Goal: Task Accomplishment & Management: Use online tool/utility

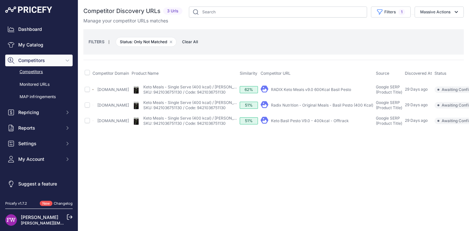
click at [293, 91] on link "RADIX Keto Meals v9.0 600Kcal Basil Pesto" at bounding box center [311, 89] width 80 height 5
click at [301, 104] on link "Radix Nutrition - Original Meals - Basil Pesto (400 Kcal)" at bounding box center [322, 105] width 102 height 5
click at [308, 122] on link "Keto Basil Pesto V9.0 - 400kcal - Offtrack" at bounding box center [310, 121] width 78 height 5
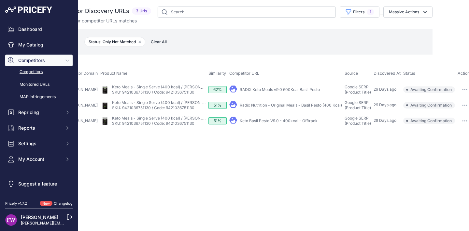
click at [460, 90] on button "button" at bounding box center [464, 89] width 13 height 9
click at [444, 112] on button "Exclude match" at bounding box center [444, 114] width 53 height 10
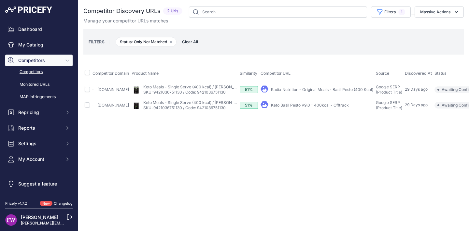
scroll to position [0, 28]
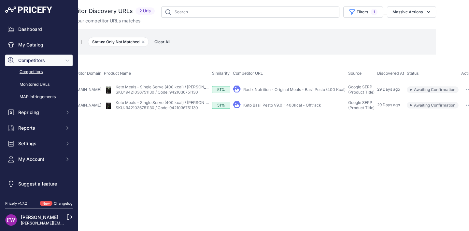
click at [462, 88] on button "button" at bounding box center [468, 89] width 13 height 9
click at [439, 115] on button "Exclude match" at bounding box center [448, 114] width 53 height 10
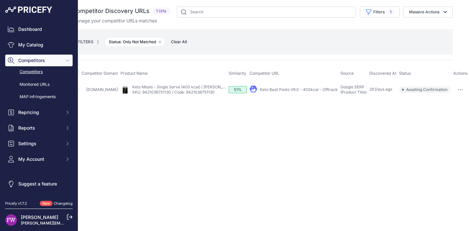
scroll to position [0, 0]
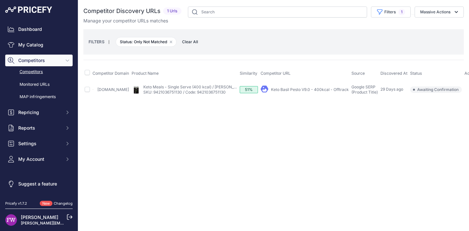
click at [468, 90] on icon "button" at bounding box center [471, 90] width 1 height 1
click at [449, 118] on button "Exclude match" at bounding box center [451, 114] width 53 height 10
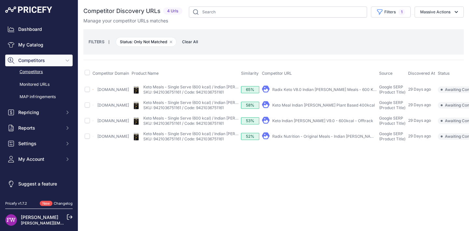
click at [308, 92] on link "Radix Keto V8.0 Indian Curry Meals - 600 Kcal 1 Serving # ..." at bounding box center [338, 89] width 132 height 5
click at [296, 107] on link "Keto Meal Indian Curry Plant Based 400kcal" at bounding box center [323, 105] width 103 height 5
click at [328, 123] on link "Keto Indian Curry V9.0 - 600kcal - Offtrack" at bounding box center [322, 121] width 101 height 5
click at [300, 139] on link "Radix Nutrition - Original Meals - Indian Curry (600 Kcal)" at bounding box center [334, 136] width 125 height 5
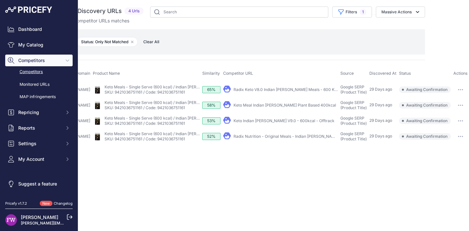
scroll to position [0, 41]
click at [454, 110] on button "button" at bounding box center [460, 105] width 13 height 9
click at [445, 133] on button "Exclude match" at bounding box center [440, 129] width 53 height 10
click at [457, 141] on button "button" at bounding box center [460, 136] width 13 height 9
click at [0, 0] on button "Exclude match" at bounding box center [0, 0] width 0 height 0
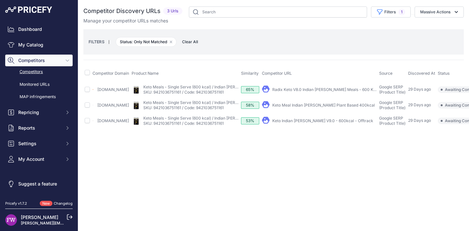
scroll to position [0, 41]
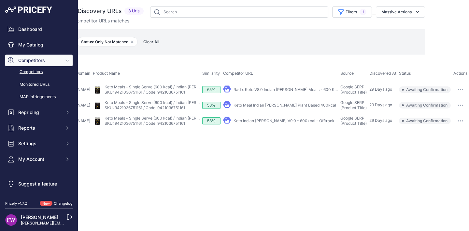
click at [462, 120] on td "​ Pricefy will replace the existing competitor's URL with the one you're matchi…" at bounding box center [460, 121] width 17 height 16
click at [460, 123] on button "button" at bounding box center [460, 121] width 13 height 9
click at [0, 0] on button "Exclude match" at bounding box center [0, 0] width 0 height 0
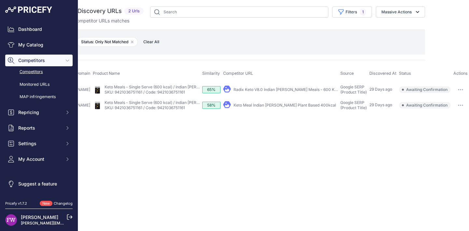
click at [457, 91] on button "button" at bounding box center [460, 89] width 13 height 9
click at [443, 118] on button "Exclude match" at bounding box center [440, 114] width 53 height 10
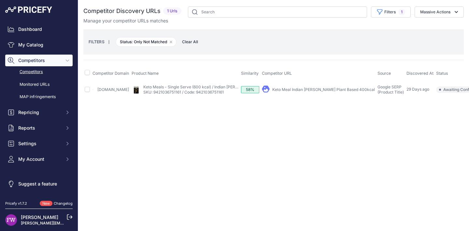
scroll to position [0, 18]
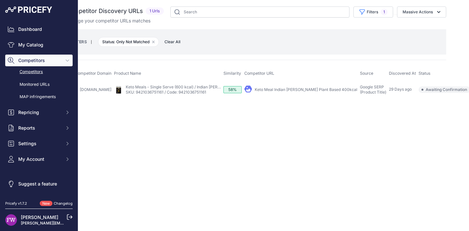
click at [444, 113] on button "Exclude match" at bounding box center [460, 114] width 53 height 10
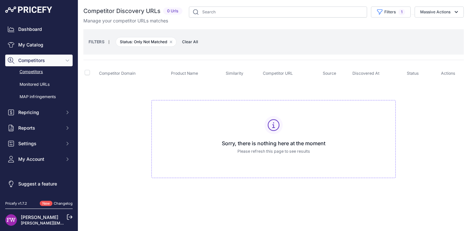
scroll to position [0, 0]
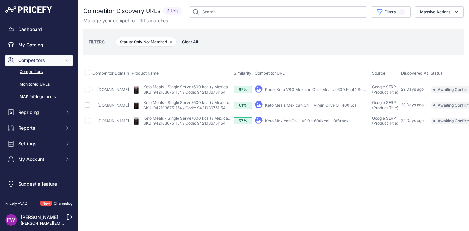
click at [299, 90] on link "Radix Keto V8.0 Mexican Chilli Meals - 600 Kcal 1 Serving ..." at bounding box center [320, 89] width 111 height 5
click at [294, 107] on link "Keto Meals Mexican Chilli Virgin Olive Oil 400Kcal" at bounding box center [311, 105] width 92 height 5
click at [347, 123] on link "Keto Mexican Chilli V9.0 - 600kcal - Offtrack" at bounding box center [306, 121] width 83 height 5
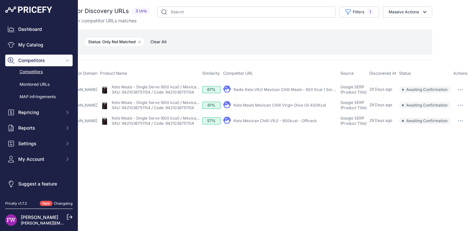
scroll to position [0, 44]
click at [460, 120] on td "​ Pricefy will replace the existing competitor's URL with the one you're matchi…" at bounding box center [460, 121] width 17 height 16
click at [457, 126] on button "button" at bounding box center [460, 121] width 13 height 9
click at [0, 0] on button "Confirm match" at bounding box center [0, 0] width 0 height 0
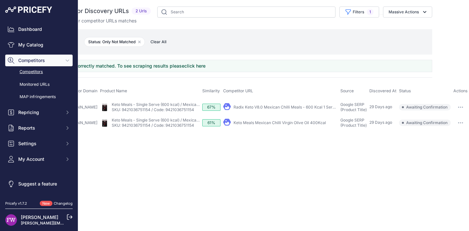
scroll to position [0, 0]
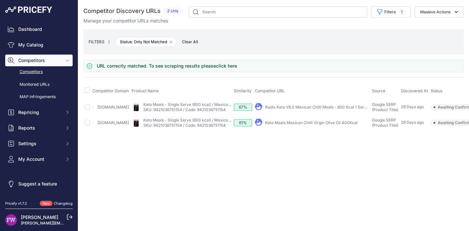
click at [240, 172] on div "Close You are not connected to the internet." at bounding box center [273, 115] width 391 height 231
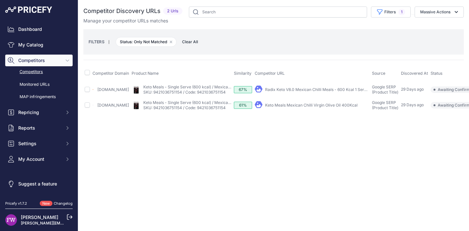
scroll to position [0, 44]
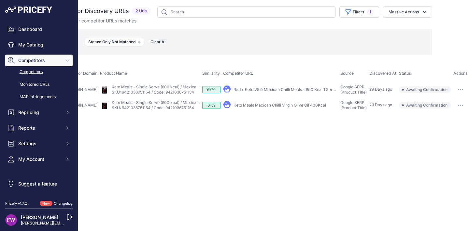
click at [458, 106] on icon "button" at bounding box center [458, 105] width 1 height 1
click at [448, 130] on button "Exclude match" at bounding box center [440, 129] width 53 height 10
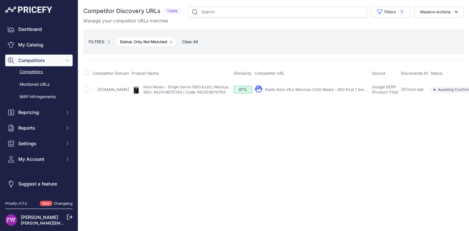
scroll to position [0, 34]
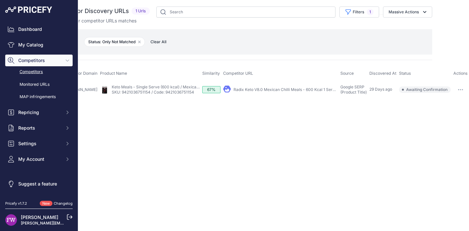
click at [298, 89] on link "Radix Keto V8.0 Mexican Chilli Meals - 600 Kcal 1 Serving ..." at bounding box center [288, 89] width 111 height 5
click at [465, 93] on button "button" at bounding box center [460, 89] width 13 height 9
click at [436, 111] on button "Exclude match" at bounding box center [440, 114] width 53 height 10
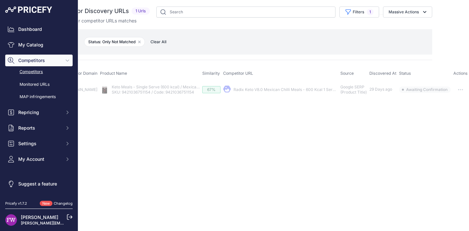
scroll to position [0, 0]
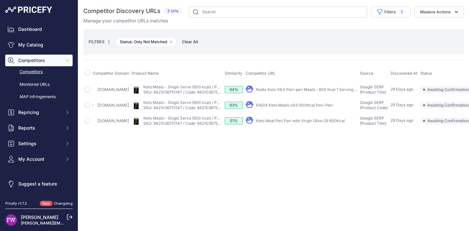
click at [302, 89] on link "Radix Keto V8.0 Peri-peri Meals - 600 Kcal 1 Serving ..." at bounding box center [306, 89] width 101 height 5
click at [309, 107] on link "RADIX Keto Meals v9.0 600Kcal Peri-Peri" at bounding box center [294, 105] width 77 height 5
click at [309, 122] on link "Keto Meal Peri Peri with Virgin Olive Oil 600Kcal" at bounding box center [300, 121] width 89 height 5
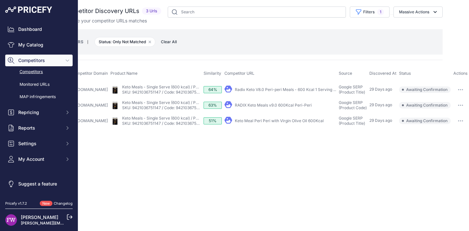
click at [458, 106] on icon "button" at bounding box center [458, 105] width 1 height 1
click at [453, 122] on button "Confirm match" at bounding box center [440, 119] width 53 height 10
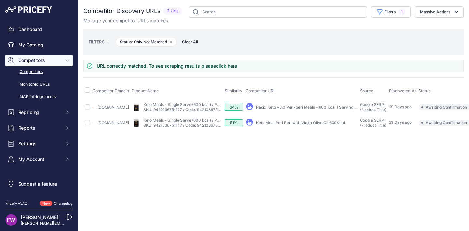
scroll to position [0, 31]
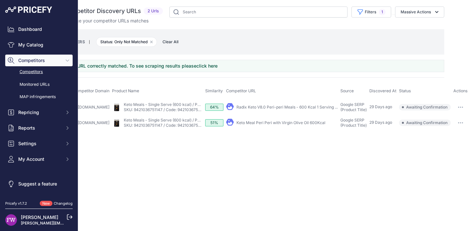
click at [456, 114] on td "​ Pricefy will replace the existing competitor's URL with the one you're matchi…" at bounding box center [460, 107] width 17 height 16
click at [465, 102] on td "​ Pricefy will replace the existing competitor's URL with the one you're matchi…" at bounding box center [460, 107] width 17 height 16
click at [463, 105] on button "button" at bounding box center [460, 107] width 13 height 9
click at [439, 136] on button "Exclude match" at bounding box center [440, 131] width 53 height 10
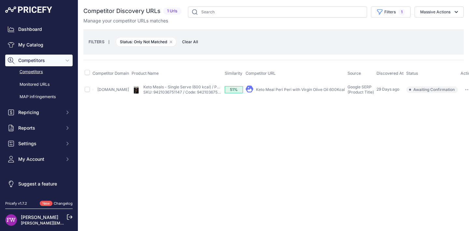
scroll to position [0, 18]
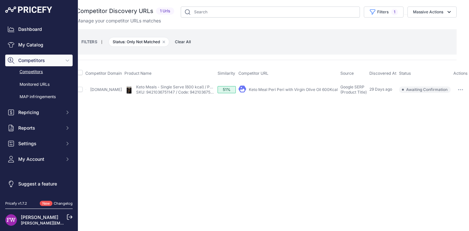
click at [459, 88] on button "button" at bounding box center [460, 89] width 13 height 9
click at [439, 112] on button "Exclude match" at bounding box center [440, 114] width 53 height 10
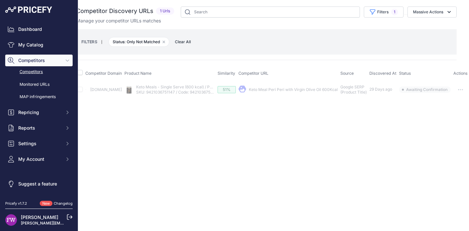
scroll to position [0, 0]
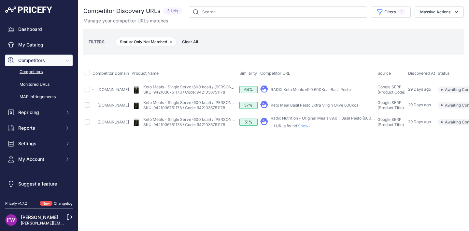
click at [296, 87] on link "RADIX Keto Meals v9.0 600Kcal Basil Pesto" at bounding box center [311, 89] width 80 height 5
click at [298, 103] on link "Keto Meal Basil Pesto Extra Virgin Olive 600kcal" at bounding box center [315, 105] width 89 height 5
click at [311, 124] on span "Show" at bounding box center [306, 126] width 16 height 5
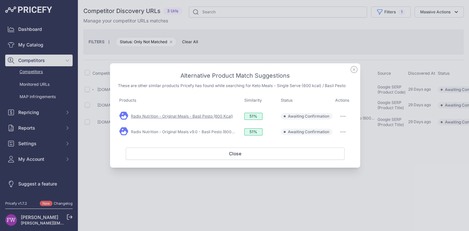
click at [199, 117] on link "Radix Nutrition - Original Meals - Basil Pesto (600 Kcal)" at bounding box center [182, 116] width 102 height 5
click at [202, 132] on link "Radix Nutrition - Original Meals v9.0 - Basil Pesto (600 Kcal)" at bounding box center [186, 132] width 111 height 5
click at [352, 71] on icon at bounding box center [353, 69] width 7 height 7
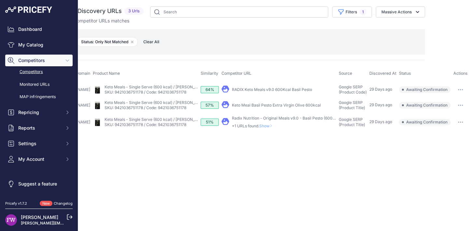
scroll to position [0, 40]
click at [464, 93] on button "button" at bounding box center [460, 89] width 13 height 9
click at [451, 110] on button "Exclude match" at bounding box center [440, 114] width 53 height 10
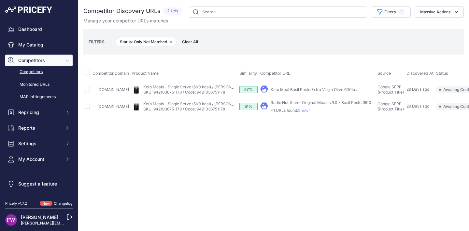
scroll to position [0, 38]
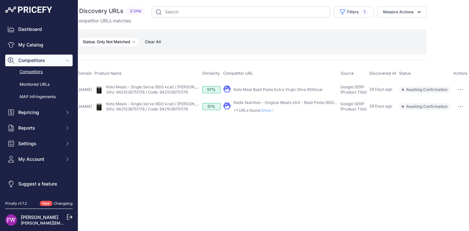
click at [463, 86] on button "button" at bounding box center [460, 89] width 13 height 9
click at [441, 112] on button "Exclude match" at bounding box center [440, 114] width 53 height 10
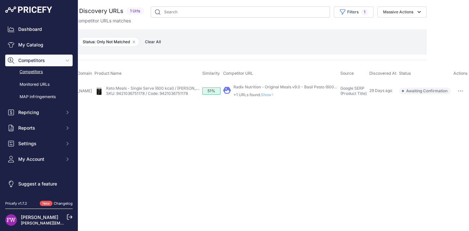
scroll to position [0, 0]
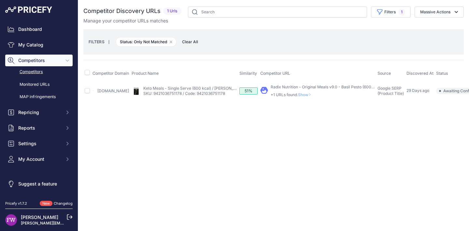
click at [309, 96] on icon at bounding box center [309, 94] width 1 height 3
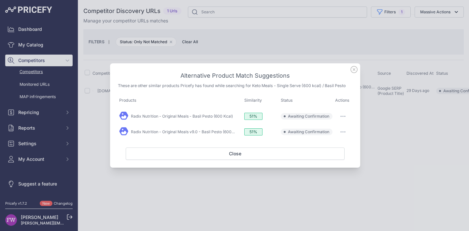
click at [346, 118] on button "button" at bounding box center [342, 116] width 13 height 9
click at [337, 141] on span "Exclude match" at bounding box center [327, 143] width 27 height 5
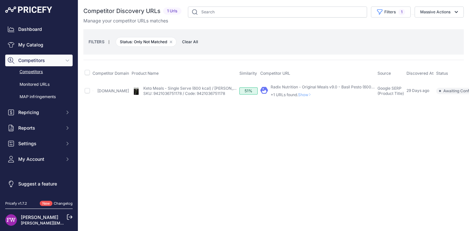
click at [301, 96] on span "Show" at bounding box center [306, 94] width 16 height 5
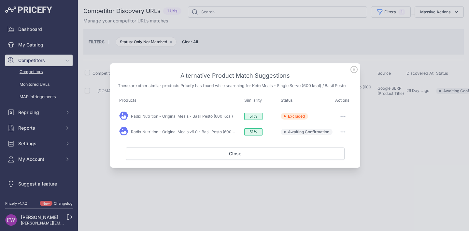
click at [344, 126] on td "Edit Match" at bounding box center [343, 132] width 19 height 16
click at [344, 129] on button "button" at bounding box center [342, 132] width 13 height 9
click at [335, 159] on span "Exclude match" at bounding box center [327, 158] width 27 height 5
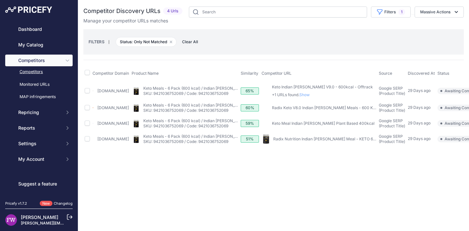
click at [301, 92] on span "Show" at bounding box center [305, 94] width 13 height 5
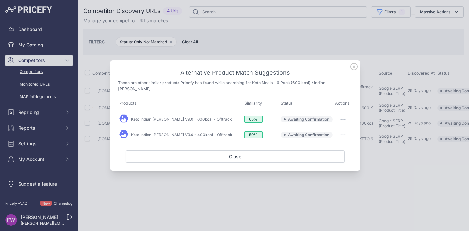
click at [184, 117] on link "Keto Indian [PERSON_NAME] V9.0 - 600kcal - Offtrack" at bounding box center [181, 119] width 101 height 5
click at [187, 133] on link "Keto Indian [PERSON_NAME] V9.0 - 400kcal - Offtrack" at bounding box center [181, 135] width 101 height 5
click at [350, 68] on div "Alternative Product Match Suggestions These are other similar products Pricefy …" at bounding box center [235, 116] width 250 height 110
click at [354, 68] on icon at bounding box center [353, 66] width 7 height 7
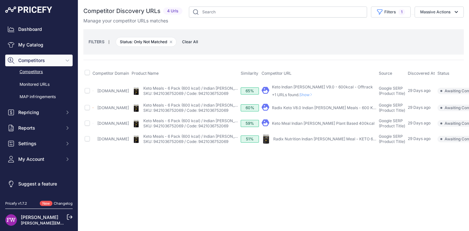
click at [323, 110] on link "Radix Keto V8.0 Indian [PERSON_NAME] Meals - 600 Kcal 1 Serving # ..." at bounding box center [338, 107] width 132 height 5
click at [324, 122] on div "My Product" at bounding box center [318, 123] width 115 height 9
click at [321, 126] on link "Keto Meal Indian Curry Plant Based 400kcal" at bounding box center [323, 123] width 103 height 5
click at [309, 142] on link "Radix Nutrition Indian Curry Meal - KETO 600 v9.0" at bounding box center [330, 139] width 114 height 5
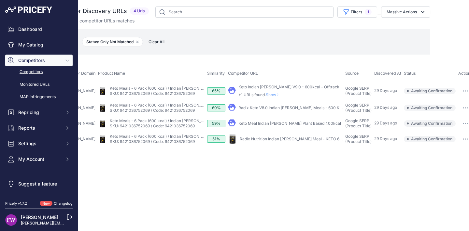
click at [465, 91] on button "button" at bounding box center [465, 91] width 13 height 9
click at [437, 113] on button "Exclude match" at bounding box center [445, 115] width 53 height 10
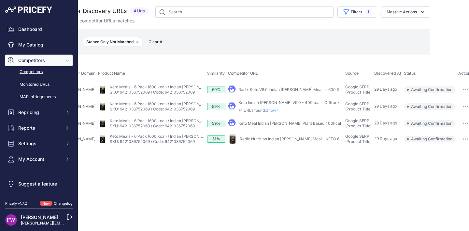
scroll to position [0, 34]
click at [460, 93] on button "button" at bounding box center [465, 89] width 13 height 9
click at [443, 118] on button "Exclude match" at bounding box center [445, 114] width 53 height 10
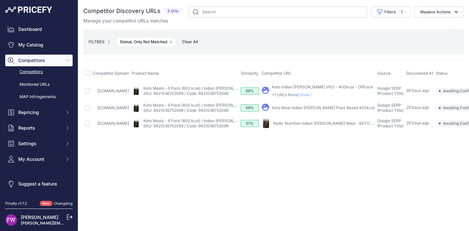
scroll to position [0, 16]
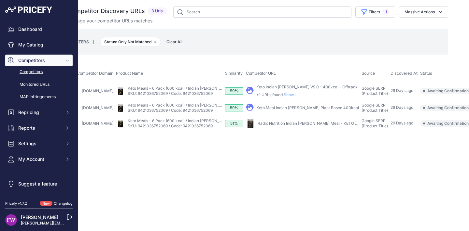
click at [449, 113] on button "Exclude match" at bounding box center [461, 115] width 53 height 10
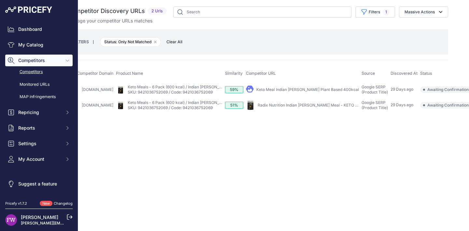
click at [445, 111] on button "Exclude match" at bounding box center [461, 114] width 53 height 10
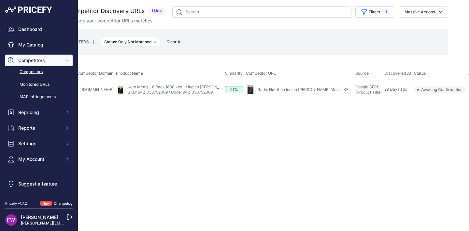
scroll to position [0, 0]
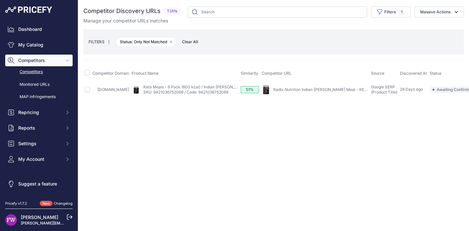
click at [450, 111] on button "Exclude match" at bounding box center [471, 114] width 53 height 10
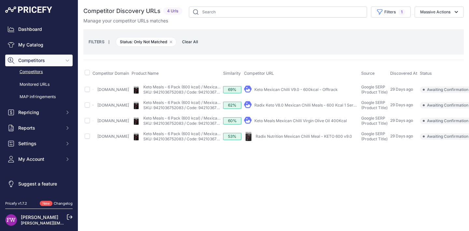
click at [295, 91] on link "Keto Mexican Chilli V9.0 - 600kcal - Offtrack" at bounding box center [295, 89] width 83 height 5
click at [293, 108] on link "Radix Keto V8.0 Mexican Chilli Meals - 600 Kcal 1 Serving ..." at bounding box center [309, 105] width 111 height 5
click at [321, 123] on link "Keto Meals Mexican Chilli Virgin Olive Oil 400Kcal" at bounding box center [300, 121] width 92 height 5
click at [331, 139] on link "Radix Nutrition Mexican Chilli Meal - KETO 600 v9.0" at bounding box center [304, 136] width 96 height 5
drag, startPoint x: 400, startPoint y: 215, endPoint x: 429, endPoint y: 249, distance: 44.6
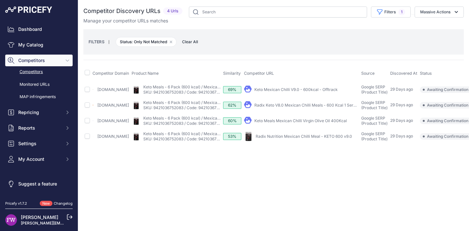
click at [429, 231] on html "Lorem Ipsum Close Dashboard My Catalog Competitors Competitors Monitored URLs M…" at bounding box center [234, 115] width 469 height 231
click at [137, 207] on div "Close You are not connected to the internet." at bounding box center [273, 115] width 391 height 231
click at [317, 91] on link "Keto Mexican Chilli V9.0 - 600kcal - Offtrack" at bounding box center [295, 89] width 83 height 5
click at [307, 108] on link "Radix Keto V8.0 Mexican Chilli Meals - 600 Kcal 1 Serving ..." at bounding box center [309, 105] width 111 height 5
click at [306, 123] on link "Keto Meals Mexican Chilli Virgin Olive Oil 400Kcal" at bounding box center [300, 121] width 92 height 5
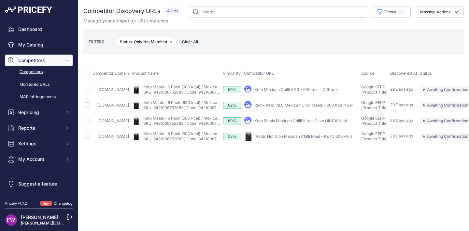
click at [314, 139] on link "Radix Nutrition Mexican Chilli Meal - KETO 600 v9.0" at bounding box center [304, 136] width 96 height 5
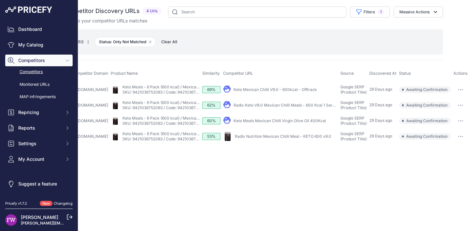
click at [458, 93] on button "button" at bounding box center [460, 89] width 13 height 9
click at [442, 113] on button "Exclude match" at bounding box center [440, 114] width 53 height 10
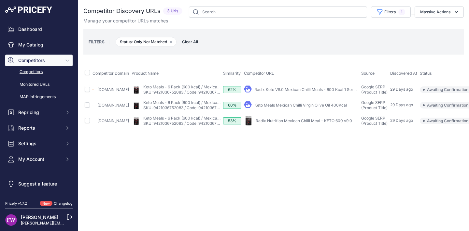
scroll to position [0, 34]
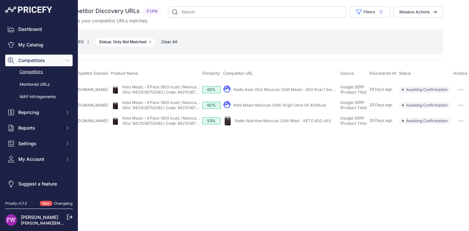
click at [458, 90] on icon "button" at bounding box center [460, 89] width 5 height 1
click at [441, 118] on button "Exclude match" at bounding box center [440, 114] width 53 height 10
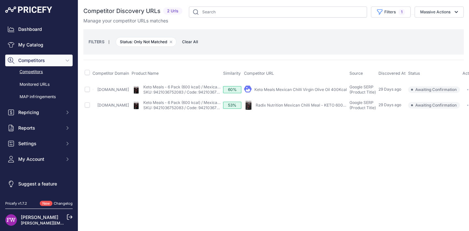
scroll to position [0, 21]
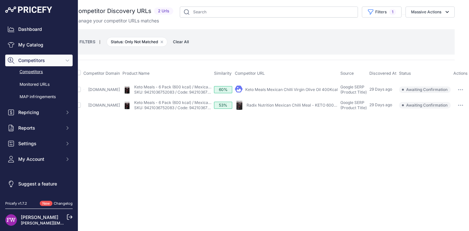
click at [462, 88] on button "button" at bounding box center [460, 89] width 13 height 9
click at [441, 113] on button "Exclude match" at bounding box center [440, 114] width 53 height 10
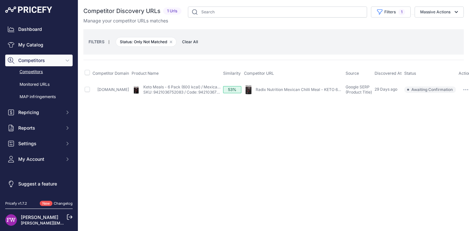
scroll to position [0, 9]
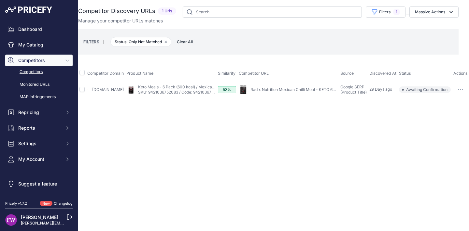
click at [456, 92] on button "button" at bounding box center [460, 89] width 13 height 9
click at [445, 111] on button "Exclude match" at bounding box center [440, 114] width 53 height 10
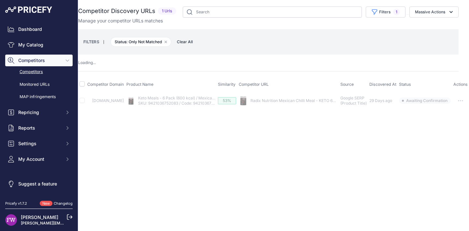
scroll to position [0, 0]
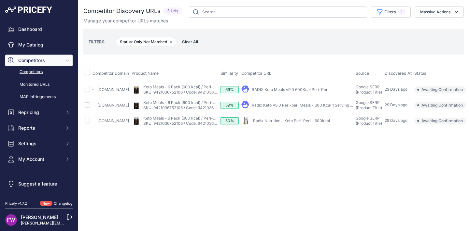
scroll to position [0, 24]
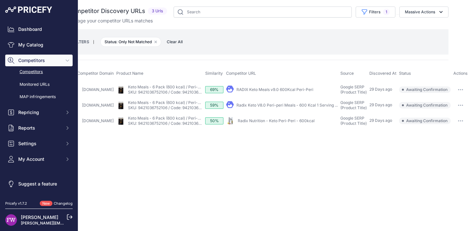
click at [460, 90] on button "button" at bounding box center [460, 89] width 13 height 9
click at [447, 109] on button "Exclude match" at bounding box center [440, 114] width 53 height 10
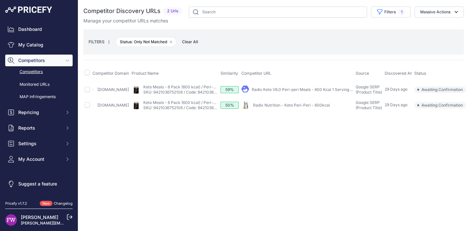
scroll to position [0, 19]
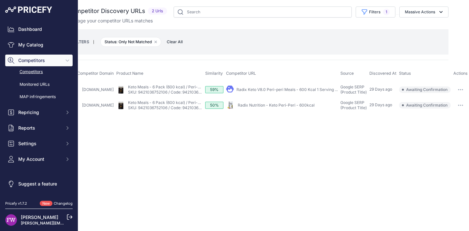
click at [458, 90] on button "button" at bounding box center [460, 89] width 13 height 9
click at [439, 114] on button "Exclude match" at bounding box center [440, 114] width 53 height 10
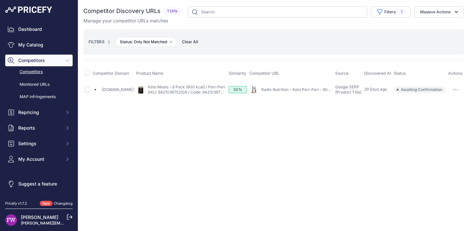
scroll to position [0, 0]
click at [456, 88] on button "button" at bounding box center [455, 89] width 13 height 9
click at [440, 118] on button "Exclude match" at bounding box center [435, 114] width 53 height 10
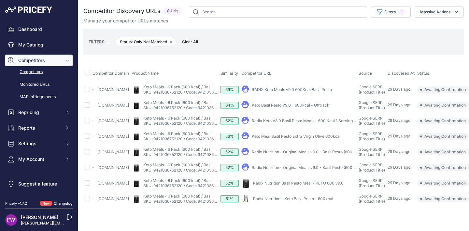
scroll to position [0, 37]
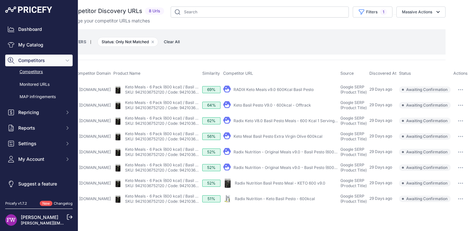
click at [456, 173] on button "button" at bounding box center [460, 167] width 13 height 9
click at [0, 0] on button "Exclude match" at bounding box center [0, 0] width 0 height 0
click at [275, 90] on link "RADIX Keto Meals v9.0 600Kcal Basil Pesto" at bounding box center [273, 89] width 80 height 5
click at [286, 108] on link "Keto Basil Pesto V9.0 - 600kcal - Offtrack" at bounding box center [271, 105] width 77 height 5
click at [276, 123] on link "Radix Keto V8.0 Basil Pesto Meals - 600 Kcal 1 Serving ..." at bounding box center [285, 121] width 105 height 5
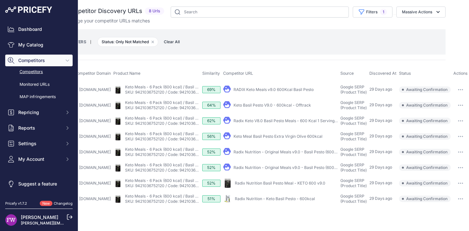
click at [261, 139] on link "Keto Meal Basil Pesto Extra Virgin Olive 600kcal" at bounding box center [277, 136] width 89 height 5
click at [275, 87] on div "My Product" at bounding box center [280, 89] width 115 height 9
click at [274, 88] on link "RADIX Keto Meals v9.0 600Kcal Basil Pesto" at bounding box center [273, 89] width 80 height 5
click at [249, 89] on link "RADIX Keto Meals v9.0 600Kcal Basil Pesto" at bounding box center [273, 89] width 80 height 5
click at [246, 87] on link "RADIX Keto Meals v9.0 600Kcal Basil Pesto" at bounding box center [273, 89] width 80 height 5
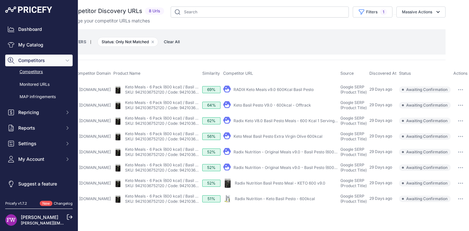
scroll to position [7, 37]
click at [264, 202] on link "Radix Nutrition - Keto Basil Pesto - 600kcal" at bounding box center [275, 199] width 80 height 5
click at [254, 185] on link "Radix Nutrition Basil Pesto Meal - KETO 600 v9.0" at bounding box center [280, 183] width 91 height 5
click at [240, 87] on link "RADIX Keto Meals v9.0 600Kcal Basil Pesto" at bounding box center [273, 89] width 80 height 5
click at [277, 103] on link "Keto Basil Pesto V9.0 - 600kcal - Offtrack" at bounding box center [271, 105] width 77 height 5
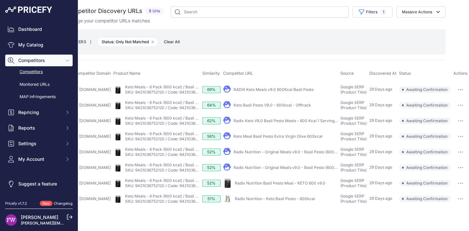
scroll to position [0, 32]
click at [286, 89] on link "RADIX Keto Meals v9.0 600Kcal Basil Pesto" at bounding box center [273, 89] width 80 height 5
click at [261, 108] on link "Keto Basil Pesto V9.0 - 600kcal - Offtrack" at bounding box center [271, 105] width 77 height 5
click at [254, 123] on link "Radix Keto V8.0 Basil Pesto Meals - 600 Kcal 1 Serving ..." at bounding box center [285, 121] width 105 height 5
click at [462, 90] on icon "button" at bounding box center [462, 90] width 1 height 1
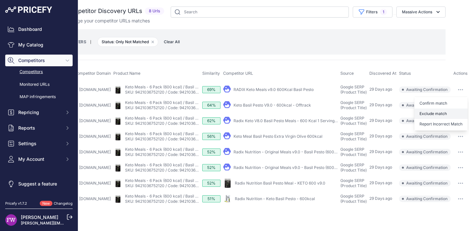
click at [456, 114] on button "Exclude match" at bounding box center [440, 114] width 53 height 10
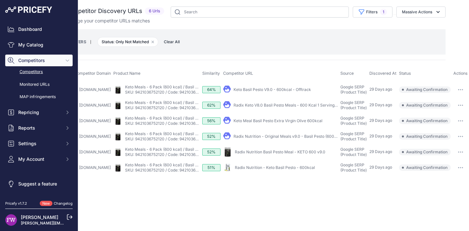
click at [460, 91] on icon "button" at bounding box center [460, 89] width 5 height 1
click at [450, 115] on button "Exclude match" at bounding box center [440, 114] width 53 height 10
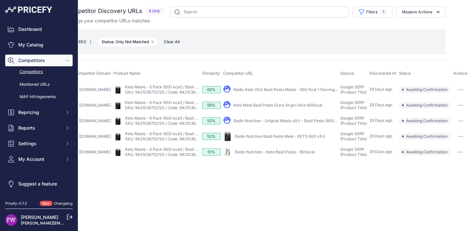
click at [462, 91] on button "button" at bounding box center [460, 89] width 13 height 9
click at [461, 118] on button "Exclude match" at bounding box center [440, 114] width 53 height 10
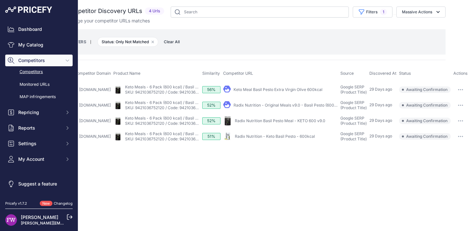
scroll to position [0, 0]
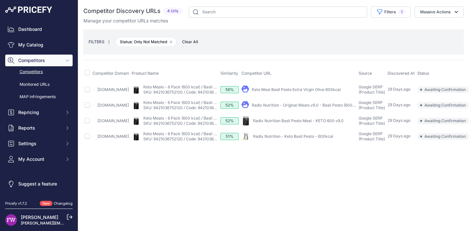
click at [318, 89] on link "Keto Meal Basil Pesto Extra Virgin Olive 600kcal" at bounding box center [296, 89] width 89 height 5
click at [291, 107] on link "Radix Nutrition - Original Meals v9.0 - Basil Pesto (600 Kcal)" at bounding box center [307, 105] width 111 height 5
click at [275, 123] on link "Radix Nutrition Basil Pesto Meal - KETO 600 v9.0" at bounding box center [298, 121] width 91 height 5
click at [278, 139] on link "Radix Nutrition - Keto Basil Pesto - 600kcal" at bounding box center [293, 136] width 80 height 5
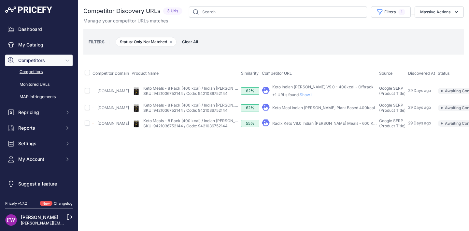
drag, startPoint x: 0, startPoint y: 0, endPoint x: 299, endPoint y: 95, distance: 313.7
click at [300, 95] on span "Show" at bounding box center [308, 94] width 16 height 5
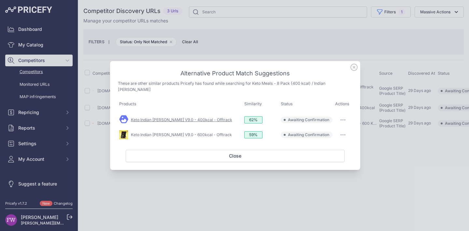
click at [200, 118] on link "Keto Indian [PERSON_NAME] V9.0 - 400kcal - Offtrack" at bounding box center [181, 120] width 101 height 5
click at [185, 133] on link "Keto Indian [PERSON_NAME] V9.0 - 600kcal - Offtrack" at bounding box center [181, 135] width 101 height 5
click at [351, 71] on icon at bounding box center [353, 67] width 7 height 7
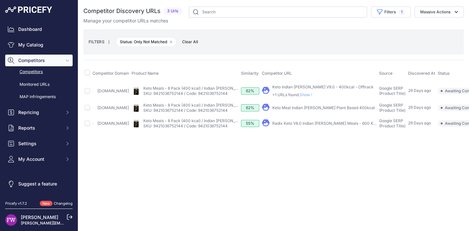
click at [305, 105] on link "Keto Meal Indian [PERSON_NAME] Plant Based 400kcal" at bounding box center [323, 107] width 103 height 5
click at [304, 124] on link "Radix Keto V8.0 Indian [PERSON_NAME] Meals - 600 Kcal 1 Serving # ..." at bounding box center [338, 123] width 132 height 5
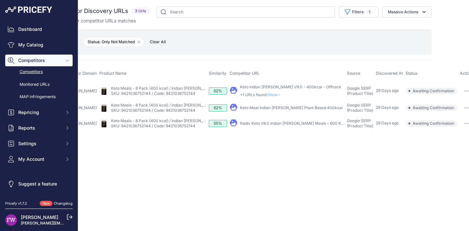
click at [460, 122] on button "button" at bounding box center [466, 123] width 13 height 9
click at [0, 0] on button "Exclude match" at bounding box center [0, 0] width 0 height 0
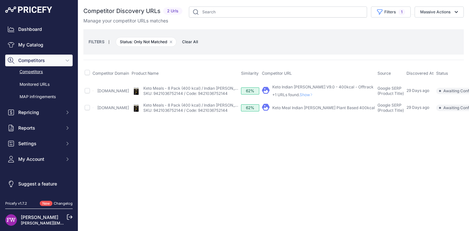
scroll to position [0, 9]
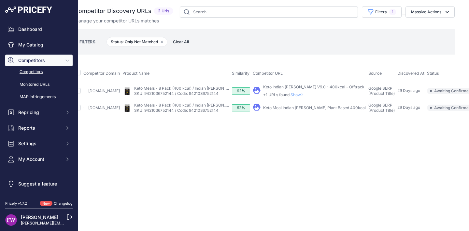
click at [443, 128] on button "Exclude match" at bounding box center [468, 132] width 53 height 10
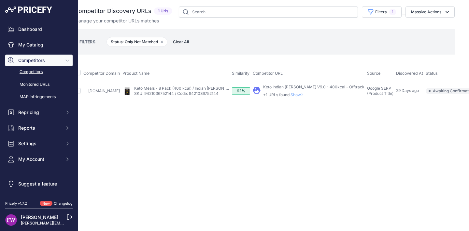
scroll to position [0, 0]
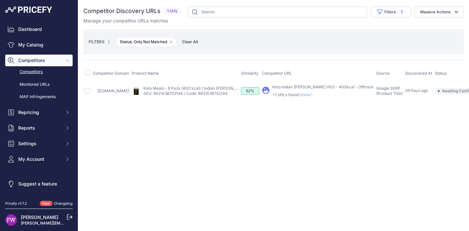
click at [450, 113] on button "Exclude match" at bounding box center [476, 115] width 53 height 10
click at [442, 116] on button "Exclude match" at bounding box center [468, 115] width 53 height 10
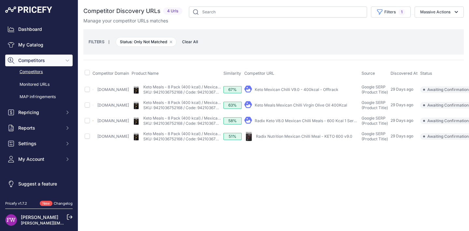
click at [452, 227] on main "Close You are not connected to the internet." at bounding box center [273, 115] width 391 height 231
click at [401, 200] on div "Close You are not connected to the internet." at bounding box center [273, 115] width 391 height 231
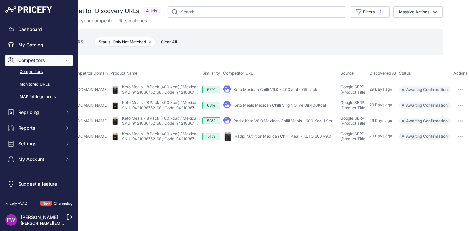
click at [284, 90] on link "Keto Mexican Chilli V9.0 - 400kcal - Offtrack" at bounding box center [275, 89] width 84 height 5
click at [269, 107] on link "Keto Meals Mexican Chilli Virgin Olive Oil 400Kcal" at bounding box center [279, 105] width 92 height 5
click at [250, 126] on div "My Product" at bounding box center [280, 121] width 115 height 9
click at [258, 123] on link "Radix Keto V8.0 Mexican Chilli Meals - 600 Kcal 1 Serving ..." at bounding box center [288, 121] width 111 height 5
click at [270, 139] on link "Radix Nutrition Mexican Chilli Meal - KETO 600 v9.0" at bounding box center [283, 136] width 96 height 5
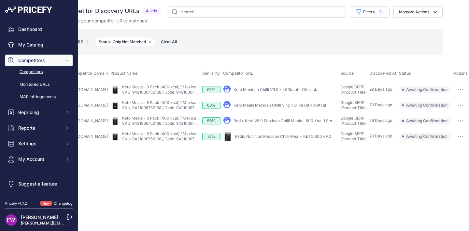
click at [463, 90] on icon "button" at bounding box center [460, 89] width 5 height 1
click at [440, 114] on button "Exclude match" at bounding box center [440, 114] width 53 height 10
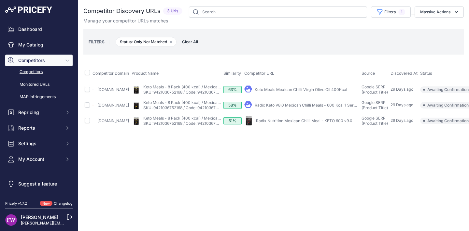
scroll to position [0, 33]
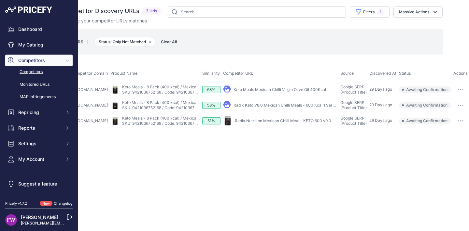
click at [466, 82] on td "​ Pricefy will replace the existing competitor's URL with the one you're matchi…" at bounding box center [460, 90] width 17 height 16
click at [460, 88] on button "button" at bounding box center [460, 89] width 13 height 9
click at [446, 110] on button "Exclude match" at bounding box center [440, 114] width 53 height 10
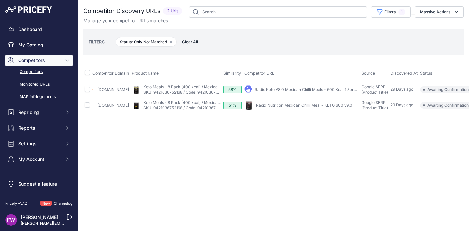
scroll to position [0, 23]
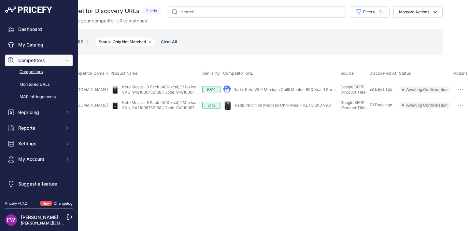
click at [462, 102] on button "button" at bounding box center [460, 105] width 13 height 9
click at [439, 130] on button "Exclude match" at bounding box center [440, 129] width 53 height 10
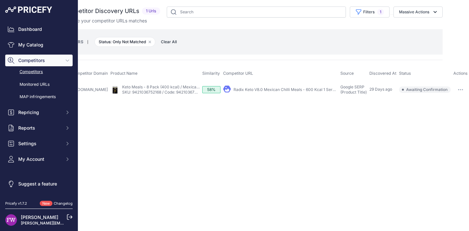
click at [460, 88] on button "button" at bounding box center [460, 89] width 13 height 9
click at [442, 110] on button "Exclude match" at bounding box center [440, 114] width 53 height 10
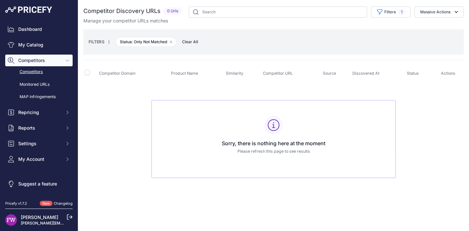
scroll to position [0, 0]
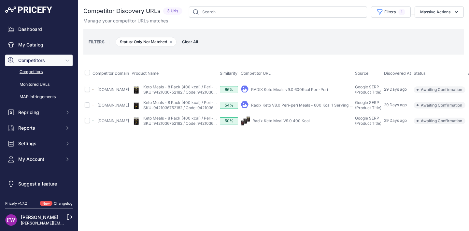
click at [293, 90] on link "RADIX Keto Meals v9.0 600Kcal Peri-Peri" at bounding box center [289, 89] width 77 height 5
click at [313, 106] on link "Radix Keto V8.0 Peri-peri Meals - 600 Kcal 1 Serving ..." at bounding box center [301, 105] width 101 height 5
click at [284, 121] on link "Radix Keto Meal V9.0 400 Kcal" at bounding box center [280, 121] width 57 height 5
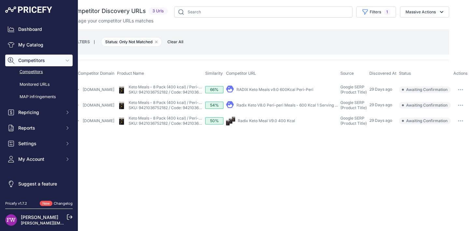
click at [459, 93] on button "button" at bounding box center [460, 89] width 13 height 9
click at [442, 113] on button "Exclude match" at bounding box center [440, 114] width 53 height 10
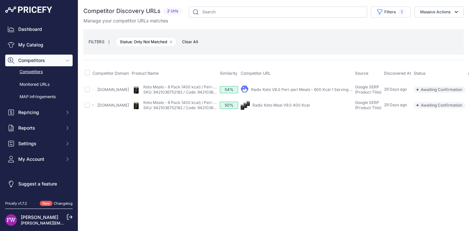
scroll to position [0, 32]
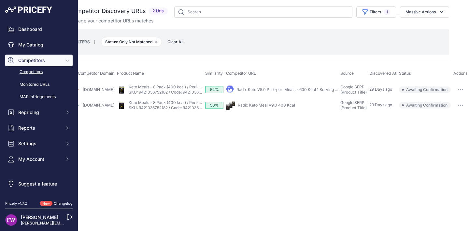
click at [461, 89] on button "button" at bounding box center [460, 89] width 13 height 9
click at [446, 116] on button "Exclude match" at bounding box center [440, 114] width 53 height 10
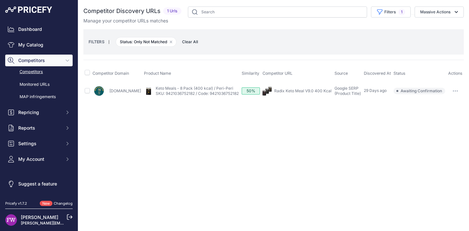
scroll to position [0, 0]
click at [456, 91] on button "button" at bounding box center [455, 91] width 13 height 9
click at [442, 111] on button "Exclude match" at bounding box center [435, 115] width 53 height 10
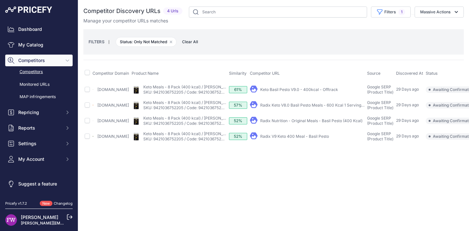
click at [323, 88] on div "My Product" at bounding box center [307, 89] width 115 height 9
click at [323, 91] on link "Keto Basil Pesto V9.0 - 400kcal - Offtrack" at bounding box center [299, 89] width 78 height 5
click at [319, 108] on link "Radix Keto V8.0 Basil Pesto Meals - 600 Kcal 1 Serving ..." at bounding box center [312, 105] width 105 height 5
click at [362, 123] on link "Radix Nutrition - Original Meals - Basil Pesto (400 Kcal)" at bounding box center [311, 121] width 102 height 5
click at [304, 139] on link "Radix V9 Keto 400 Meal - Basil Pesto" at bounding box center [294, 136] width 69 height 5
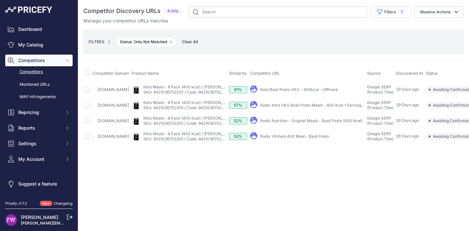
scroll to position [0, 56]
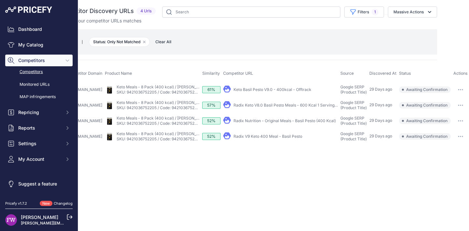
click at [456, 145] on td "​ Pricefy will replace the existing competitor's URL with the one you're matchi…" at bounding box center [460, 137] width 17 height 16
click at [464, 141] on button "button" at bounding box center [460, 136] width 13 height 9
click at [0, 0] on button "Exclude match" at bounding box center [0, 0] width 0 height 0
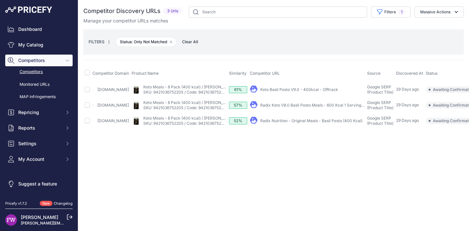
scroll to position [0, 25]
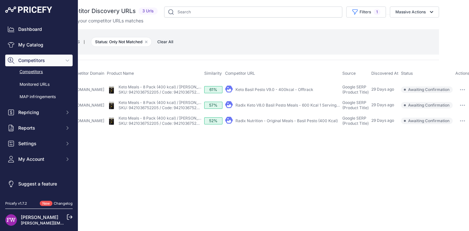
click at [457, 112] on td "​ Pricefy will replace the existing competitor's URL with the one you're matchi…" at bounding box center [462, 106] width 17 height 16
click at [459, 119] on button "button" at bounding box center [462, 121] width 13 height 9
click at [0, 0] on button "Exclude match" at bounding box center [0, 0] width 0 height 0
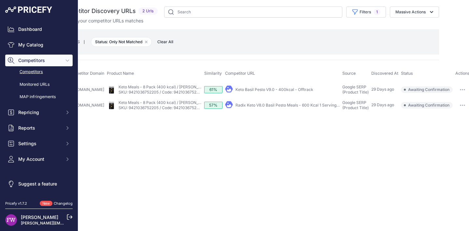
scroll to position [0, 0]
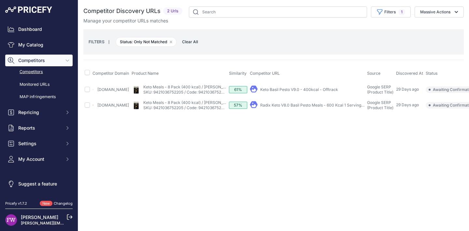
click at [454, 226] on div "Close You are not connected to the internet." at bounding box center [273, 115] width 391 height 231
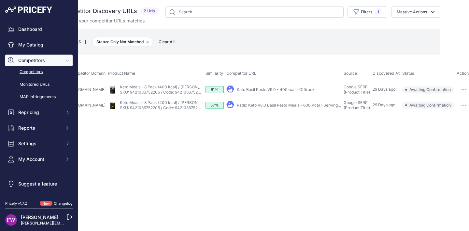
click at [461, 102] on button "button" at bounding box center [463, 105] width 13 height 9
click at [450, 130] on button "Exclude match" at bounding box center [443, 129] width 53 height 10
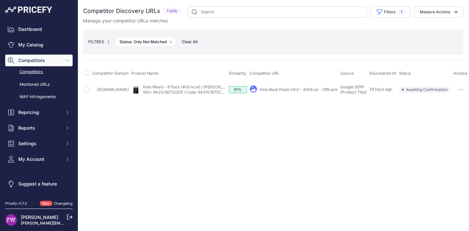
scroll to position [0, 0]
click at [456, 88] on button "button" at bounding box center [460, 89] width 13 height 9
click at [420, 118] on button "Exclude match" at bounding box center [440, 114] width 53 height 10
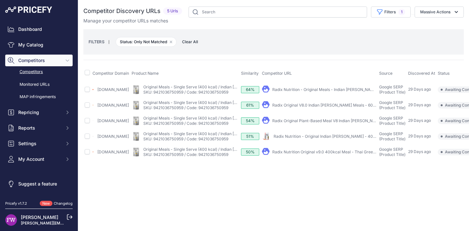
click at [318, 90] on link "Radix Nutrition - Original Meals - Indian Curry (400 Kcal)" at bounding box center [335, 89] width 126 height 5
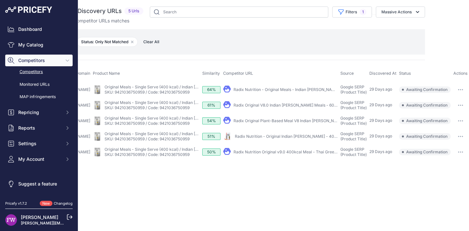
scroll to position [0, 44]
click at [455, 86] on button "button" at bounding box center [460, 89] width 13 height 9
click at [449, 113] on button "Exclude match" at bounding box center [440, 114] width 53 height 10
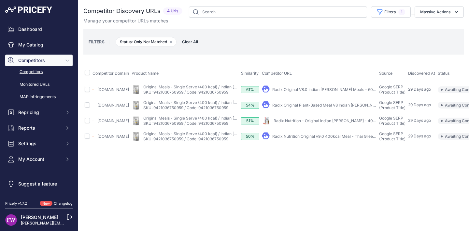
click at [322, 88] on link "Radix Original V8.0 Indian Curry Meals - 600 Kcal ..." at bounding box center [330, 89] width 116 height 5
click at [312, 104] on link "Radix Original Plant-Based Meal V8 Indian Curry 600kcal" at bounding box center [335, 105] width 126 height 5
click at [308, 123] on link "Radix Nutrition - Original Indian Curry - 400kcal" at bounding box center [328, 121] width 110 height 5
click at [320, 139] on link "Radix Nutrition Original v9.0 400kcal Meal - Thai Green Curry" at bounding box center [339, 136] width 135 height 5
click at [438, 224] on div "Close You are not connected to the internet." at bounding box center [273, 115] width 391 height 231
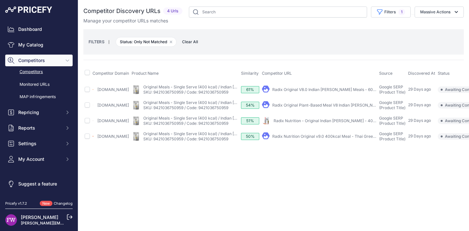
scroll to position [0, 44]
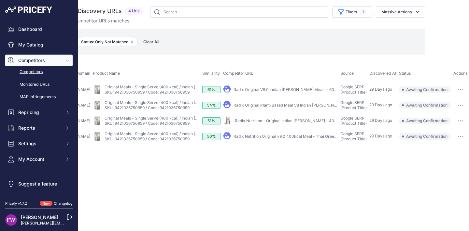
click at [460, 136] on button "button" at bounding box center [460, 136] width 13 height 9
click at [0, 0] on button "Exclude match" at bounding box center [0, 0] width 0 height 0
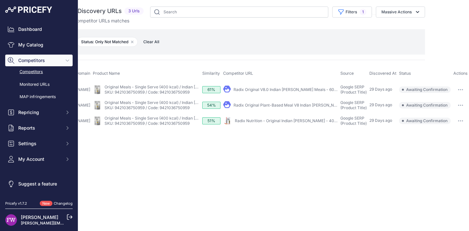
drag, startPoint x: 462, startPoint y: 123, endPoint x: 446, endPoint y: 143, distance: 25.7
click at [462, 122] on icon "button" at bounding box center [460, 120] width 5 height 1
click at [0, 0] on button "Exclude match" at bounding box center [0, 0] width 0 height 0
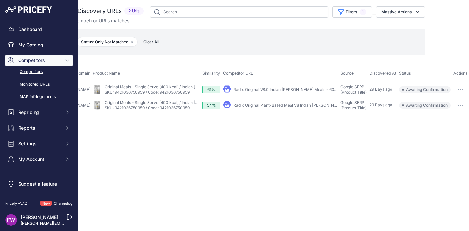
click at [463, 104] on button "button" at bounding box center [460, 105] width 13 height 9
click at [443, 128] on button "Exclude match" at bounding box center [440, 129] width 53 height 10
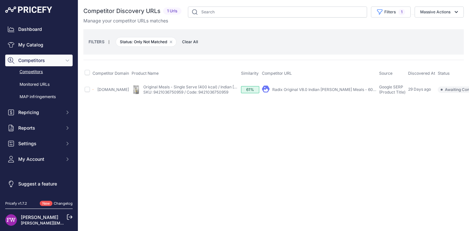
scroll to position [0, 28]
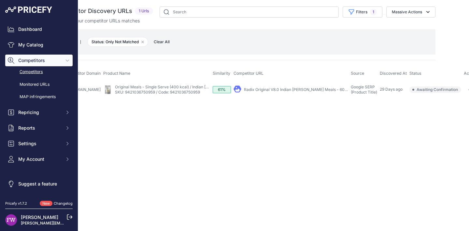
click at [464, 93] on button "button" at bounding box center [470, 89] width 13 height 9
click at [448, 110] on button "Exclude match" at bounding box center [451, 114] width 53 height 10
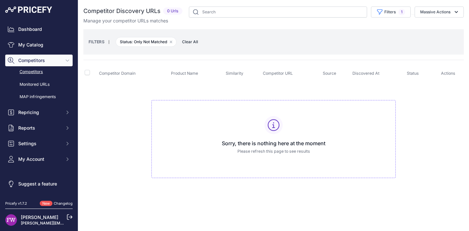
scroll to position [0, 0]
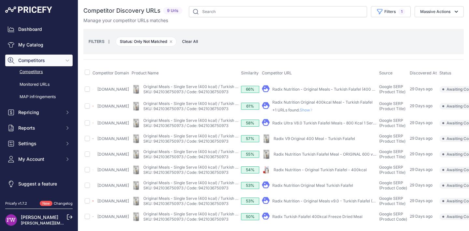
scroll to position [23, 80]
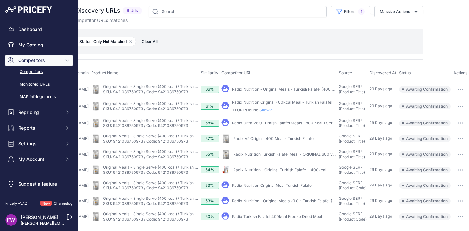
click at [458, 197] on button "button" at bounding box center [460, 201] width 13 height 9
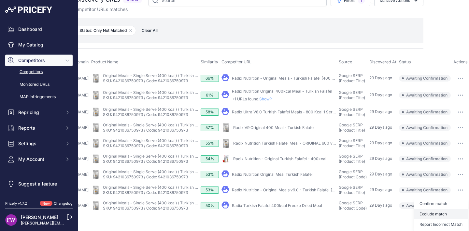
click at [0, 0] on button "Exclude match" at bounding box center [0, 0] width 0 height 0
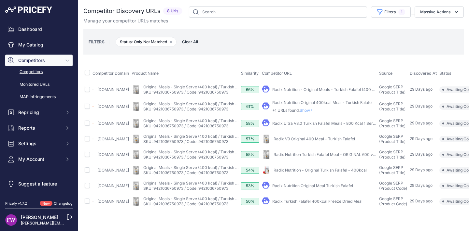
scroll to position [12, 0]
click at [348, 87] on link "Radix Nutrition - Original Meals - Turkish Falafel (400 Kcal)" at bounding box center [326, 89] width 109 height 5
click at [350, 121] on link "Radix Ultra V8.0 Turkish Falafel Meals - 800 Kcal 1 Serving ..." at bounding box center [328, 123] width 112 height 5
click at [369, 135] on div "My Product" at bounding box center [319, 139] width 115 height 9
click at [355, 137] on link "Radix V9 Original 400 Meal - Turkish Falafel" at bounding box center [313, 139] width 81 height 5
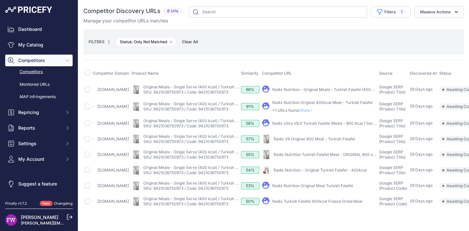
scroll to position [12, 80]
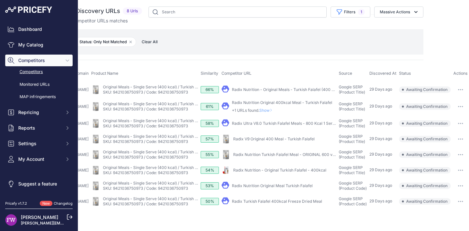
click at [454, 85] on button "button" at bounding box center [460, 89] width 13 height 9
click at [450, 98] on button "Confirm match" at bounding box center [440, 103] width 53 height 10
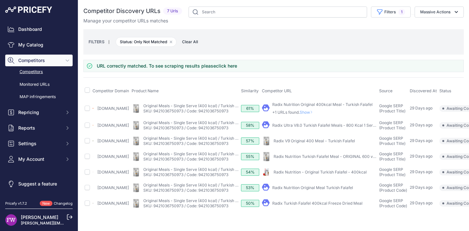
scroll to position [0, 80]
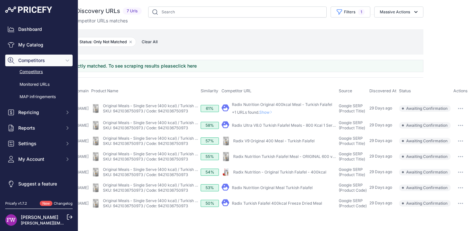
click at [458, 125] on button "button" at bounding box center [460, 125] width 13 height 9
click at [451, 146] on button "Exclude match" at bounding box center [440, 150] width 53 height 10
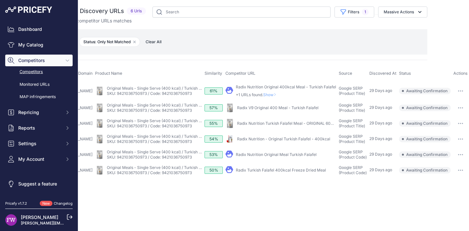
scroll to position [0, 71]
click at [457, 108] on button "button" at bounding box center [460, 108] width 13 height 9
click at [445, 119] on button "Confirm match" at bounding box center [440, 122] width 53 height 10
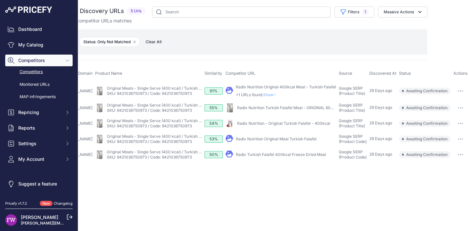
scroll to position [0, 0]
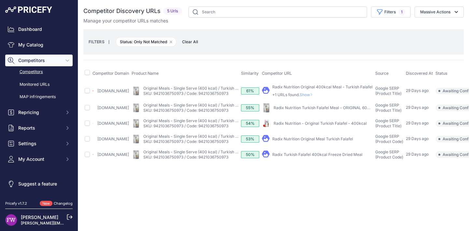
click at [315, 93] on span "Show" at bounding box center [308, 94] width 16 height 5
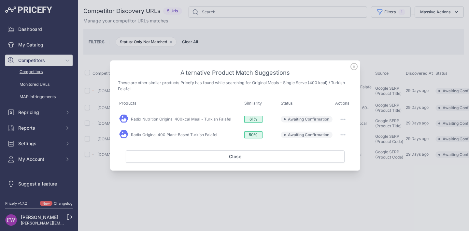
click at [220, 118] on link "Radix Nutrition Original 400kcal Meal - Turkish Falafel" at bounding box center [181, 119] width 100 height 5
click at [161, 135] on link "Radix Original 400 Plant-Based Turkish Falafel" at bounding box center [174, 135] width 86 height 5
click at [340, 122] on button "button" at bounding box center [342, 119] width 13 height 9
click at [333, 134] on span "Match This" at bounding box center [324, 133] width 21 height 5
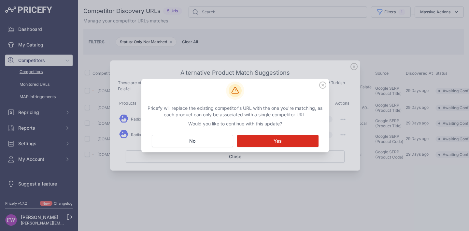
drag, startPoint x: 215, startPoint y: 138, endPoint x: 265, endPoint y: 138, distance: 50.5
click at [214, 137] on button "No Close" at bounding box center [192, 141] width 81 height 12
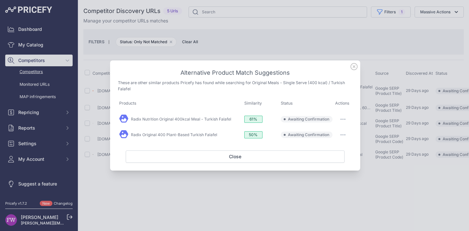
click at [341, 119] on icon "button" at bounding box center [341, 119] width 1 height 1
click at [320, 144] on span "Exclude match" at bounding box center [327, 146] width 27 height 5
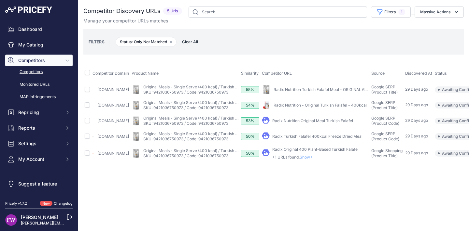
click at [315, 160] on span "Show" at bounding box center [308, 157] width 16 height 5
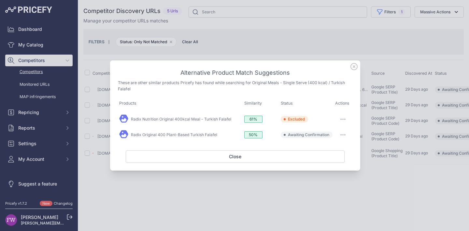
click at [342, 132] on button "button" at bounding box center [342, 135] width 13 height 9
click at [335, 162] on span "Exclude match" at bounding box center [327, 161] width 27 height 5
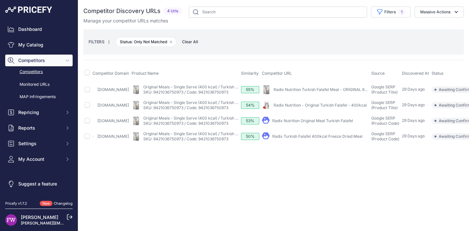
click at [342, 92] on link "Radix Nutrition Turkish Falafel Meal - ORIGINAL 600 v9.0" at bounding box center [325, 89] width 105 height 5
click at [319, 107] on link "Radix Nutrition - Original Turkish Falafel - 400kcal" at bounding box center [319, 105] width 93 height 5
click at [353, 123] on link "Radix Nutrition Original Meal Turkish Falafel" at bounding box center [312, 121] width 81 height 5
click at [311, 139] on link "Radix Turkish Falafel 400kcal Freeze Dried Meal" at bounding box center [317, 136] width 90 height 5
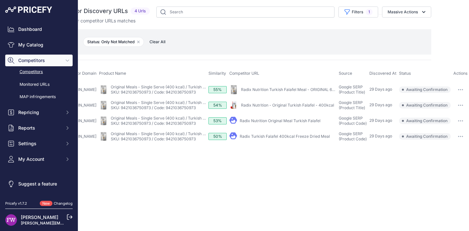
click at [466, 89] on button "button" at bounding box center [460, 89] width 13 height 9
click at [452, 104] on button "Confirm match" at bounding box center [440, 103] width 53 height 10
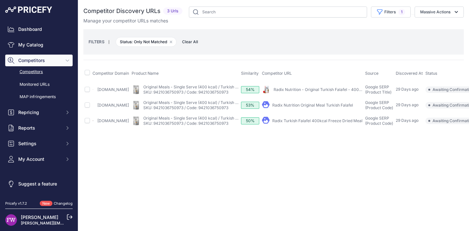
scroll to position [0, 42]
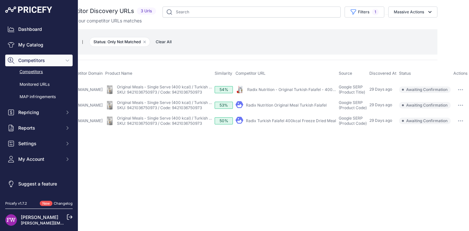
click at [458, 93] on button "button" at bounding box center [460, 89] width 13 height 9
click at [445, 117] on button "Exclude match" at bounding box center [440, 114] width 53 height 10
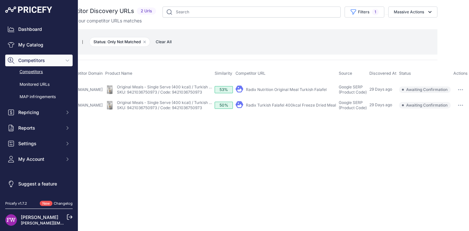
click at [459, 85] on button "button" at bounding box center [460, 89] width 13 height 9
click at [451, 106] on button "Confirm match" at bounding box center [440, 103] width 53 height 10
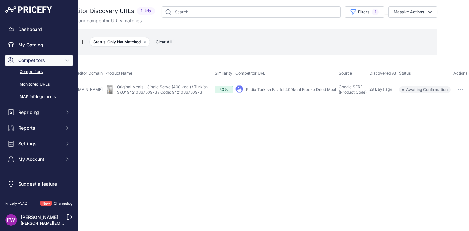
click at [462, 88] on button "button" at bounding box center [460, 89] width 13 height 9
click at [452, 99] on button "Confirm match" at bounding box center [440, 103] width 53 height 10
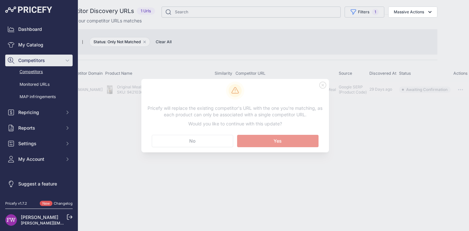
scroll to position [0, 0]
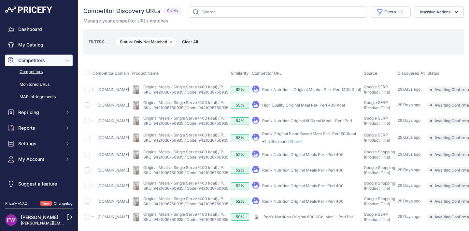
scroll to position [0, 53]
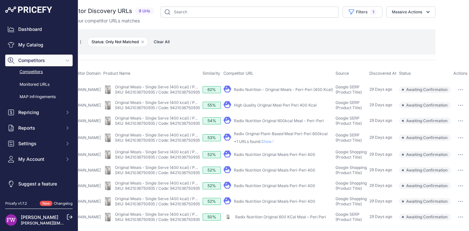
click at [463, 89] on td "​ Pricefy will replace the existing competitor's URL with the one you're matchi…" at bounding box center [460, 90] width 17 height 16
click at [456, 93] on button "button" at bounding box center [460, 89] width 13 height 9
click at [450, 112] on button "Exclude match" at bounding box center [440, 114] width 53 height 10
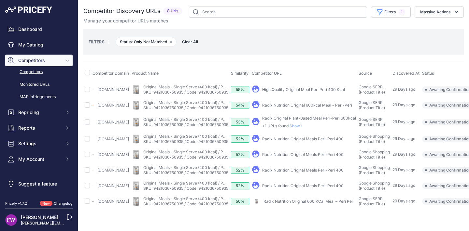
click at [330, 90] on link "High Quality Original Meal Peri Peri 400 Kcal" at bounding box center [303, 89] width 83 height 5
click at [334, 108] on link "Radix Nutrition Original 600kcal Meal - Peri-Peri" at bounding box center [307, 105] width 90 height 5
click at [305, 126] on span "Show" at bounding box center [297, 126] width 16 height 5
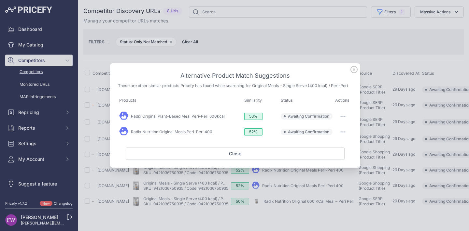
click at [199, 115] on link "Radix Original Plant-Based Meal Peri-Peri 600kcal" at bounding box center [178, 116] width 94 height 5
click at [182, 133] on link "Radix Nutrition Original Meals Peri-Peri 400" at bounding box center [171, 132] width 81 height 5
click at [354, 73] on icon at bounding box center [353, 69] width 7 height 7
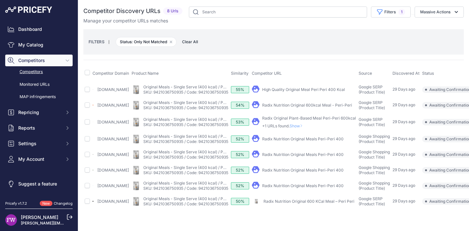
scroll to position [0, 42]
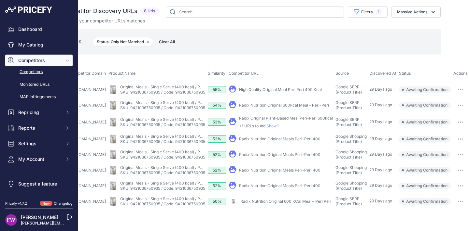
click at [299, 91] on link "High Quality Original Meal Peri Peri 400 Kcal" at bounding box center [280, 89] width 83 height 5
click at [458, 92] on button "button" at bounding box center [460, 89] width 13 height 9
click at [450, 116] on button "Exclude match" at bounding box center [440, 114] width 53 height 10
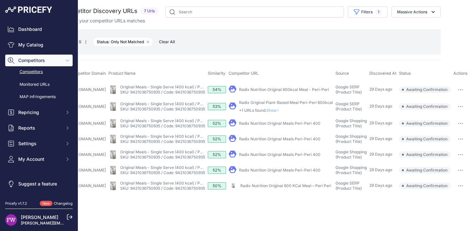
click at [464, 91] on button "button" at bounding box center [460, 89] width 13 height 9
click at [445, 105] on button "Confirm match" at bounding box center [440, 103] width 53 height 10
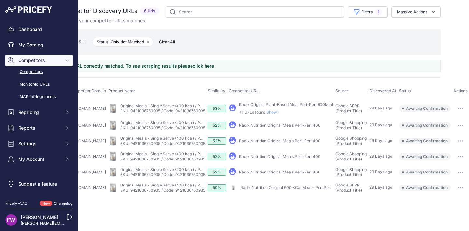
scroll to position [0, 0]
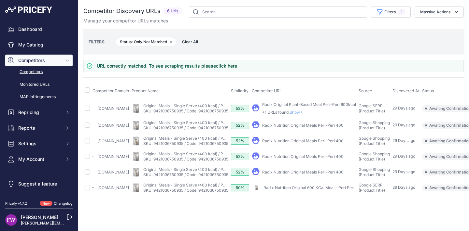
click at [305, 111] on span "Show" at bounding box center [297, 112] width 16 height 5
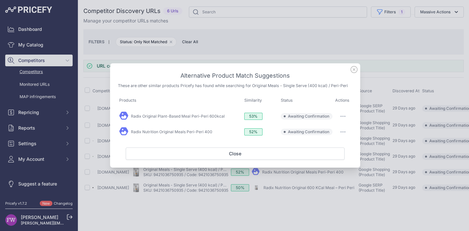
click at [344, 117] on icon "button" at bounding box center [342, 116] width 5 height 1
click at [326, 142] on span "Exclude match" at bounding box center [327, 143] width 27 height 5
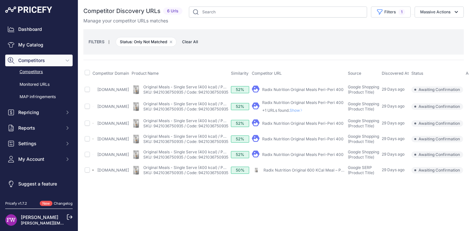
click at [305, 110] on span "Show" at bounding box center [297, 110] width 16 height 5
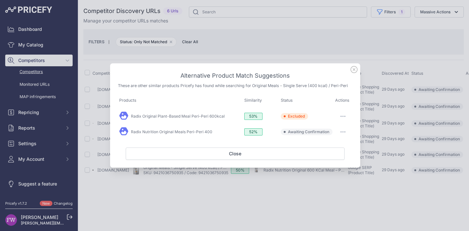
click at [344, 131] on button "button" at bounding box center [342, 132] width 13 height 9
click at [335, 156] on button "Exclude match" at bounding box center [330, 159] width 42 height 10
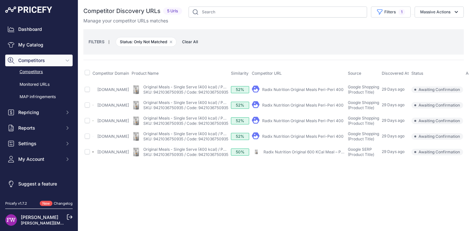
click at [338, 90] on link "Radix Nutrition Original Meals Peri-Peri 400" at bounding box center [302, 89] width 81 height 5
click at [304, 103] on link "Radix Nutrition Original Meals Peri-Peri 400" at bounding box center [302, 105] width 81 height 5
click at [327, 123] on link "Radix Nutrition Original Meals Peri-Peri 400" at bounding box center [302, 121] width 81 height 5
click at [310, 135] on link "Radix Nutrition Original Meals Peri-Peri 400" at bounding box center [302, 136] width 81 height 5
click at [309, 152] on link "Radix Nutrition Original 600 KCal Meal – Peri Peri" at bounding box center [308, 152] width 91 height 5
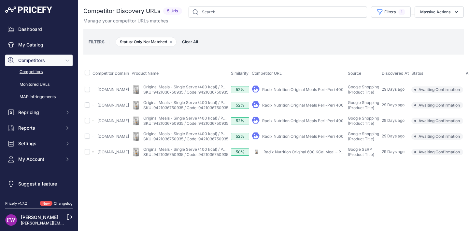
click at [447, 226] on div "Close You are not connected to the internet." at bounding box center [273, 115] width 391 height 231
click at [457, 226] on div "Close You are not connected to the internet." at bounding box center [273, 115] width 391 height 231
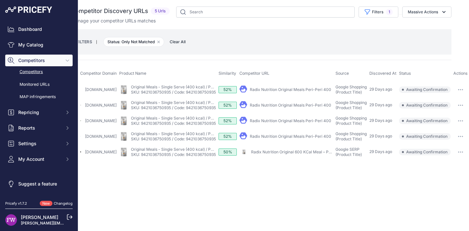
click at [455, 89] on button "button" at bounding box center [460, 89] width 13 height 9
click at [448, 101] on button "Confirm match" at bounding box center [440, 103] width 53 height 10
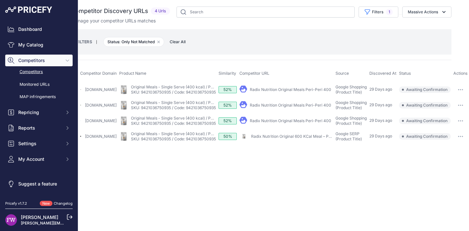
click at [462, 135] on button "button" at bounding box center [460, 136] width 13 height 9
click at [0, 0] on button "Confirm match" at bounding box center [0, 0] width 0 height 0
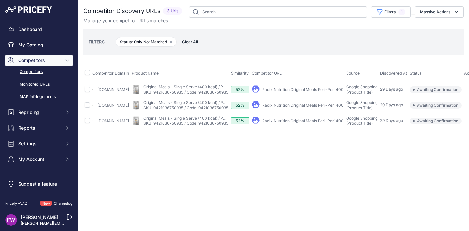
scroll to position [0, 31]
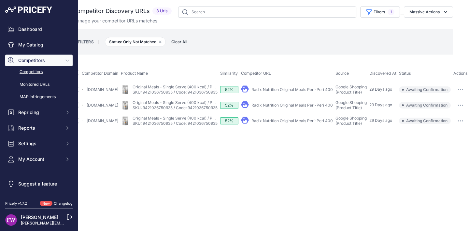
click at [456, 122] on button "button" at bounding box center [460, 121] width 13 height 9
click at [0, 0] on button "Confirm match" at bounding box center [0, 0] width 0 height 0
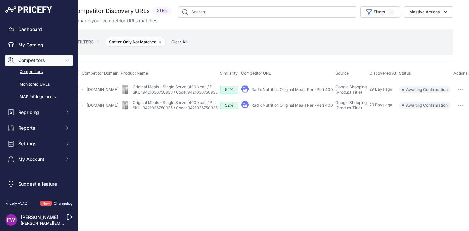
click at [461, 107] on button "button" at bounding box center [460, 105] width 13 height 9
click at [450, 126] on button "Exclude match" at bounding box center [440, 129] width 53 height 10
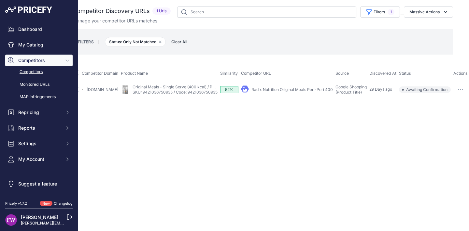
click at [462, 84] on td "​ Pricefy will replace the existing competitor's URL with the one you're matchi…" at bounding box center [460, 90] width 17 height 16
click at [462, 89] on button "button" at bounding box center [460, 89] width 13 height 9
click at [444, 115] on button "Exclude match" at bounding box center [440, 114] width 53 height 10
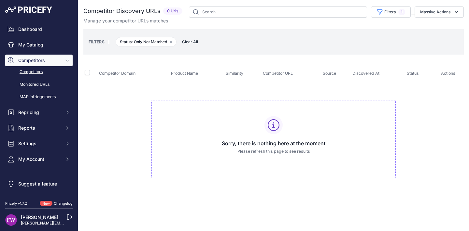
scroll to position [0, 0]
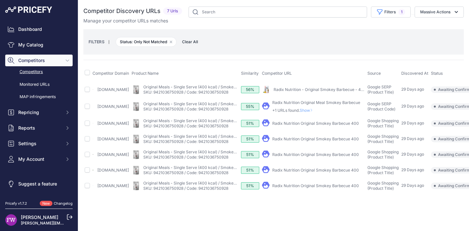
click at [315, 112] on span "Show" at bounding box center [308, 110] width 16 height 5
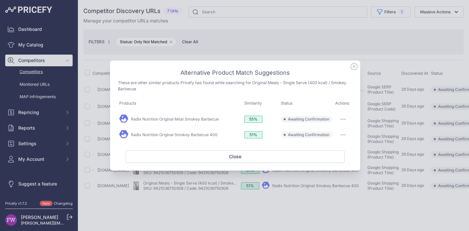
click at [348, 119] on button "button" at bounding box center [342, 119] width 13 height 9
click at [332, 130] on button "Match This" at bounding box center [330, 133] width 42 height 10
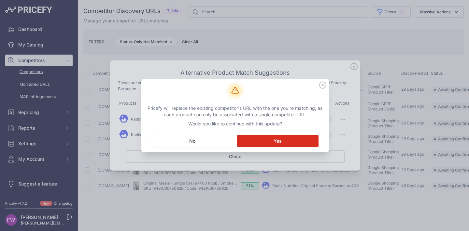
click at [210, 140] on button "No Close" at bounding box center [192, 141] width 81 height 12
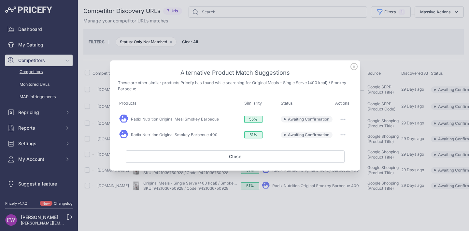
click at [347, 120] on button "button" at bounding box center [342, 119] width 13 height 9
click at [330, 141] on button "Exclude match" at bounding box center [330, 146] width 42 height 10
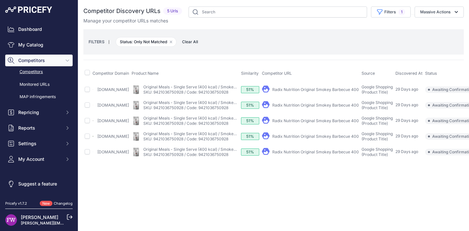
scroll to position [0, 47]
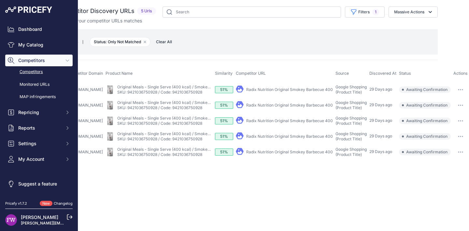
click at [454, 88] on button "button" at bounding box center [460, 89] width 13 height 9
click at [438, 102] on button "Confirm match" at bounding box center [440, 103] width 53 height 10
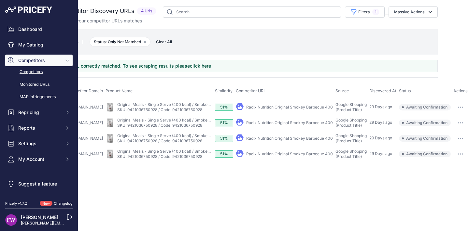
click at [462, 106] on button "button" at bounding box center [460, 107] width 13 height 9
click at [436, 131] on button "Exclude match" at bounding box center [440, 131] width 53 height 10
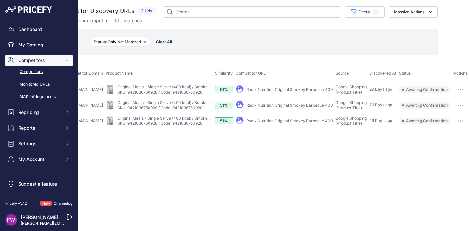
scroll to position [0, 0]
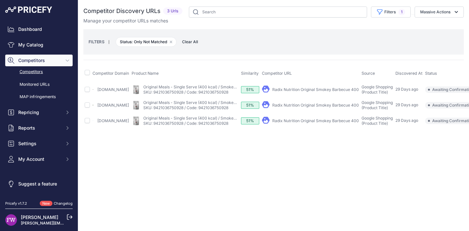
click at [330, 90] on link "Radix Nutrition Original Smokey Barbecue 400" at bounding box center [315, 89] width 87 height 5
drag, startPoint x: 301, startPoint y: 104, endPoint x: 273, endPoint y: 78, distance: 38.5
click at [301, 104] on link "Radix Nutrition Original Smokey Barbecue 400" at bounding box center [315, 105] width 87 height 5
click at [317, 121] on link "Radix Nutrition Original Smokey Barbecue 400" at bounding box center [315, 121] width 87 height 5
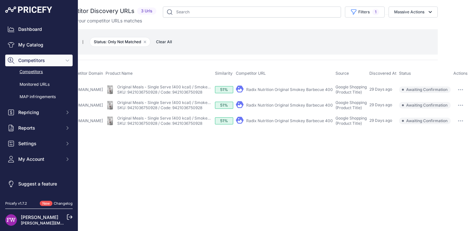
click at [457, 87] on button "button" at bounding box center [460, 89] width 13 height 9
click at [444, 100] on button "Confirm match" at bounding box center [440, 103] width 53 height 10
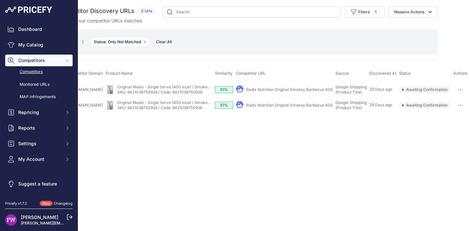
scroll to position [0, 42]
click at [459, 101] on button "button" at bounding box center [460, 105] width 13 height 9
click at [451, 118] on button "Confirm match" at bounding box center [440, 119] width 53 height 10
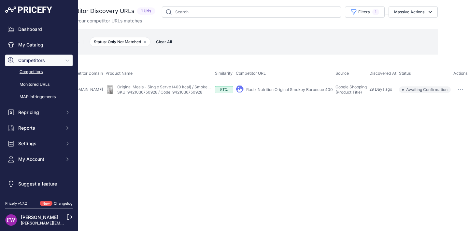
click at [459, 87] on button "button" at bounding box center [460, 89] width 13 height 9
click at [435, 109] on button "Exclude match" at bounding box center [440, 114] width 53 height 10
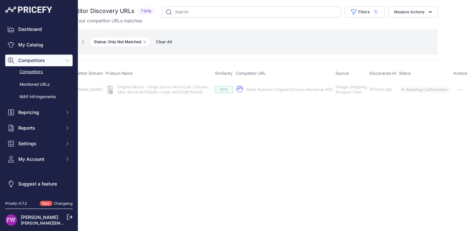
scroll to position [0, 0]
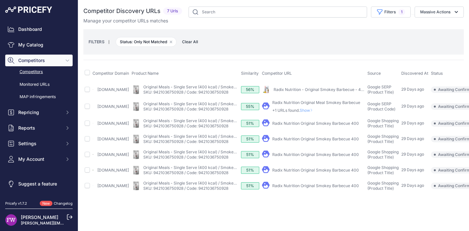
click at [333, 89] on link "Radix Nutrition - Original Smokey Barbecue - 400kcal" at bounding box center [323, 89] width 100 height 5
click at [315, 113] on span "Show" at bounding box center [308, 110] width 16 height 5
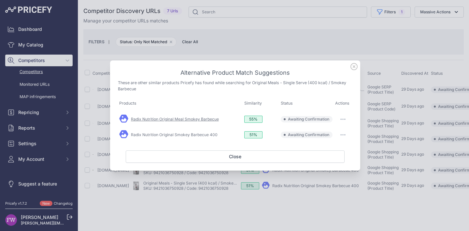
click at [167, 119] on link "Radix Nutrition Original Meal Smokey Barbecue" at bounding box center [175, 119] width 88 height 5
click at [179, 133] on link "Radix Nutrition Original Smokey Barbecue 400" at bounding box center [174, 135] width 87 height 5
click at [344, 118] on button "button" at bounding box center [342, 119] width 13 height 9
click at [341, 129] on button "Match This" at bounding box center [330, 133] width 42 height 10
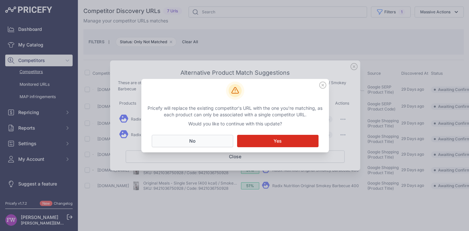
click at [201, 139] on button "No Close" at bounding box center [192, 141] width 81 height 12
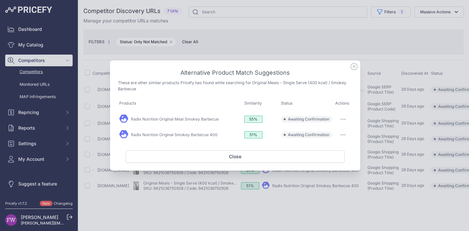
click at [343, 134] on icon "button" at bounding box center [342, 134] width 5 height 1
click at [332, 150] on span "Match This" at bounding box center [324, 148] width 21 height 5
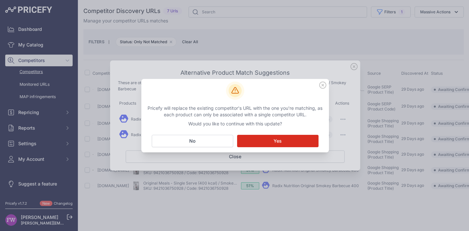
click at [204, 140] on button "No Close" at bounding box center [192, 141] width 81 height 12
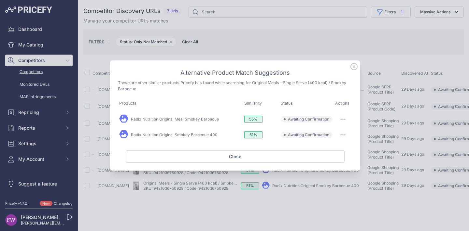
click at [338, 118] on button "button" at bounding box center [342, 119] width 13 height 9
click at [332, 128] on button "Match This" at bounding box center [330, 133] width 42 height 10
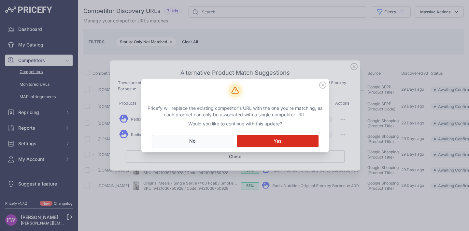
click at [206, 135] on button "No Close" at bounding box center [192, 141] width 81 height 12
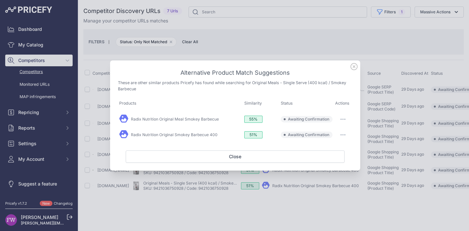
click at [341, 118] on button "button" at bounding box center [342, 119] width 13 height 9
click at [326, 146] on span "Exclude match" at bounding box center [327, 146] width 27 height 5
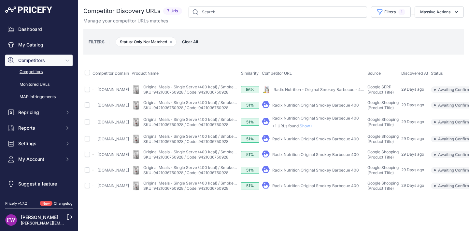
scroll to position [0, 53]
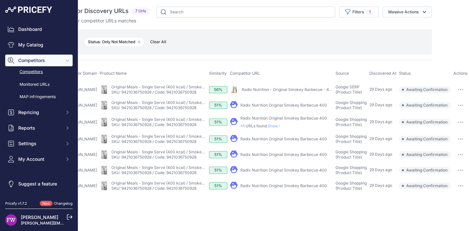
click at [460, 93] on button "button" at bounding box center [460, 89] width 13 height 9
click at [450, 112] on button "Exclude match" at bounding box center [440, 114] width 53 height 10
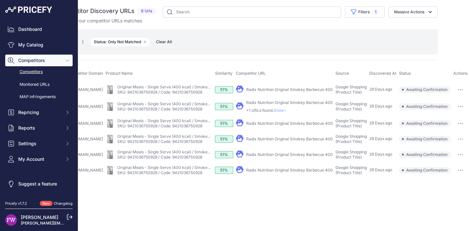
scroll to position [0, 0]
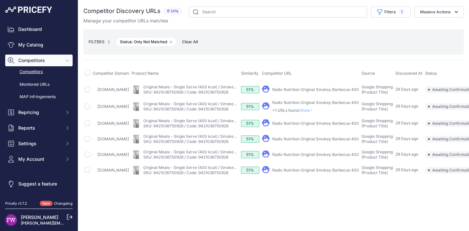
click at [315, 112] on span "Show" at bounding box center [308, 110] width 16 height 5
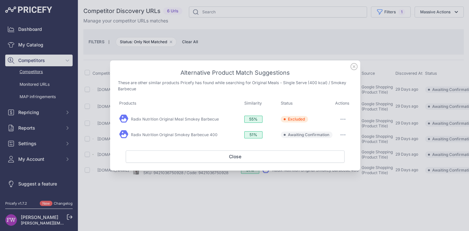
click at [344, 133] on button "button" at bounding box center [342, 135] width 13 height 9
click at [330, 160] on span "Exclude match" at bounding box center [327, 161] width 27 height 5
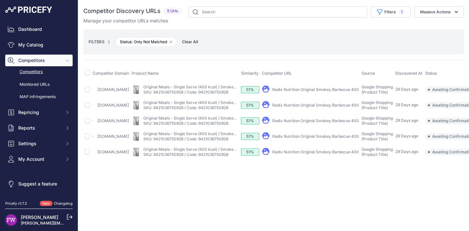
click at [341, 89] on link "Radix Nutrition Original Smokey Barbecue 400" at bounding box center [315, 89] width 87 height 5
click at [311, 108] on link "Radix Nutrition Original Smokey Barbecue 400" at bounding box center [315, 105] width 87 height 5
click at [306, 123] on link "Radix Nutrition Original Smokey Barbecue 400" at bounding box center [315, 121] width 87 height 5
click at [303, 138] on div "My Product" at bounding box center [310, 136] width 97 height 9
click at [303, 139] on link "Radix Nutrition Original Smokey Barbecue 400" at bounding box center [315, 136] width 87 height 5
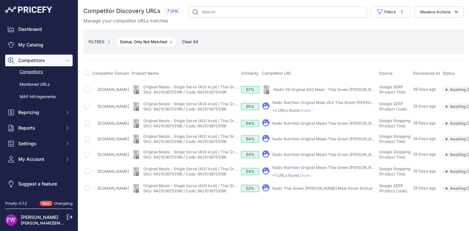
click at [340, 90] on link "Radix V9 Original 400 Meal - Thai Green Curry" at bounding box center [326, 89] width 107 height 5
click at [316, 111] on span "Show" at bounding box center [308, 110] width 16 height 5
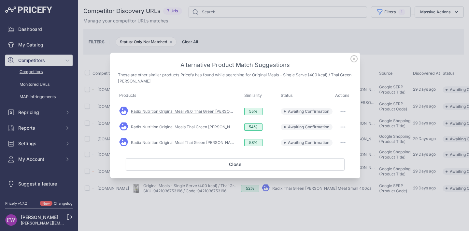
click at [210, 112] on link "Radix Nutrition Original Meal v9.0 Thai Green [PERSON_NAME]" at bounding box center [189, 111] width 116 height 5
click at [167, 125] on link "Radix Nutrition Original Meals Thai Green Curry" at bounding box center [185, 127] width 109 height 5
click at [151, 143] on link "Radix Nutrition Original Meal Thai Green Curry" at bounding box center [184, 142] width 107 height 5
click at [355, 60] on icon at bounding box center [353, 58] width 7 height 7
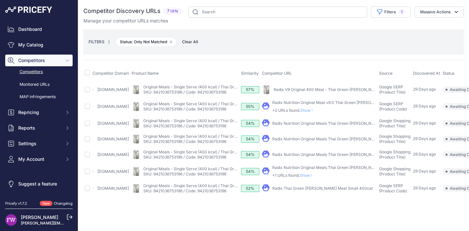
scroll to position [0, 70]
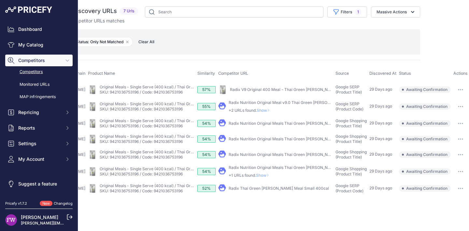
click at [461, 87] on button "button" at bounding box center [460, 89] width 13 height 9
click at [444, 101] on button "Confirm match" at bounding box center [440, 103] width 53 height 10
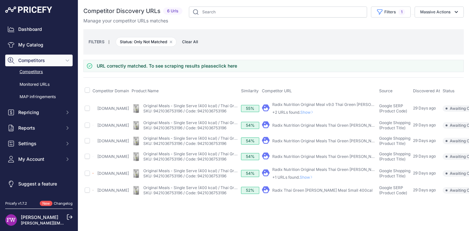
scroll to position [0, 52]
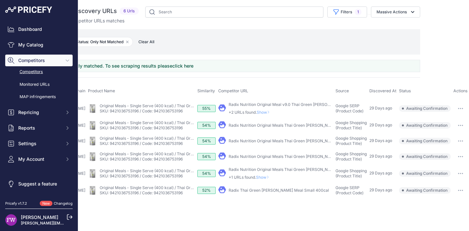
click at [463, 107] on button "button" at bounding box center [460, 108] width 13 height 9
click at [446, 118] on button "Confirm match" at bounding box center [440, 122] width 53 height 10
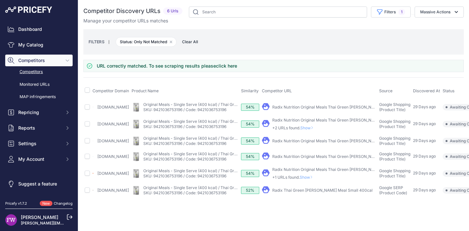
scroll to position [0, 45]
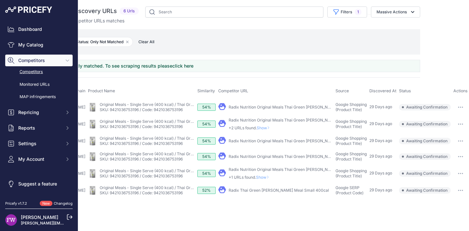
click at [459, 137] on button "button" at bounding box center [460, 141] width 13 height 9
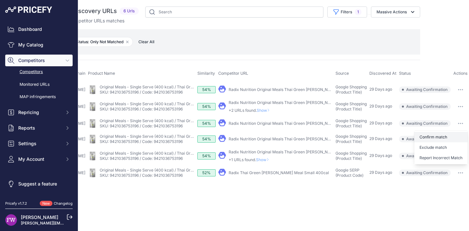
click button "Confirm match"
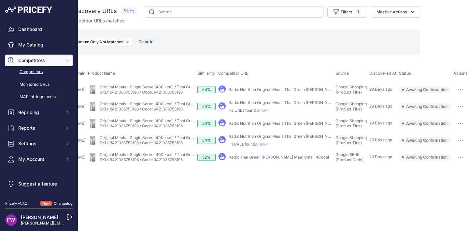
click button "button"
click button "Confirm match"
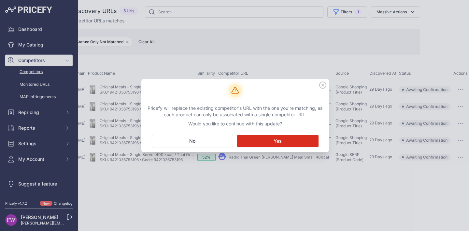
drag, startPoint x: 210, startPoint y: 143, endPoint x: 249, endPoint y: 141, distance: 39.1
click button "No Close"
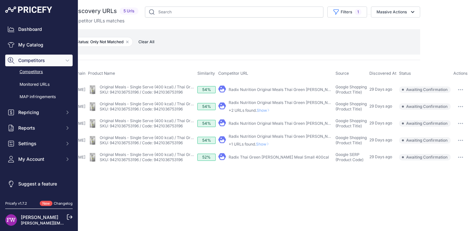
click button "button"
click button "Exclude match"
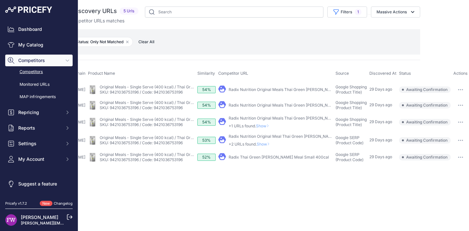
click button "button"
click button "Confirm match"
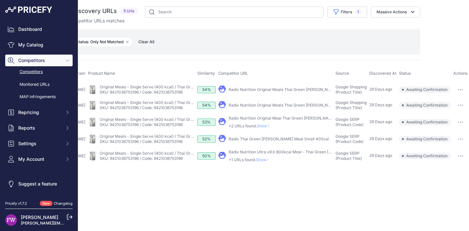
scroll to position [0, 62]
click button "button"
click button "Confirm match"
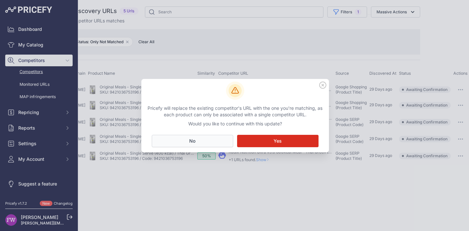
click button "No Close"
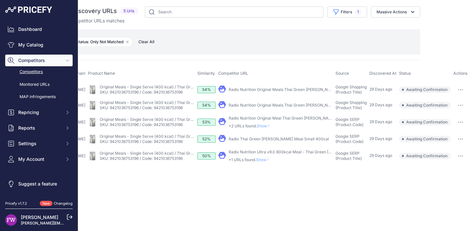
click button "button"
click button "Exclude match"
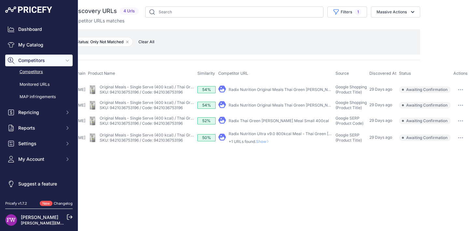
scroll to position [0, 0]
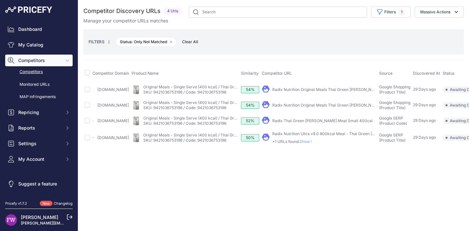
click p "+1 URLs found. Show"
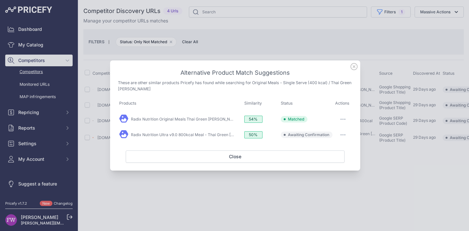
click button "button"
click span "Exclude match"
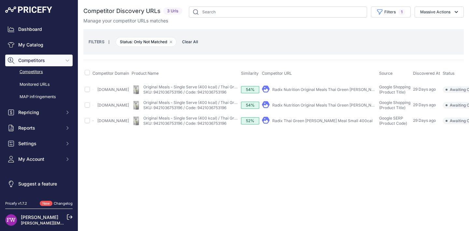
click link "Radix Nutrition Original Meals Thai Green Curry"
click link "Radix Thai Green Curry Meal Small 400cal"
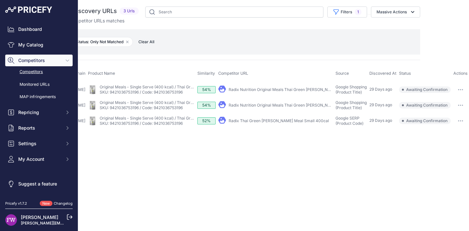
click td "​ Pricefy will replace the existing competitor's URL with the one you're matchi…"
click button "button"
click button "Confirm match"
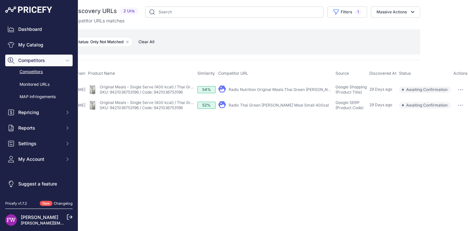
click icon "button"
click button "Confirm match"
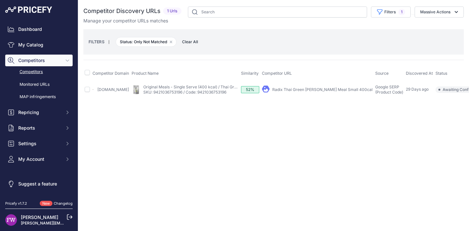
scroll to position [0, 32]
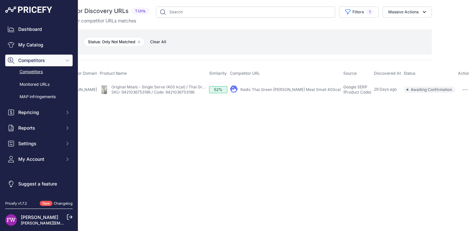
click button "button"
click button "Confirm match"
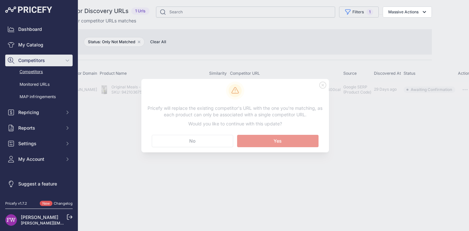
scroll to position [0, 0]
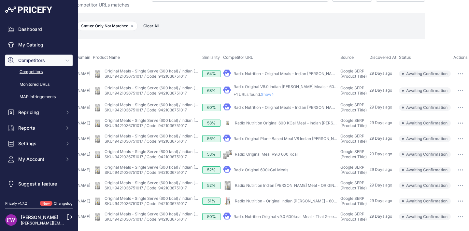
scroll to position [41, 67]
click at [455, 103] on button "button" at bounding box center [460, 107] width 13 height 9
click at [0, 0] on button "Exclude match" at bounding box center [0, 0] width 0 height 0
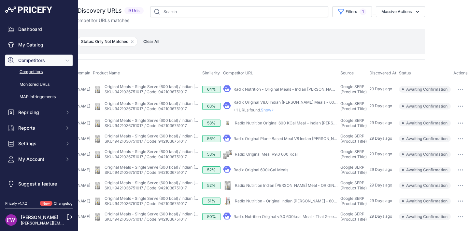
scroll to position [5, 0]
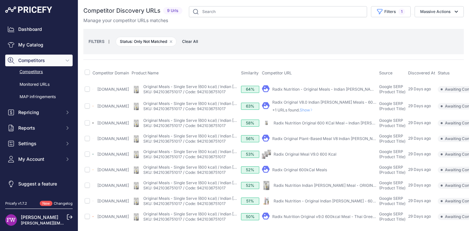
click at [332, 87] on link "Radix Nutrition - Original Meals - Indian Curry (600 Kcal)" at bounding box center [334, 89] width 125 height 5
click at [315, 109] on span "Show" at bounding box center [308, 110] width 16 height 5
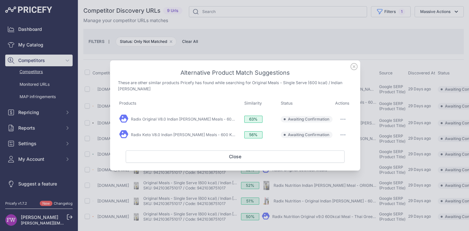
click at [345, 121] on button "button" at bounding box center [342, 119] width 13 height 9
click at [339, 133] on button "Match This" at bounding box center [330, 133] width 42 height 10
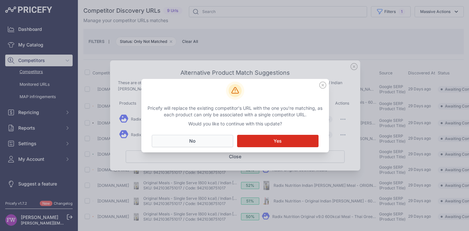
click at [211, 145] on button "No Close" at bounding box center [192, 141] width 81 height 12
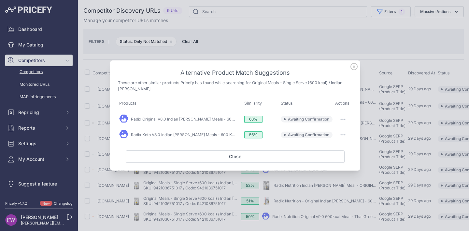
click at [348, 118] on button "button" at bounding box center [342, 119] width 13 height 9
click at [332, 146] on span "Exclude match" at bounding box center [327, 146] width 27 height 5
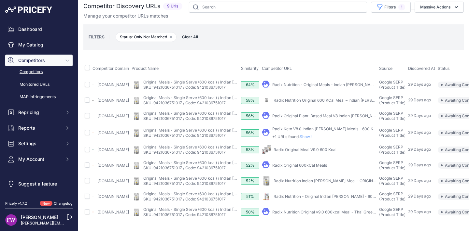
click at [331, 140] on p "+1 URLs found. Show" at bounding box center [324, 136] width 104 height 5
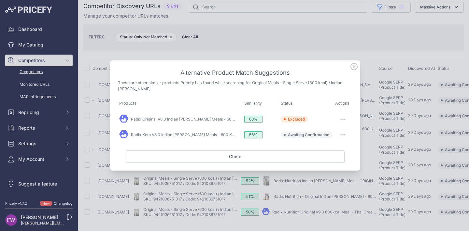
click at [342, 136] on button "button" at bounding box center [342, 135] width 13 height 9
click at [330, 161] on span "Exclude match" at bounding box center [327, 161] width 27 height 5
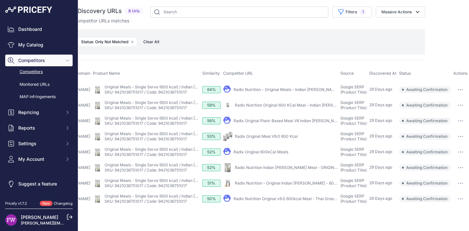
scroll to position [0, 67]
click at [461, 85] on td "​ Pricefy will replace the existing competitor's URL with the one you're matchi…" at bounding box center [460, 90] width 17 height 16
click at [457, 92] on button "button" at bounding box center [460, 89] width 13 height 9
click at [444, 108] on button "Confirm match" at bounding box center [440, 103] width 53 height 10
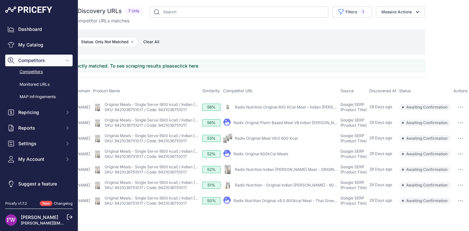
scroll to position [0, 0]
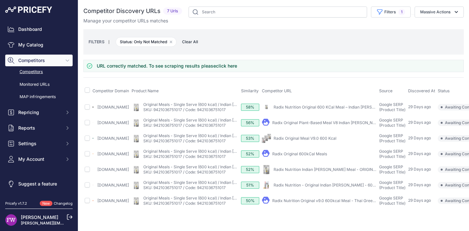
click at [355, 108] on link "Radix Nutrition Original 600 KCal Meal – Indian Curry" at bounding box center [332, 107] width 119 height 5
click at [316, 125] on link "Radix Original Plant-Based Meal V8 Indian Curry 600kcal" at bounding box center [335, 122] width 126 height 5
click at [330, 141] on link "Radix Original Meal V9.0 600 Kcal" at bounding box center [304, 138] width 63 height 5
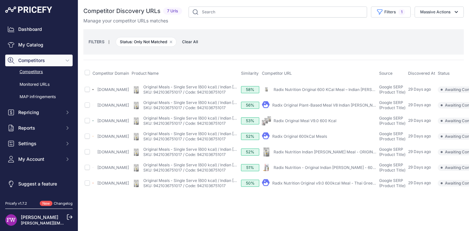
scroll to position [0, 63]
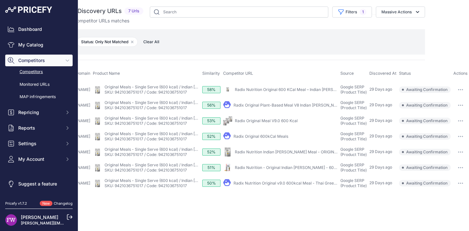
click at [463, 94] on button "button" at bounding box center [460, 89] width 13 height 9
click at [459, 104] on button "Confirm match" at bounding box center [440, 103] width 53 height 10
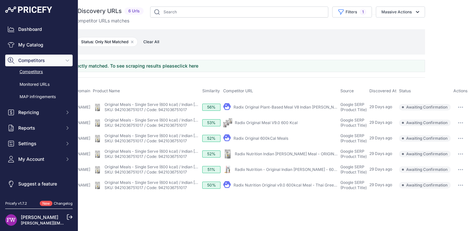
click at [461, 105] on button "button" at bounding box center [460, 107] width 13 height 9
click at [449, 131] on button "Exclude match" at bounding box center [440, 131] width 53 height 10
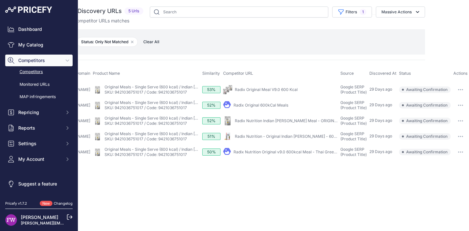
click at [460, 90] on icon "button" at bounding box center [460, 90] width 1 height 1
click at [453, 111] on button "Exclude match" at bounding box center [440, 114] width 53 height 10
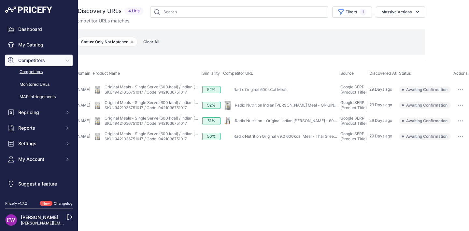
scroll to position [0, 0]
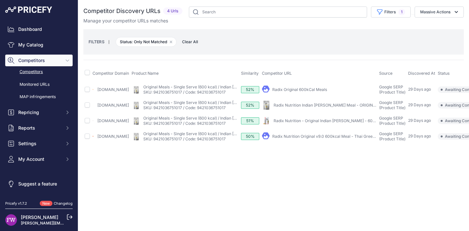
click at [322, 89] on link "Radix Original 600kCal Meals" at bounding box center [299, 89] width 55 height 5
click at [328, 105] on link "Radix Nutrition Indian Curry Meal - ORIGINAL 600 v9.0" at bounding box center [334, 105] width 122 height 5
click at [339, 123] on link "Radix Nutrition - Original Indian Curry - 600kcal" at bounding box center [327, 121] width 109 height 5
click at [328, 139] on link "Radix Nutrition Original v9.0 600kcal Meal - Thai Green Curry" at bounding box center [339, 136] width 135 height 5
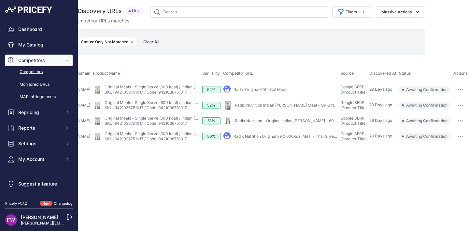
click at [462, 137] on icon "button" at bounding box center [460, 136] width 5 height 1
click at [0, 0] on button "Confirm match" at bounding box center [0, 0] width 0 height 0
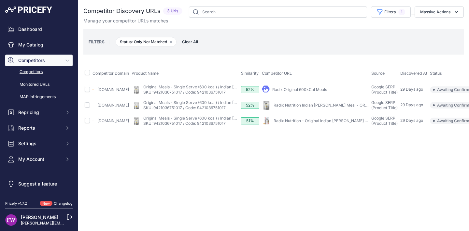
scroll to position [0, 53]
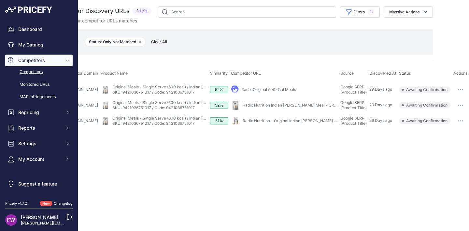
click at [462, 92] on button "button" at bounding box center [460, 89] width 13 height 9
click at [447, 119] on button "Exclude match" at bounding box center [440, 114] width 53 height 10
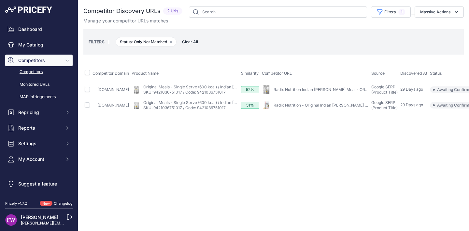
scroll to position [0, 27]
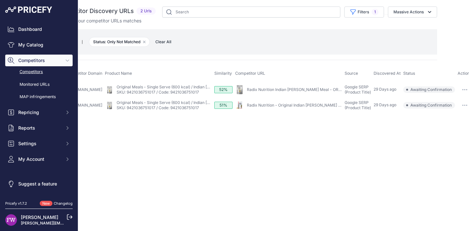
click at [458, 88] on button "button" at bounding box center [464, 89] width 13 height 9
click at [449, 110] on button "Exclude match" at bounding box center [444, 114] width 53 height 10
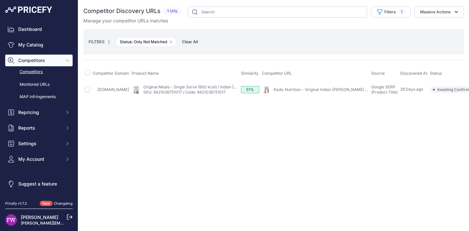
scroll to position [0, 14]
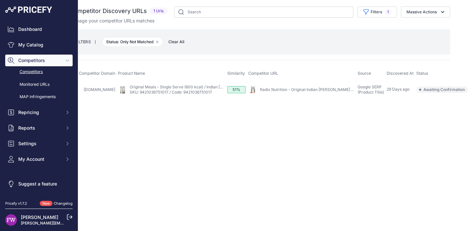
click at [468, 91] on button "button" at bounding box center [477, 89] width 13 height 9
click at [448, 110] on button "Exclude match" at bounding box center [457, 114] width 53 height 10
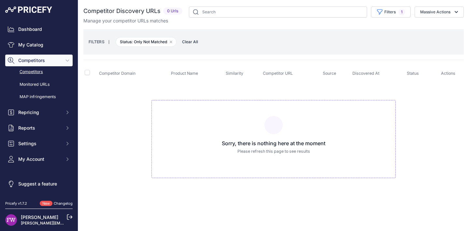
scroll to position [0, 0]
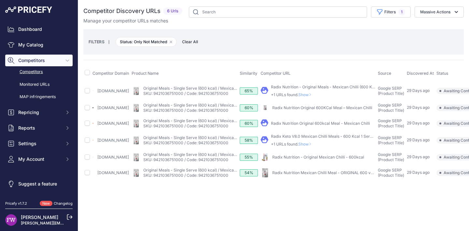
click at [314, 95] on span "Show" at bounding box center [306, 94] width 16 height 5
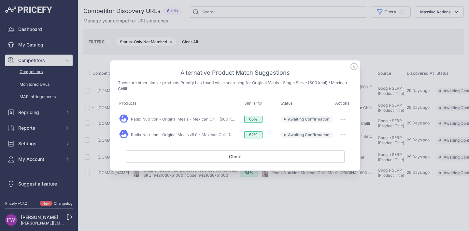
click at [347, 118] on button "button" at bounding box center [342, 119] width 13 height 9
click at [344, 134] on button "Match This" at bounding box center [330, 133] width 42 height 10
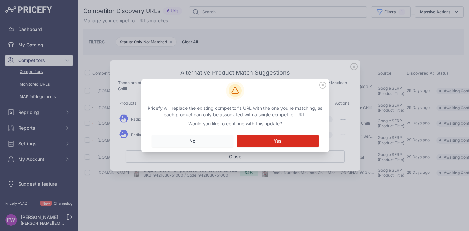
click at [192, 140] on span "No" at bounding box center [192, 141] width 6 height 7
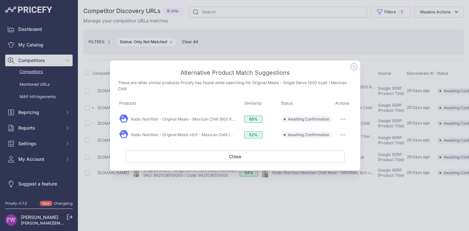
click at [339, 120] on button "button" at bounding box center [342, 119] width 13 height 9
click at [330, 147] on span "Exclude match" at bounding box center [327, 146] width 27 height 5
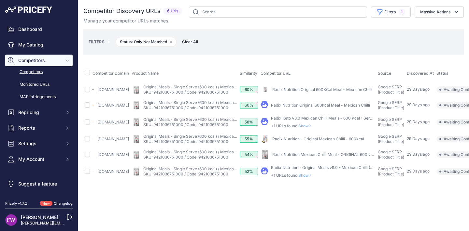
click at [341, 90] on link "Radix Nutrition Original 600KCal Meal – Mexican Chilli" at bounding box center [322, 89] width 100 height 5
click at [317, 105] on link "Radix Nutrition Original 600kcal Meal - Mexican Chilli" at bounding box center [320, 105] width 99 height 5
drag, startPoint x: 317, startPoint y: 128, endPoint x: 325, endPoint y: 126, distance: 8.2
click at [314, 128] on span "Show" at bounding box center [306, 126] width 16 height 5
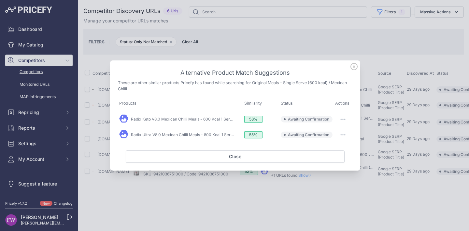
click at [341, 123] on button "button" at bounding box center [342, 119] width 13 height 9
click at [342, 136] on button "Match This" at bounding box center [330, 133] width 42 height 10
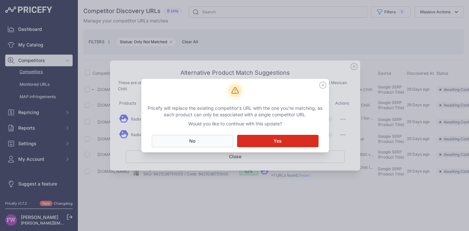
click at [207, 136] on button "No Close" at bounding box center [192, 141] width 81 height 12
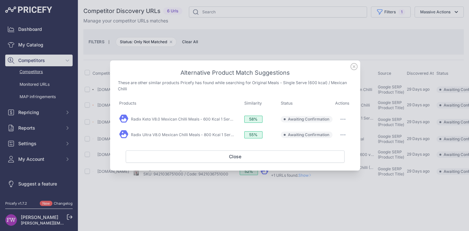
click at [347, 121] on button "button" at bounding box center [342, 119] width 13 height 9
click at [339, 149] on button "Exclude match" at bounding box center [330, 146] width 42 height 10
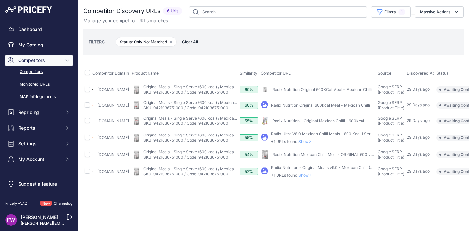
scroll to position [0, 50]
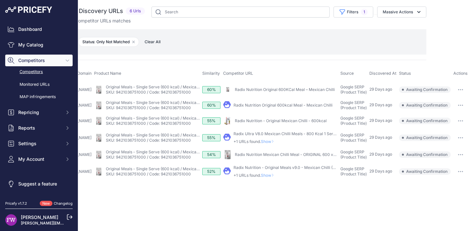
click at [309, 91] on link "Radix Nutrition Original 600KCal Meal – Mexican Chilli" at bounding box center [285, 89] width 100 height 5
click at [297, 105] on link "Radix Nutrition Original 600kcal Meal - Mexican Chilli" at bounding box center [282, 105] width 99 height 5
click at [270, 122] on link "Radix Nutrition - Original Mexican Chilli - 600kcal" at bounding box center [281, 121] width 92 height 5
click at [262, 145] on p "+1 URLs found. Show" at bounding box center [285, 141] width 104 height 5
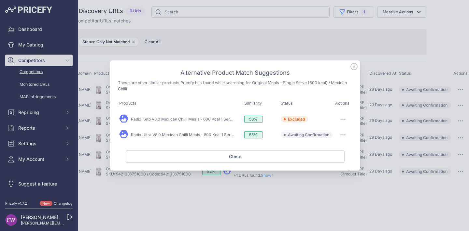
click at [340, 133] on button "button" at bounding box center [342, 135] width 13 height 9
click at [330, 160] on span "Exclude match" at bounding box center [327, 161] width 27 height 5
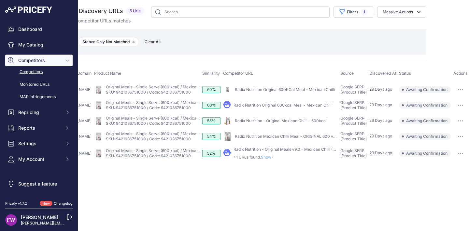
scroll to position [0, 0]
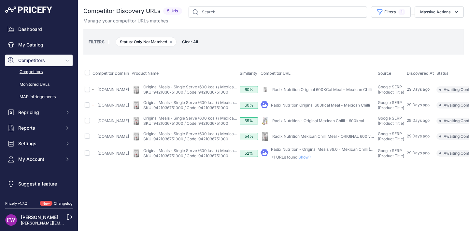
click at [333, 139] on link "Radix Nutrition Mexican Chilli Meal - ORIGINAL 600 v9.0" at bounding box center [324, 136] width 104 height 5
click at [322, 159] on div "Radix Nutrition - Original Meals v9.0 - Mexican Chilli (400 ... +1 URLs found. …" at bounding box center [323, 153] width 104 height 13
click at [314, 160] on span "Show" at bounding box center [306, 157] width 16 height 5
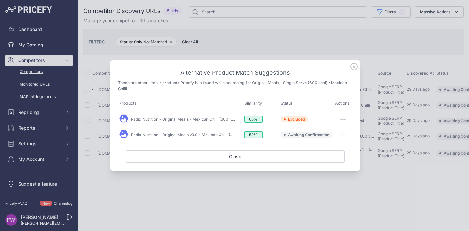
click at [342, 134] on button "button" at bounding box center [342, 135] width 13 height 9
click at [331, 160] on span "Exclude match" at bounding box center [327, 161] width 27 height 5
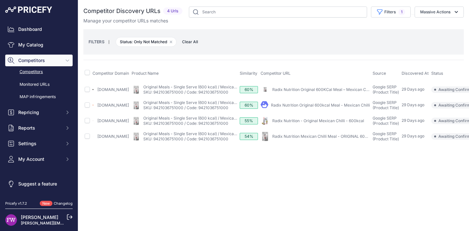
scroll to position [0, 44]
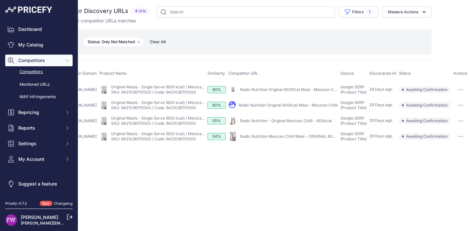
click at [462, 95] on td "​ Pricefy will replace the existing competitor's URL with the one you're matchi…" at bounding box center [460, 90] width 17 height 16
click at [461, 91] on button "button" at bounding box center [460, 89] width 13 height 9
click at [455, 107] on button "Confirm match" at bounding box center [440, 103] width 53 height 10
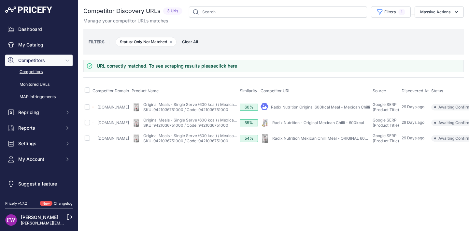
scroll to position [0, 34]
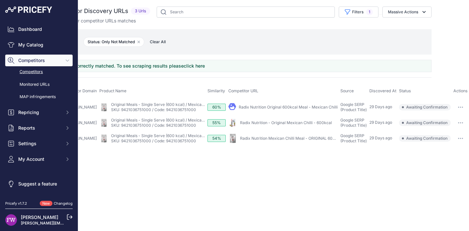
click at [466, 108] on button "button" at bounding box center [460, 107] width 13 height 9
click at [459, 117] on button "Confirm match" at bounding box center [440, 121] width 53 height 10
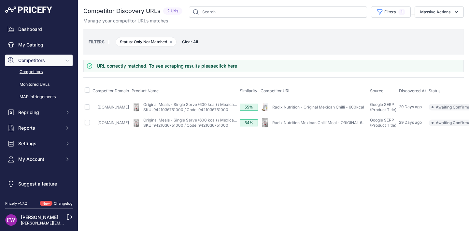
scroll to position [0, 33]
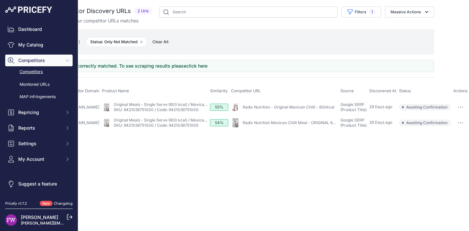
click at [460, 105] on button "button" at bounding box center [460, 107] width 13 height 9
click at [449, 129] on button "Exclude match" at bounding box center [440, 131] width 53 height 10
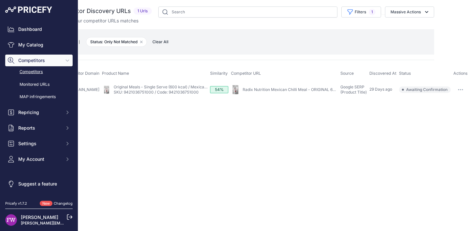
click at [462, 88] on button "button" at bounding box center [460, 89] width 13 height 9
click at [457, 98] on button "Confirm match" at bounding box center [440, 103] width 53 height 10
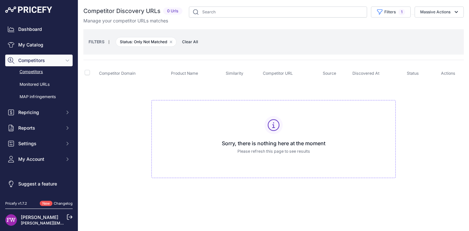
scroll to position [0, 0]
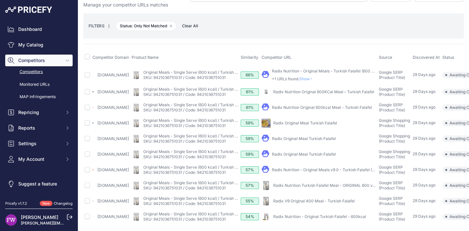
scroll to position [41, 0]
click at [315, 77] on span "Show" at bounding box center [307, 79] width 16 height 5
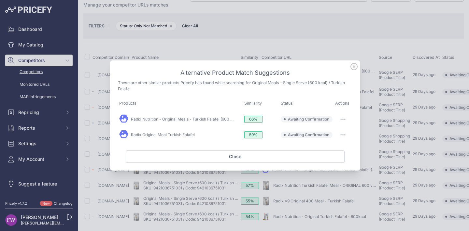
click at [345, 117] on button "button" at bounding box center [342, 119] width 13 height 9
click at [342, 134] on button "Match This" at bounding box center [330, 133] width 42 height 10
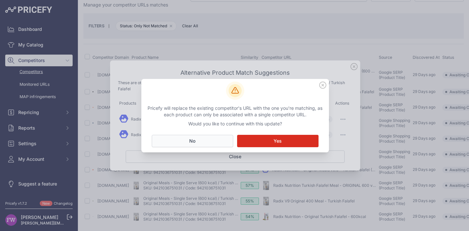
click at [219, 144] on button "No Close" at bounding box center [192, 141] width 81 height 12
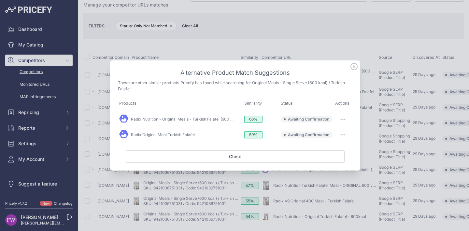
click at [347, 118] on button "button" at bounding box center [342, 119] width 13 height 9
click at [334, 149] on button "Exclude match" at bounding box center [330, 146] width 42 height 10
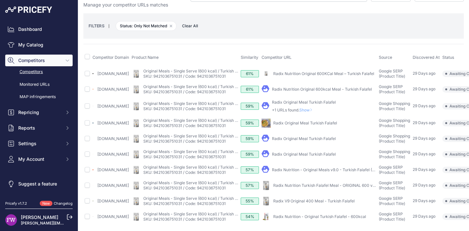
scroll to position [21, 0]
click at [329, 71] on link "Radix Nutrition Original 600KCal Meal – Turkish Falafel" at bounding box center [323, 73] width 101 height 5
click at [341, 88] on link "Radix Nutrition Original 600kcal Meal - Turkish Falafel" at bounding box center [322, 89] width 100 height 5
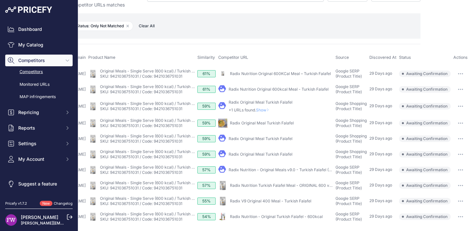
scroll to position [41, 84]
click at [458, 170] on icon "button" at bounding box center [460, 170] width 5 height 1
click at [0, 0] on button "Exclude match" at bounding box center [0, 0] width 0 height 0
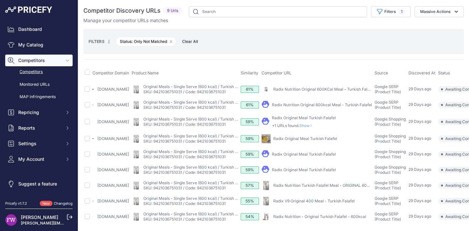
scroll to position [5, 79]
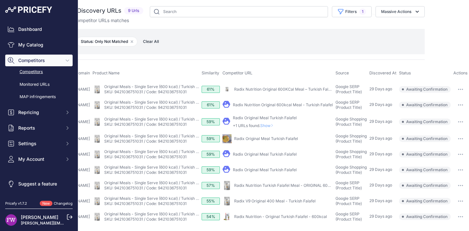
click at [460, 89] on icon "button" at bounding box center [460, 89] width 1 height 1
click at [448, 98] on button "Confirm match" at bounding box center [440, 103] width 53 height 10
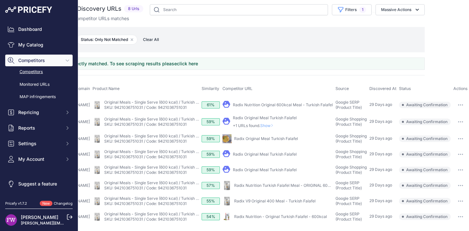
scroll to position [5, 0]
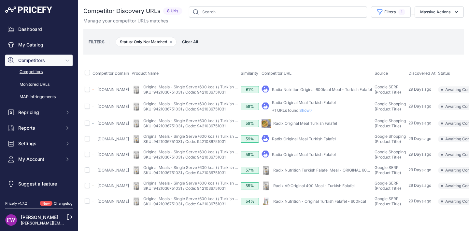
click at [343, 87] on link "Radix Nutrition Original 600kcal Meal - Turkish Falafel" at bounding box center [322, 89] width 100 height 5
click at [315, 108] on span "Show" at bounding box center [307, 110] width 16 height 5
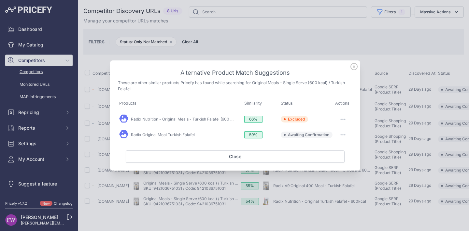
drag, startPoint x: 343, startPoint y: 134, endPoint x: 340, endPoint y: 145, distance: 11.1
click at [342, 134] on button "button" at bounding box center [342, 135] width 13 height 9
click at [337, 161] on span "Exclude match" at bounding box center [327, 161] width 27 height 5
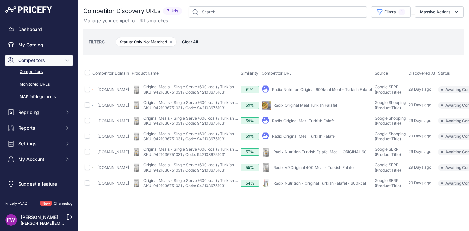
scroll to position [0, 74]
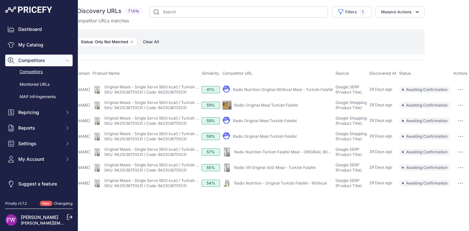
click at [456, 91] on button "button" at bounding box center [460, 89] width 13 height 9
click at [453, 104] on button "Confirm match" at bounding box center [440, 103] width 53 height 10
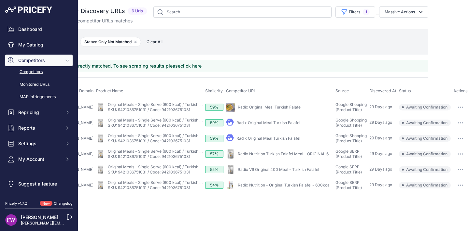
scroll to position [0, 0]
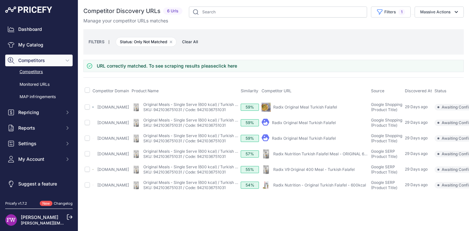
click at [329, 110] on link "Radix Original Meal Turkish Falafel" at bounding box center [305, 107] width 64 height 5
click at [336, 125] on link "Radix Original Meal Turkish Falafel" at bounding box center [304, 122] width 64 height 5
click at [336, 141] on link "Radix Original Meal Turkish Falafel" at bounding box center [304, 138] width 64 height 5
click at [321, 157] on link "Radix Nutrition Turkish Falafel Meal - ORIGINAL 600 v9.0" at bounding box center [325, 154] width 105 height 5
click at [327, 183] on link "Radix Nutrition - Original Turkish Falafel - 600kcal" at bounding box center [319, 185] width 93 height 5
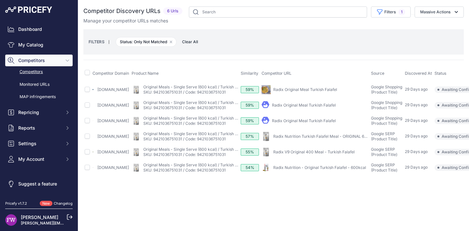
click at [366, 170] on link "Radix Nutrition - Original Turkish Falafel - 600kcal" at bounding box center [319, 167] width 93 height 5
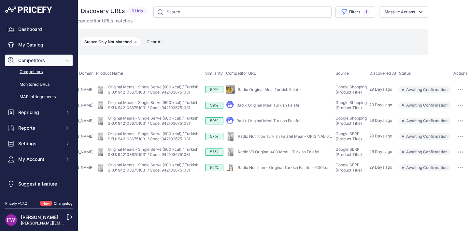
click at [459, 141] on button "button" at bounding box center [460, 136] width 13 height 9
click at [0, 0] on button "Confirm match" at bounding box center [0, 0] width 0 height 0
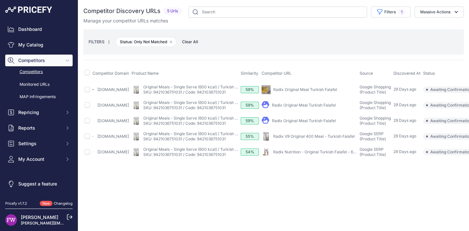
scroll to position [0, 60]
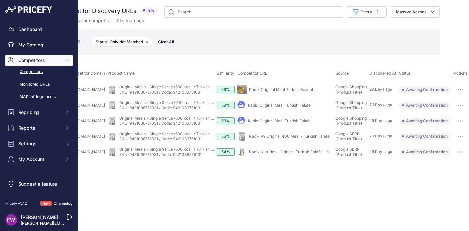
click at [466, 157] on button "button" at bounding box center [460, 152] width 13 height 9
click at [0, 0] on button "Exclude match" at bounding box center [0, 0] width 0 height 0
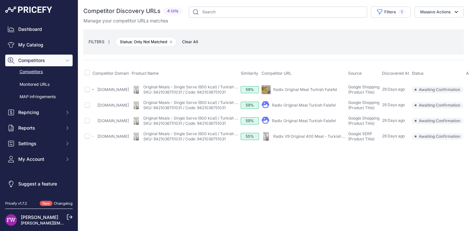
scroll to position [0, 49]
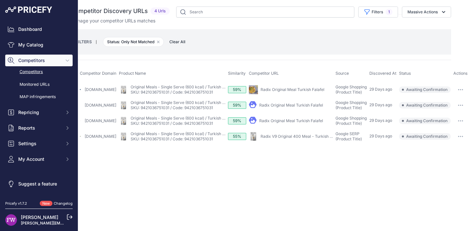
click at [461, 141] on button "button" at bounding box center [460, 136] width 13 height 9
click at [0, 0] on button "Exclude match" at bounding box center [0, 0] width 0 height 0
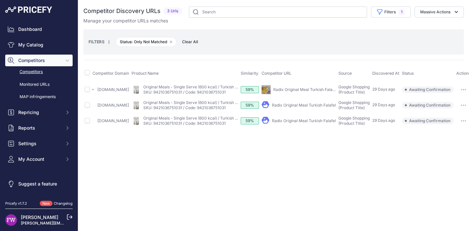
scroll to position [0, 13]
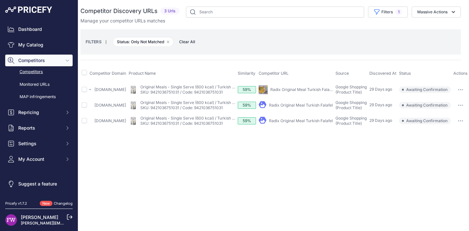
click at [464, 126] on button "button" at bounding box center [460, 121] width 13 height 9
click at [0, 0] on button "Exclude match" at bounding box center [0, 0] width 0 height 0
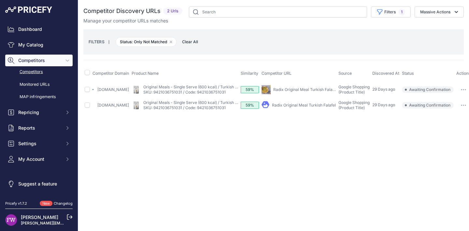
scroll to position [0, 12]
click at [461, 110] on button "button" at bounding box center [460, 105] width 13 height 9
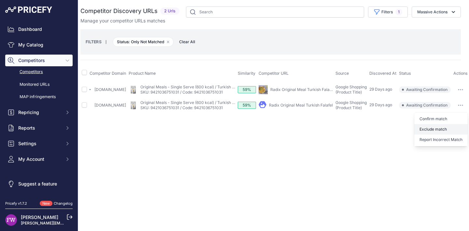
click at [455, 135] on button "Exclude match" at bounding box center [440, 129] width 53 height 10
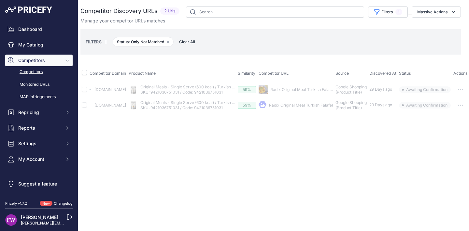
scroll to position [0, 0]
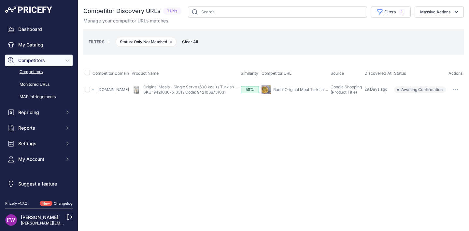
click at [454, 87] on button "button" at bounding box center [455, 89] width 13 height 9
click at [438, 113] on button "Exclude match" at bounding box center [435, 114] width 53 height 10
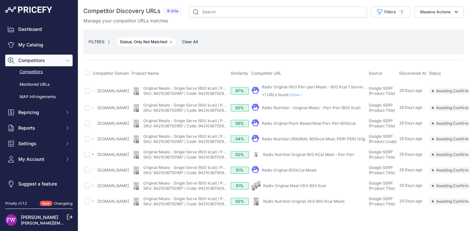
scroll to position [0, 63]
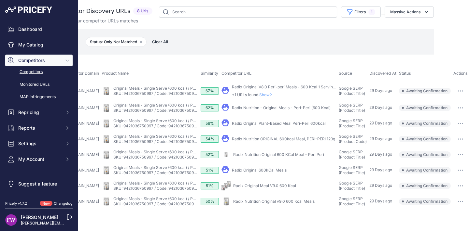
click at [455, 112] on button "button" at bounding box center [460, 108] width 13 height 9
click at [446, 137] on button "Exclude match" at bounding box center [440, 132] width 53 height 10
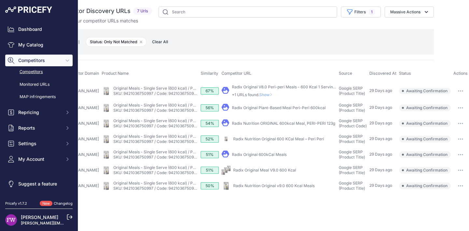
scroll to position [0, 58]
click at [462, 114] on td "​ Pricefy will replace the existing competitor's URL with the one you're matchi…" at bounding box center [460, 108] width 17 height 16
click at [458, 112] on button "button" at bounding box center [460, 108] width 13 height 9
click at [448, 131] on button "Exclude match" at bounding box center [440, 132] width 53 height 10
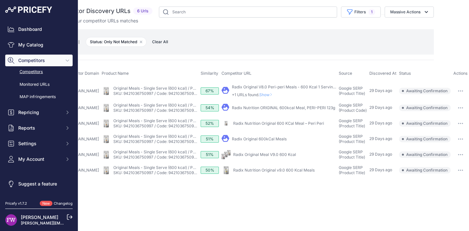
scroll to position [0, 0]
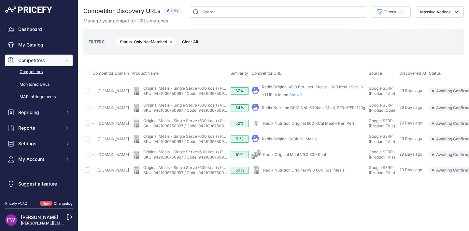
click at [305, 92] on span "Show" at bounding box center [297, 94] width 16 height 5
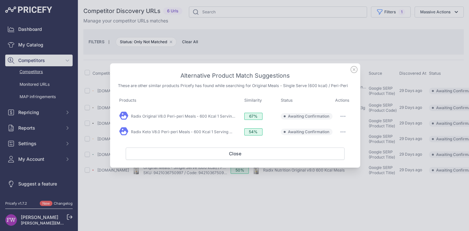
click at [339, 118] on button "button" at bounding box center [342, 116] width 13 height 9
click at [335, 127] on button "Match This" at bounding box center [330, 130] width 42 height 10
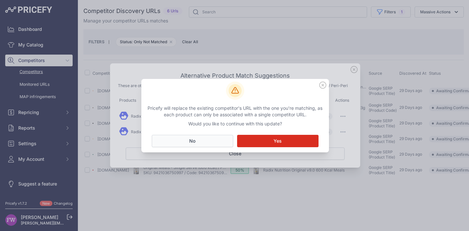
click at [205, 136] on button "No Close" at bounding box center [192, 141] width 81 height 12
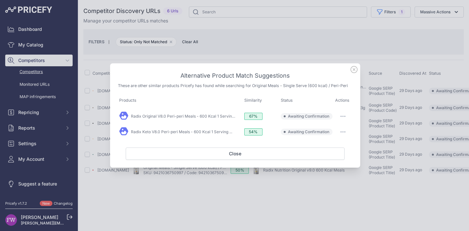
click at [346, 115] on button "button" at bounding box center [342, 116] width 13 height 9
click at [331, 141] on span "Exclude match" at bounding box center [327, 143] width 27 height 5
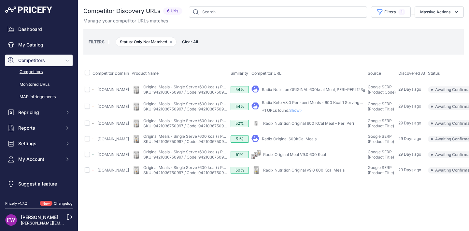
click at [344, 92] on link "Radix Nutrition ORIGINAL 600kcal Meal, PERI-PERI 123g" at bounding box center [313, 89] width 103 height 5
click at [305, 112] on span "Show" at bounding box center [297, 110] width 16 height 5
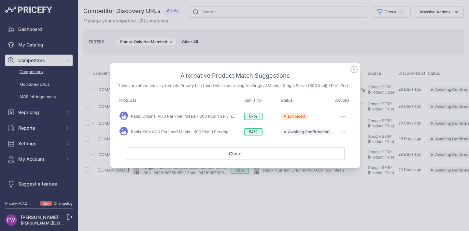
click at [335, 130] on div at bounding box center [343, 132] width 16 height 9
click at [345, 134] on button "button" at bounding box center [342, 132] width 13 height 9
click at [336, 157] on span "Exclude match" at bounding box center [327, 158] width 27 height 5
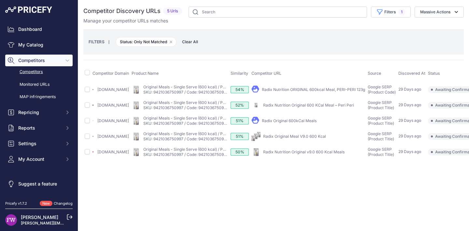
scroll to position [0, 57]
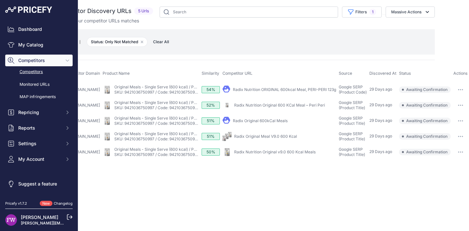
click at [452, 92] on td "Awaiting Confirmation" at bounding box center [425, 90] width 54 height 16
click at [459, 91] on icon "button" at bounding box center [460, 89] width 5 height 1
click at [450, 104] on button "Confirm match" at bounding box center [440, 103] width 53 height 10
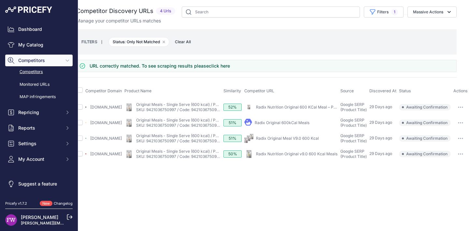
scroll to position [0, 0]
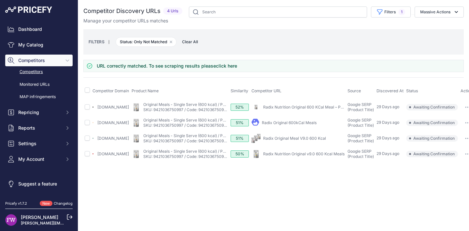
click at [321, 108] on link "Radix Nutrition Original 600 KCal Meal – Peri Peri" at bounding box center [308, 107] width 91 height 5
click at [307, 125] on link "Radix Original 600kCal Meals" at bounding box center [289, 122] width 55 height 5
click at [311, 143] on div "My Product" at bounding box center [297, 138] width 93 height 9
click at [312, 141] on link "Radix Original Meal V9.0 600 Kcal" at bounding box center [294, 138] width 63 height 5
click at [305, 157] on link "Radix Nutrition Original v9.0 600 Kcal Meals" at bounding box center [303, 154] width 81 height 5
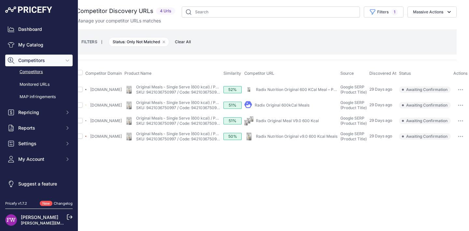
scroll to position [0, 35]
click at [464, 93] on button "button" at bounding box center [460, 89] width 13 height 9
click at [459, 99] on button "Confirm match" at bounding box center [440, 103] width 53 height 10
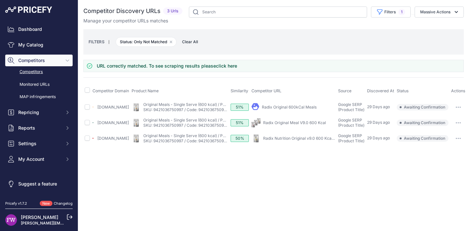
scroll to position [0, 26]
click at [459, 109] on button "button" at bounding box center [458, 107] width 13 height 9
click at [445, 132] on button "Exclude match" at bounding box center [438, 131] width 53 height 10
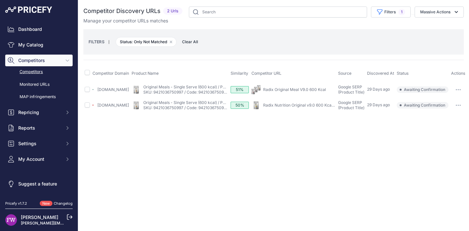
scroll to position [0, 14]
click at [463, 88] on button "button" at bounding box center [458, 89] width 13 height 9
click at [449, 115] on button "Exclude match" at bounding box center [438, 114] width 53 height 10
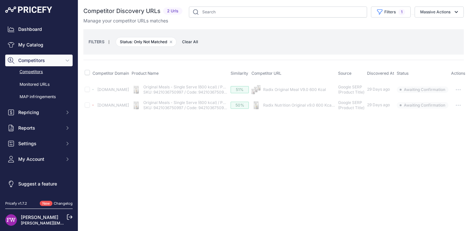
scroll to position [0, 0]
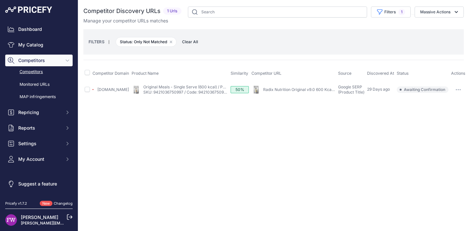
click at [463, 90] on button "button" at bounding box center [458, 89] width 13 height 9
click at [451, 113] on button "Exclude match" at bounding box center [438, 114] width 53 height 10
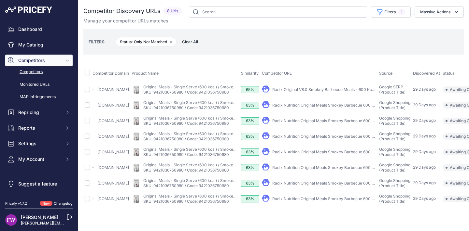
click at [306, 90] on link "Radix Original V8.0 Smokey Barbecue Meals - 600 Kcal ..." at bounding box center [325, 89] width 107 height 5
click at [315, 108] on link "Radix Nutrition Original Meals Smokey Barbecue 600 Kcal" at bounding box center [325, 105] width 107 height 5
click at [314, 123] on link "Radix Nutrition Original Meals Smokey Barbecue 600 Kcal" at bounding box center [325, 121] width 107 height 5
click at [310, 139] on link "Radix Nutrition Original Meals Smokey Barbecue 600 Kcal" at bounding box center [325, 136] width 107 height 5
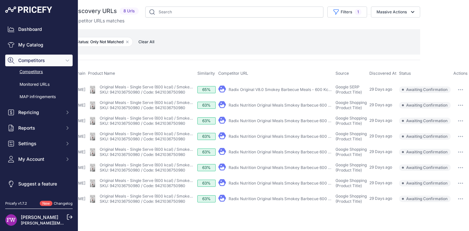
scroll to position [0, 55]
click at [464, 105] on button "button" at bounding box center [460, 105] width 13 height 9
click at [455, 116] on button "Confirm match" at bounding box center [440, 119] width 53 height 10
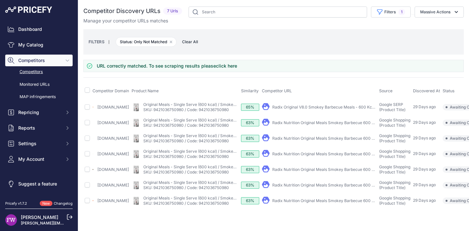
scroll to position [0, 55]
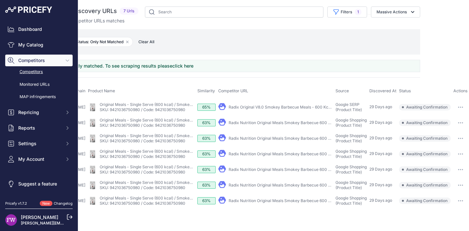
click at [460, 109] on button "button" at bounding box center [460, 107] width 13 height 9
click at [445, 132] on button "Exclude match" at bounding box center [440, 131] width 53 height 10
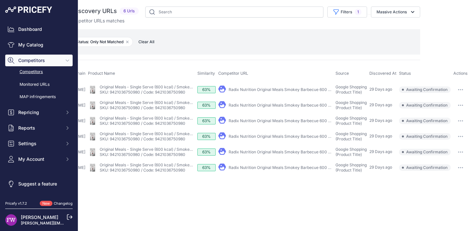
click at [462, 88] on button "button" at bounding box center [460, 89] width 13 height 9
click at [449, 112] on button "Exclude match" at bounding box center [440, 114] width 53 height 10
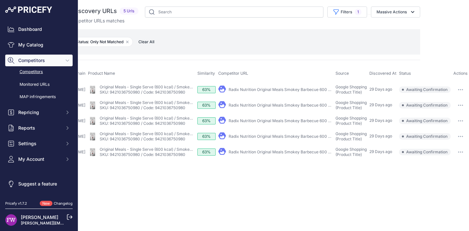
drag, startPoint x: 460, startPoint y: 90, endPoint x: 459, endPoint y: 95, distance: 4.8
click at [460, 90] on icon "button" at bounding box center [460, 89] width 5 height 1
click at [444, 114] on button "Exclude match" at bounding box center [440, 114] width 53 height 10
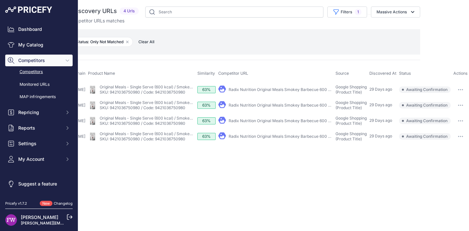
scroll to position [0, 0]
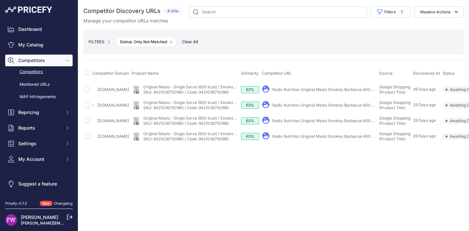
click at [321, 91] on link "Radix Nutrition Original Meals Smokey Barbecue 600 Kcal" at bounding box center [325, 89] width 107 height 5
click at [300, 106] on link "Radix Nutrition Original Meals Smokey Barbecue 600 Kcal" at bounding box center [325, 105] width 107 height 5
click at [298, 122] on link "Radix Nutrition Original Meals Smokey Barbecue 600 Kcal" at bounding box center [325, 121] width 107 height 5
click at [301, 136] on link "Radix Nutrition Original Meals Smokey Barbecue 600 Kcal" at bounding box center [325, 136] width 107 height 5
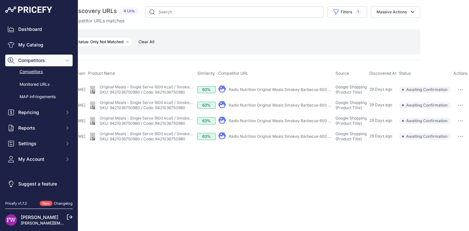
scroll to position [0, 55]
click at [455, 91] on button "button" at bounding box center [460, 89] width 13 height 9
click at [451, 113] on button "Exclude match" at bounding box center [440, 114] width 53 height 10
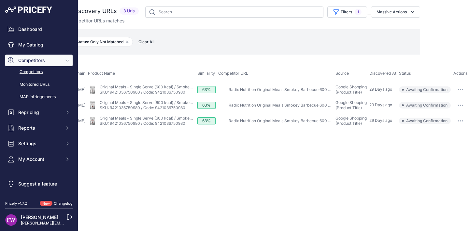
scroll to position [0, 0]
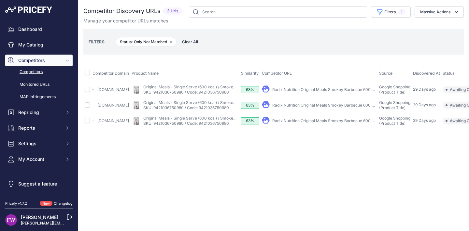
click at [446, 226] on div "Close You are not connected to the internet." at bounding box center [273, 115] width 391 height 231
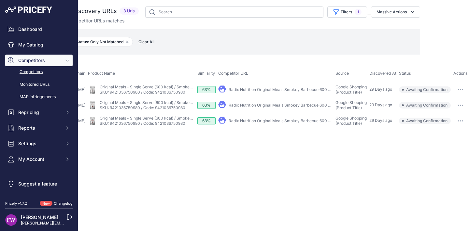
scroll to position [0, 55]
click at [459, 90] on icon "button" at bounding box center [458, 90] width 1 height 1
click at [458, 101] on button "Confirm match" at bounding box center [440, 103] width 53 height 10
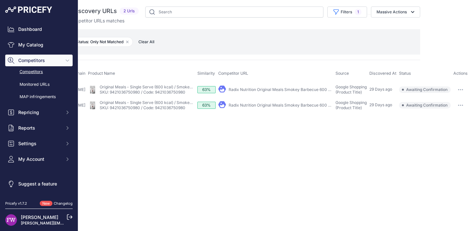
click at [462, 87] on button "button" at bounding box center [460, 89] width 13 height 9
click at [441, 109] on button "Exclude match" at bounding box center [440, 114] width 53 height 10
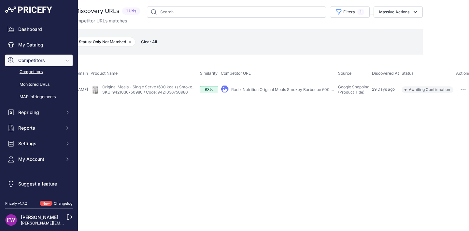
scroll to position [0, 47]
click at [455, 87] on button "button" at bounding box center [460, 89] width 13 height 9
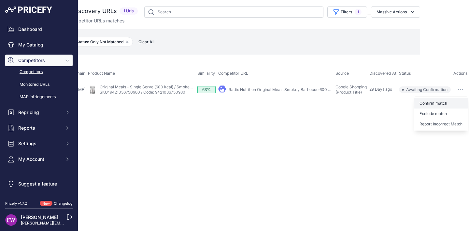
click at [451, 100] on button "Confirm match" at bounding box center [440, 103] width 53 height 10
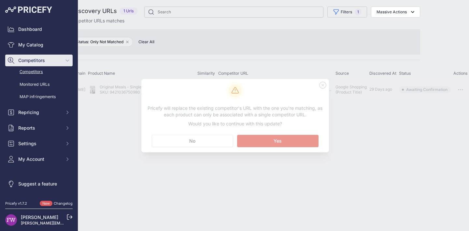
scroll to position [0, 0]
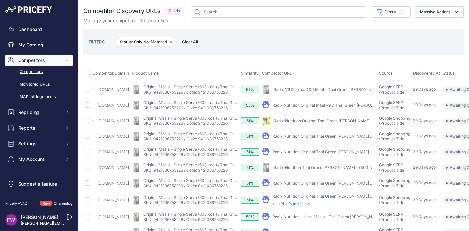
click at [329, 90] on link "Radix V9 Original 400 Meal - Thai Green [PERSON_NAME]" at bounding box center [326, 89] width 107 height 5
click at [354, 106] on link "Radix Nutrition Original Meal v9.0 Thai Green [PERSON_NAME]" at bounding box center [330, 105] width 116 height 5
click at [359, 123] on link "Radix Nutrition Original Thai Green [PERSON_NAME] Meal" at bounding box center [326, 121] width 107 height 5
click at [355, 139] on link "Radix Nutrition Original Thai Green [PERSON_NAME] Meal" at bounding box center [325, 136] width 107 height 5
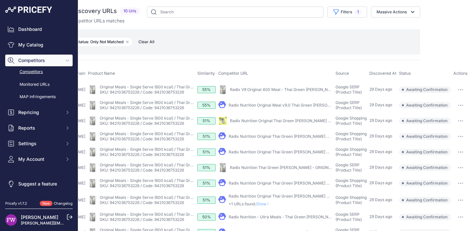
scroll to position [0, 84]
click at [461, 92] on button "button" at bounding box center [460, 89] width 13 height 9
click at [454, 102] on button "Confirm match" at bounding box center [440, 103] width 53 height 10
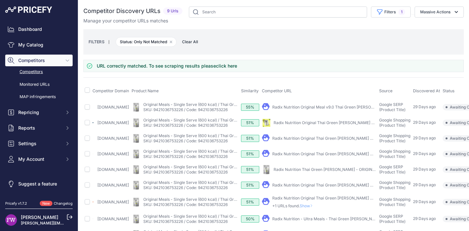
scroll to position [0, 66]
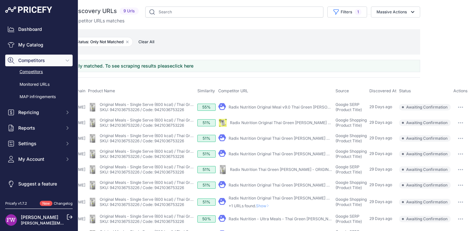
click at [455, 113] on td "​ Pricefy will replace the existing competitor's URL with the one you're matchi…" at bounding box center [460, 107] width 17 height 16
click at [457, 108] on button "button" at bounding box center [460, 107] width 13 height 9
click at [442, 129] on button "Exclude match" at bounding box center [440, 131] width 53 height 10
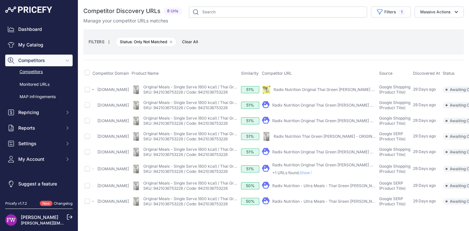
scroll to position [0, 55]
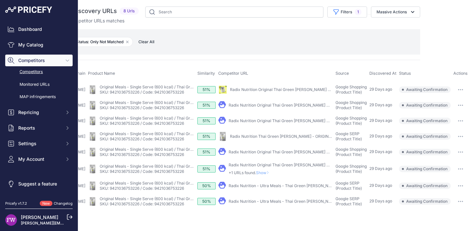
click at [458, 89] on button "button" at bounding box center [460, 89] width 13 height 9
click at [443, 114] on button "Exclude match" at bounding box center [440, 114] width 53 height 10
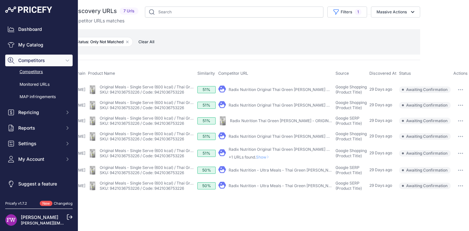
click at [458, 87] on button "button" at bounding box center [460, 89] width 13 height 9
click at [437, 115] on button "Exclude match" at bounding box center [440, 114] width 53 height 10
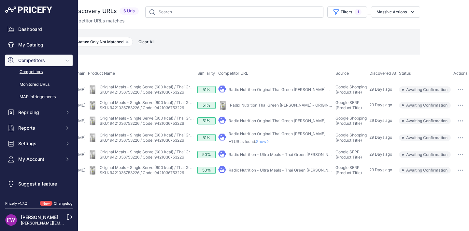
scroll to position [0, 0]
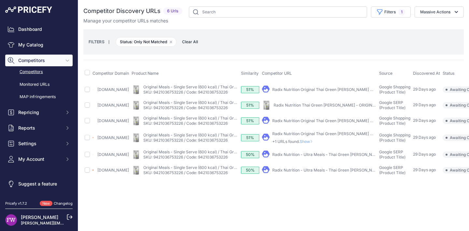
click at [335, 88] on link "Radix Nutrition Original Thai Green Curry Meal" at bounding box center [325, 89] width 107 height 5
click at [338, 108] on div "Radix Nutrition Thai Green Curry - ORIGINAL 600 v9.0" at bounding box center [324, 105] width 103 height 5
click at [340, 106] on link "Radix Nutrition Thai Green Curry - ORIGINAL 600 v9.0" at bounding box center [333, 105] width 121 height 5
click at [319, 123] on link "Radix Nutrition Original Thai Green Curry Meal" at bounding box center [325, 121] width 107 height 5
click at [315, 141] on span "Show" at bounding box center [308, 141] width 16 height 5
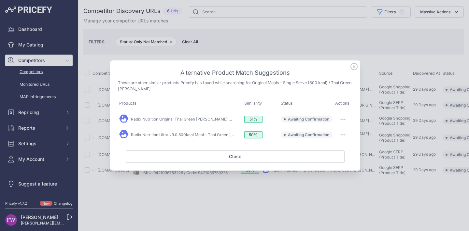
click at [199, 119] on link "Radix Nutrition Original Thai Green Curry Meal" at bounding box center [184, 119] width 107 height 5
click at [185, 134] on link "Radix Nutrition Ultra v9.0 800kcal Meal - Thai Green Curry" at bounding box center [196, 135] width 130 height 5
click at [346, 119] on button "button" at bounding box center [342, 119] width 13 height 9
click at [344, 131] on button "Match This" at bounding box center [330, 133] width 42 height 10
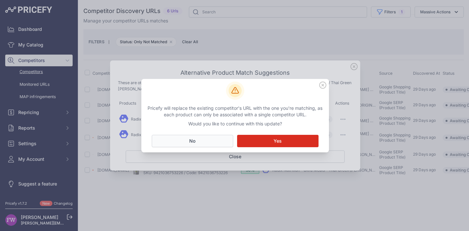
click at [182, 146] on button "No Close" at bounding box center [192, 141] width 81 height 12
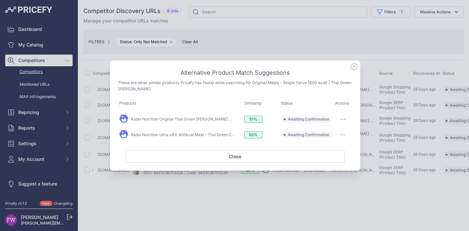
click at [345, 116] on button "button" at bounding box center [342, 119] width 13 height 9
click at [332, 147] on span "Exclude match" at bounding box center [327, 146] width 27 height 5
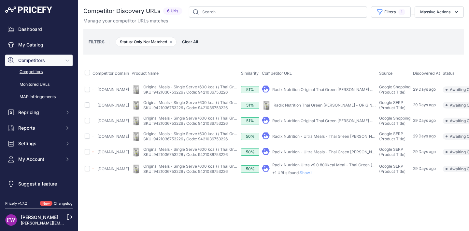
click at [315, 175] on span "Show" at bounding box center [308, 173] width 16 height 5
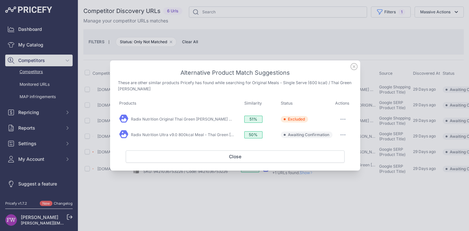
click at [345, 136] on button "button" at bounding box center [342, 135] width 13 height 9
click at [338, 159] on span "Exclude match" at bounding box center [327, 161] width 27 height 5
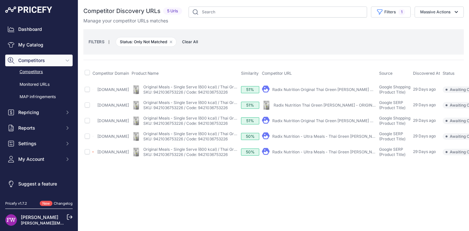
scroll to position [0, 55]
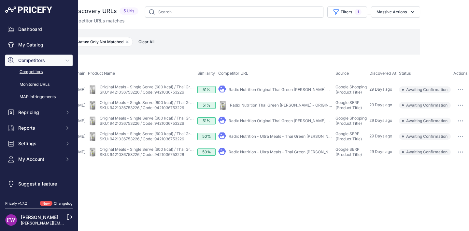
click at [463, 89] on button "button" at bounding box center [460, 89] width 13 height 9
click at [456, 99] on button "Confirm match" at bounding box center [440, 103] width 53 height 10
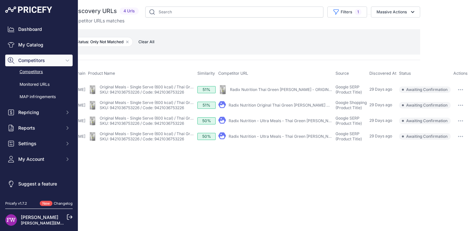
scroll to position [0, 0]
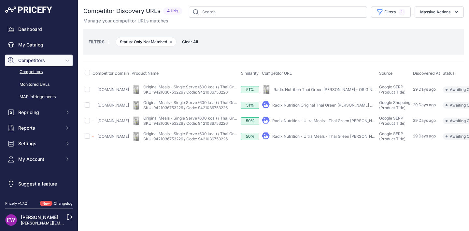
click at [459, 226] on div "Close You are not connected to the internet." at bounding box center [273, 115] width 391 height 231
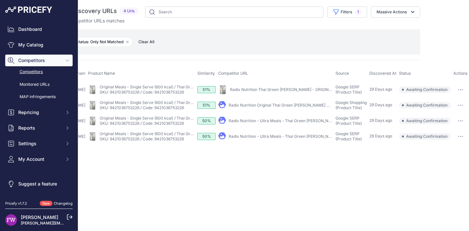
click at [459, 88] on button "button" at bounding box center [460, 89] width 13 height 9
click at [451, 111] on button "Exclude match" at bounding box center [440, 114] width 53 height 10
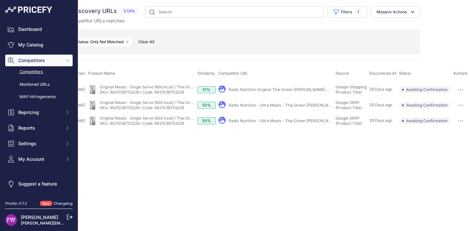
scroll to position [0, 0]
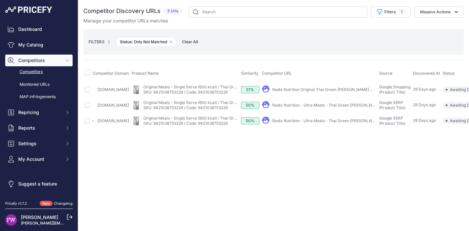
click at [340, 91] on link "Radix Nutrition Original Thai Green Curry Meal" at bounding box center [325, 89] width 107 height 5
click at [296, 104] on link "Radix Nutrition - Ultra Meals - Thai Green Curry (800 Kcal)" at bounding box center [337, 105] width 130 height 5
click at [300, 122] on link "Radix Nutrition - Ultra Meals - Thai Green Curry (800 Kcal)" at bounding box center [337, 121] width 130 height 5
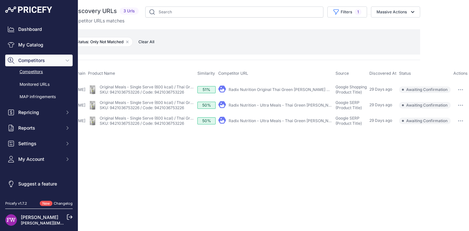
click at [464, 91] on button "button" at bounding box center [460, 89] width 13 height 9
click at [452, 101] on button "Confirm match" at bounding box center [440, 103] width 53 height 10
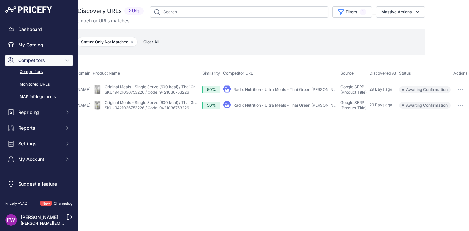
scroll to position [0, 0]
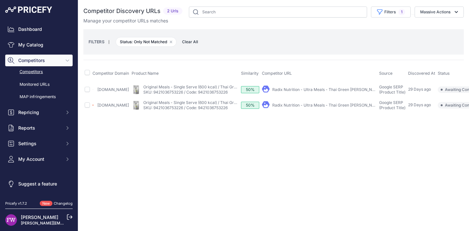
click at [457, 224] on div "Close You are not connected to the internet." at bounding box center [273, 115] width 391 height 231
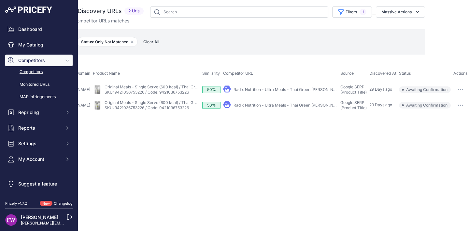
click at [458, 90] on button "button" at bounding box center [460, 89] width 13 height 9
click at [438, 117] on button "Exclude match" at bounding box center [440, 114] width 53 height 10
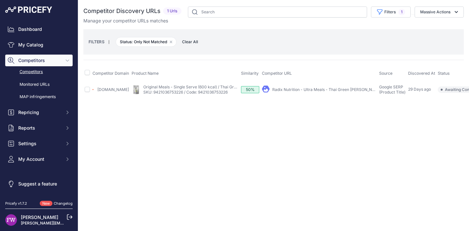
scroll to position [0, 41]
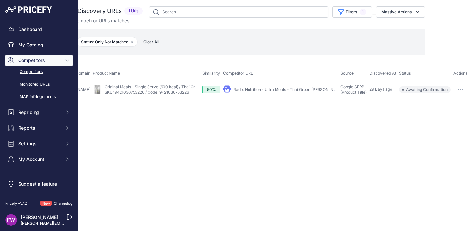
click at [465, 87] on button "button" at bounding box center [460, 89] width 13 height 9
click at [443, 112] on button "Exclude match" at bounding box center [440, 114] width 53 height 10
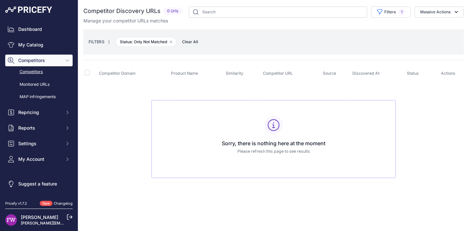
scroll to position [0, 0]
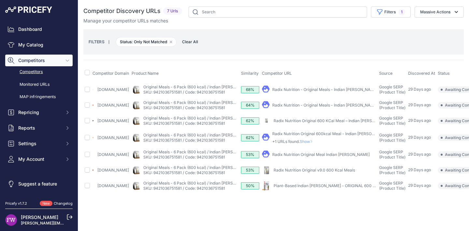
scroll to position [0, 41]
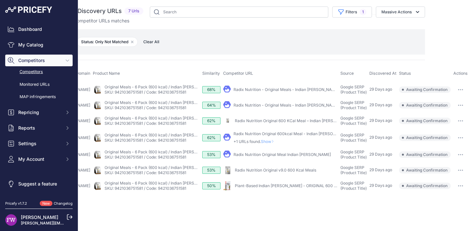
click at [461, 110] on button "button" at bounding box center [460, 105] width 13 height 9
click at [451, 129] on button "Exclude match" at bounding box center [440, 129] width 53 height 10
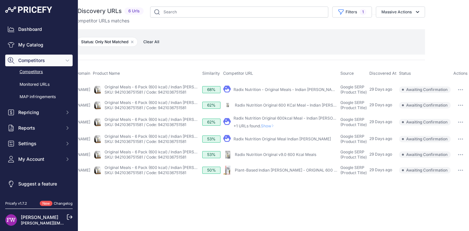
scroll to position [0, 0]
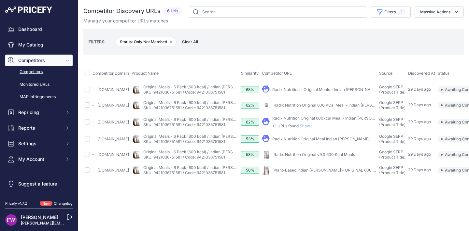
click at [318, 90] on link "Radix Nutrition - Original Meals - Indian [PERSON_NAME] (600 Kcal)" at bounding box center [334, 89] width 125 height 5
click at [296, 108] on link "Radix Nutrition Original 600 KCal Meal – Indian [PERSON_NAME]" at bounding box center [332, 105] width 119 height 5
click at [309, 129] on p "+1 URLs found. Show" at bounding box center [324, 126] width 104 height 5
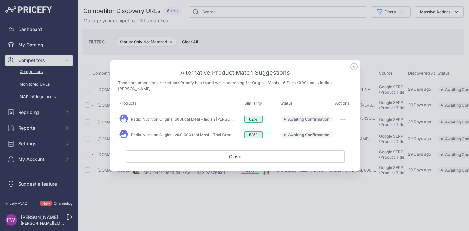
click at [190, 117] on link "Radix Nutrition Original 600kcal Meal - Indian [PERSON_NAME]" at bounding box center [189, 119] width 117 height 5
click at [185, 133] on link "Radix Nutrition Original v9.0 600kcal Meal - Thai Green [PERSON_NAME]" at bounding box center [198, 135] width 135 height 5
click at [354, 69] on icon at bounding box center [353, 66] width 7 height 7
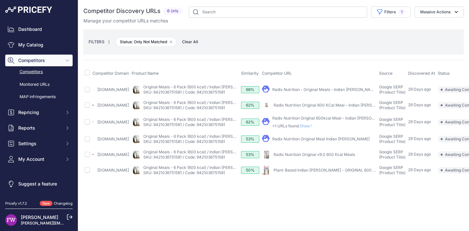
scroll to position [0, 41]
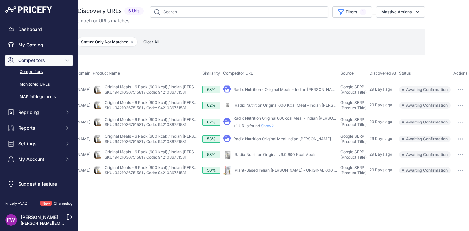
click at [460, 90] on button "button" at bounding box center [460, 89] width 13 height 9
click at [446, 116] on button "Exclude match" at bounding box center [440, 114] width 53 height 10
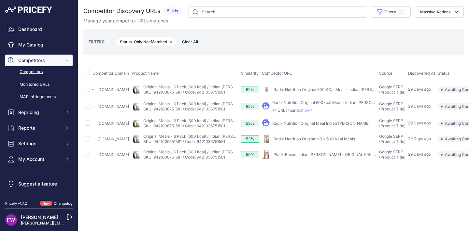
scroll to position [0, 32]
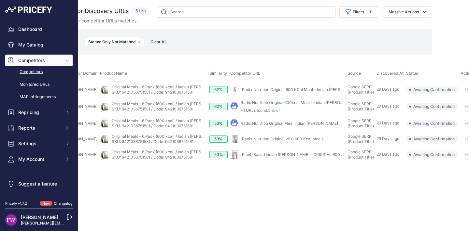
click at [465, 89] on icon "button" at bounding box center [467, 89] width 5 height 1
click at [452, 111] on button "Exclude match" at bounding box center [447, 114] width 53 height 10
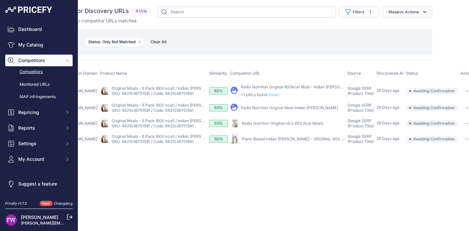
click at [465, 91] on icon "button" at bounding box center [467, 91] width 5 height 1
click at [443, 119] on button "Exclude match" at bounding box center [447, 115] width 53 height 10
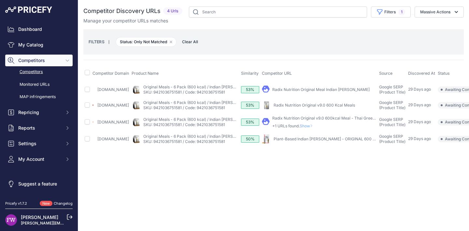
scroll to position [0, 41]
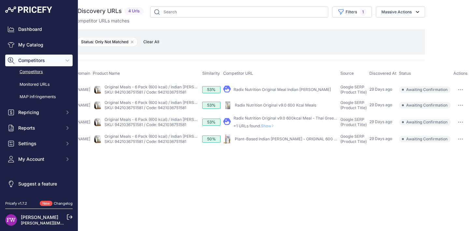
click at [456, 126] on button "button" at bounding box center [460, 122] width 13 height 9
click at [0, 0] on button "Exclude match" at bounding box center [0, 0] width 0 height 0
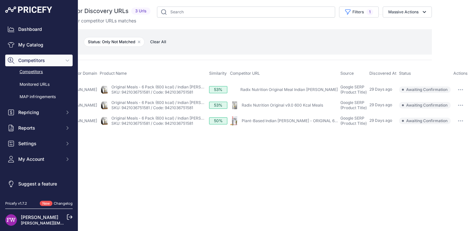
scroll to position [0, 0]
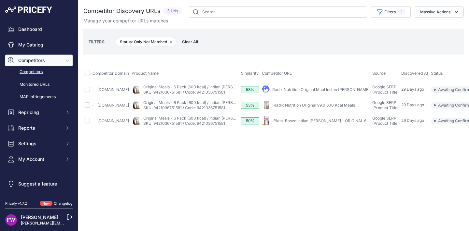
click at [303, 89] on link "Radix Nutrition Original Meal Indian [PERSON_NAME]" at bounding box center [320, 89] width 97 height 5
click at [288, 108] on link "Radix Nutrition Original v9.0 600 Kcal Meals" at bounding box center [313, 105] width 81 height 5
click at [314, 124] on div "Plant-Based Indian [PERSON_NAME] - ORIGINAL 600 v8.0" at bounding box center [321, 121] width 96 height 5
click at [314, 123] on link "Plant-Based Indian [PERSON_NAME] - ORIGINAL 600 v8.0" at bounding box center [326, 121] width 107 height 5
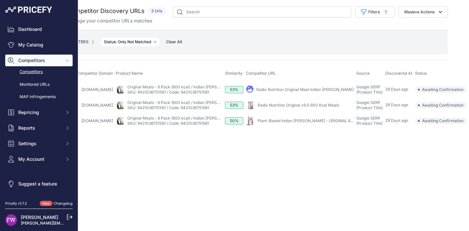
click at [468, 94] on button "button" at bounding box center [476, 89] width 13 height 9
click at [451, 114] on button "Exclude match" at bounding box center [456, 114] width 53 height 10
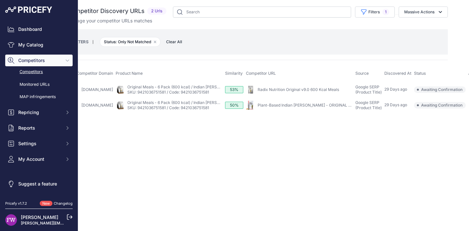
scroll to position [0, 0]
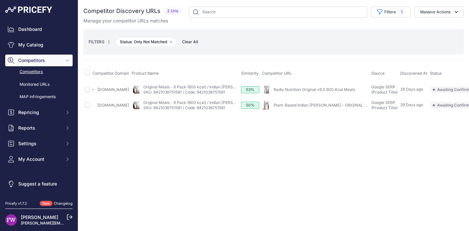
click at [450, 116] on button "Exclude match" at bounding box center [471, 114] width 53 height 10
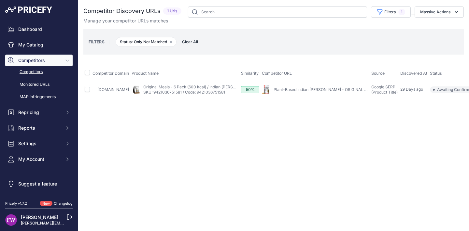
click at [445, 114] on button "Exclude match" at bounding box center [471, 114] width 53 height 10
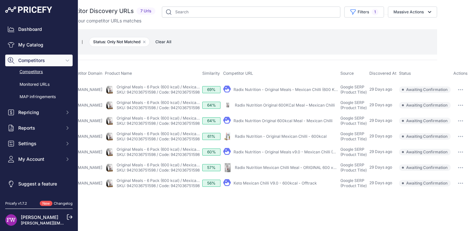
scroll to position [0, 39]
click at [463, 154] on button "button" at bounding box center [460, 152] width 13 height 9
click at [0, 0] on button "Exclude match" at bounding box center [0, 0] width 0 height 0
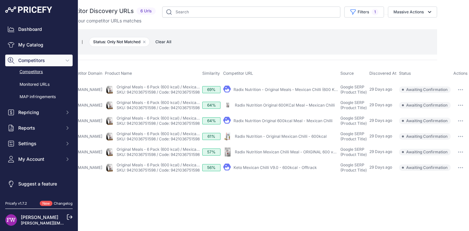
scroll to position [0, 0]
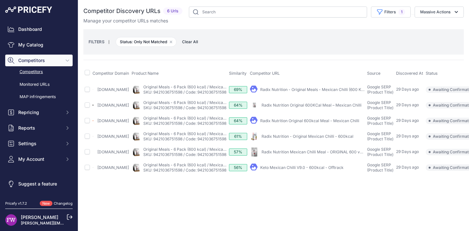
click at [304, 91] on link "Radix Nutrition - Original Meals - Mexican Chilli (600 Kcal)" at bounding box center [314, 89] width 108 height 5
click at [303, 108] on div "My Product" at bounding box center [307, 105] width 115 height 9
click at [304, 106] on link "Radix Nutrition Original 600KCal Meal – Mexican Chilli" at bounding box center [311, 105] width 100 height 5
click at [312, 120] on link "Radix Nutrition Original 600kcal Meal - Mexican Chilli" at bounding box center [309, 121] width 99 height 5
click at [298, 139] on link "Radix Nutrition - Original Mexican Chilli - 600kcal" at bounding box center [307, 136] width 92 height 5
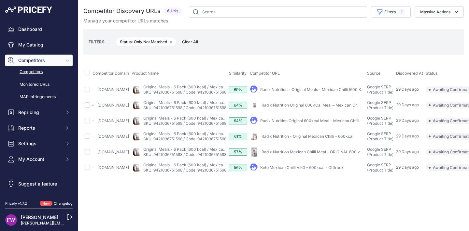
click at [315, 155] on link "Radix Nutrition Mexican Chilli Meal - ORIGINAL 600 v9.0" at bounding box center [313, 152] width 104 height 5
click at [300, 170] on link "Keto Mexican Chilli V9.0 - 600kcal - Offtrack" at bounding box center [301, 167] width 83 height 5
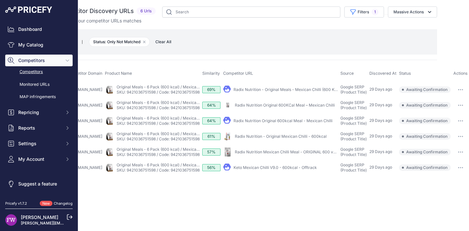
click at [460, 171] on button "button" at bounding box center [460, 167] width 13 height 9
click at [0, 0] on button "Exclude match" at bounding box center [0, 0] width 0 height 0
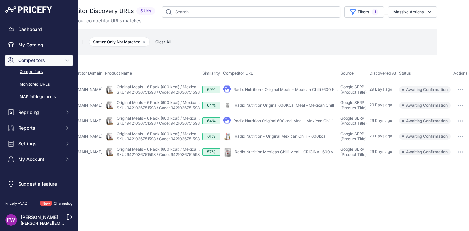
click at [460, 153] on icon "button" at bounding box center [460, 152] width 5 height 1
click at [0, 0] on button "Exclude match" at bounding box center [0, 0] width 0 height 0
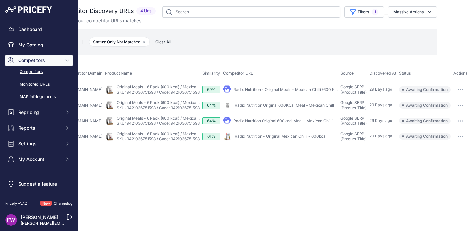
click at [462, 137] on icon "button" at bounding box center [460, 136] width 5 height 1
click at [0, 0] on button "Exclude match" at bounding box center [0, 0] width 0 height 0
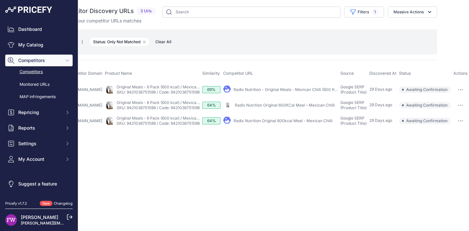
click at [459, 123] on button "button" at bounding box center [460, 121] width 13 height 9
click at [0, 0] on button "Exclude match" at bounding box center [0, 0] width 0 height 0
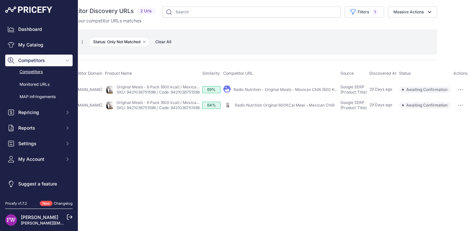
click at [465, 104] on button "button" at bounding box center [460, 105] width 13 height 9
click at [440, 130] on button "Exclude match" at bounding box center [440, 129] width 53 height 10
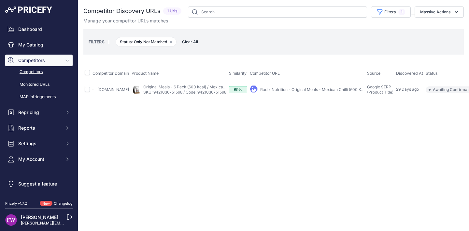
scroll to position [0, 30]
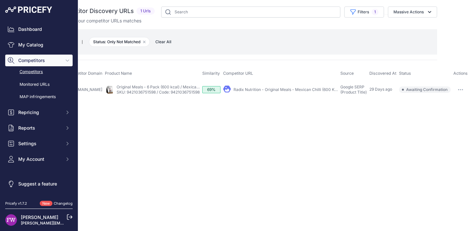
click at [461, 95] on td "​ Pricefy will replace the existing competitor's URL with the one you're matchi…" at bounding box center [460, 90] width 17 height 16
click at [461, 93] on button "button" at bounding box center [460, 89] width 13 height 9
click at [440, 111] on button "Exclude match" at bounding box center [440, 114] width 53 height 10
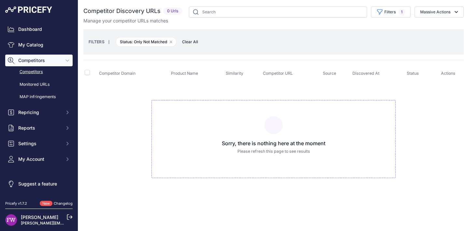
scroll to position [0, 0]
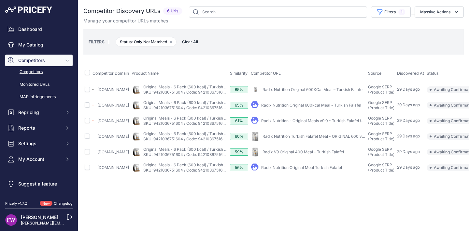
scroll to position [0, 63]
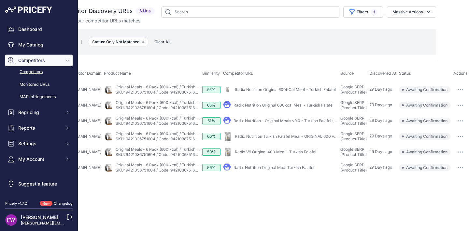
click at [463, 126] on button "button" at bounding box center [460, 121] width 13 height 9
click at [0, 0] on button "Exclude match" at bounding box center [0, 0] width 0 height 0
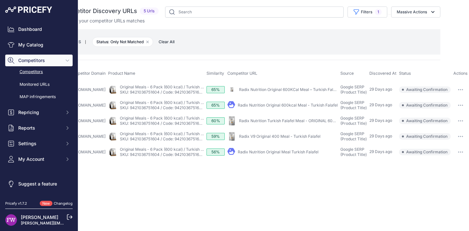
scroll to position [0, 0]
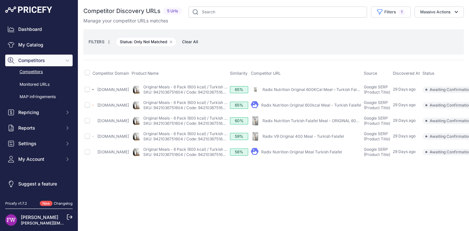
click at [324, 92] on link "Radix Nutrition Original 600KCal Meal – Turkish Falafel" at bounding box center [312, 89] width 101 height 5
click at [333, 108] on link "Radix Nutrition Original 600kcal Meal - Turkish Falafel" at bounding box center [311, 105] width 100 height 5
click at [333, 123] on link "Radix Nutrition Turkish Falafel Meal - ORIGINAL 600 v9.0" at bounding box center [314, 121] width 105 height 5
click at [333, 139] on link "Radix V9 Original 400 Meal - Turkish Falafel" at bounding box center [302, 136] width 81 height 5
click at [346, 157] on div "My Product" at bounding box center [306, 152] width 110 height 9
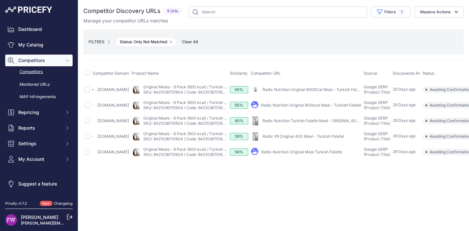
click at [342, 155] on link "Radix Nutrition Original Meal Turkish Falafel" at bounding box center [301, 152] width 81 height 5
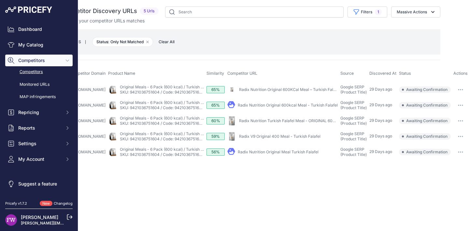
click at [458, 157] on button "button" at bounding box center [460, 152] width 13 height 9
click at [0, 0] on button "Exclude match" at bounding box center [0, 0] width 0 height 0
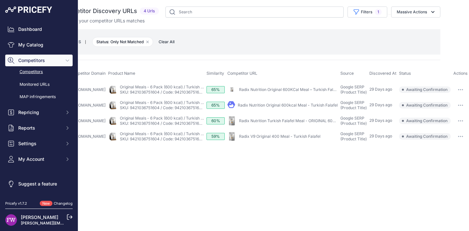
click at [458, 141] on button "button" at bounding box center [460, 136] width 13 height 9
click at [0, 0] on button "Exclude match" at bounding box center [0, 0] width 0 height 0
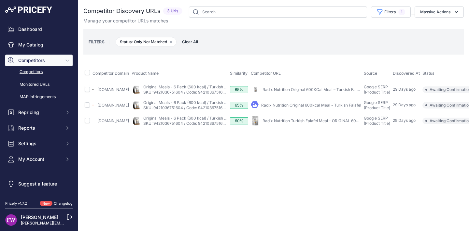
scroll to position [0, 35]
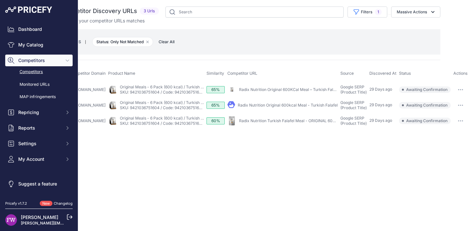
click at [463, 126] on button "button" at bounding box center [460, 121] width 13 height 9
click at [0, 0] on button "Exclude match" at bounding box center [0, 0] width 0 height 0
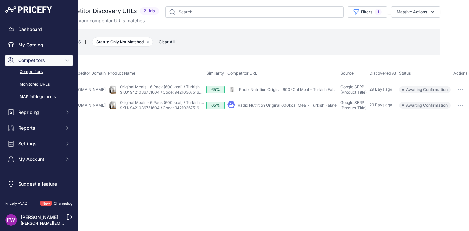
click at [463, 112] on td "​ Pricefy will replace the existing competitor's URL with the one you're matchi…" at bounding box center [460, 106] width 17 height 16
click at [461, 107] on button "button" at bounding box center [460, 105] width 13 height 9
click at [435, 126] on button "Exclude match" at bounding box center [440, 129] width 53 height 10
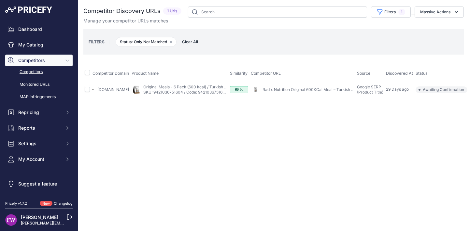
scroll to position [0, 30]
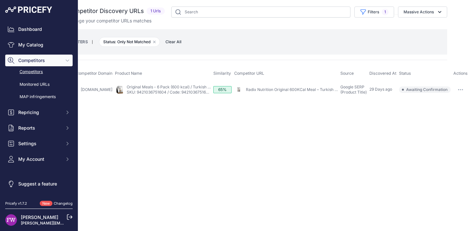
click at [462, 88] on button "button" at bounding box center [460, 89] width 13 height 9
click at [438, 113] on button "Exclude match" at bounding box center [440, 114] width 53 height 10
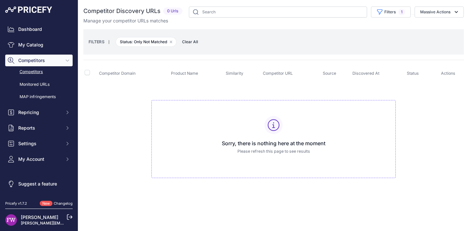
scroll to position [0, 0]
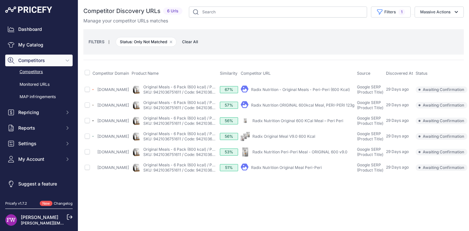
click at [462, 226] on div "Close You are not connected to the internet." at bounding box center [273, 115] width 391 height 231
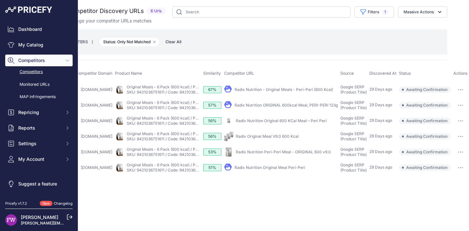
click at [459, 91] on button "button" at bounding box center [460, 89] width 13 height 9
click at [442, 117] on button "Exclude match" at bounding box center [440, 114] width 53 height 10
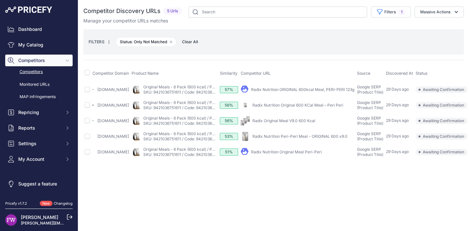
click at [330, 88] on link "Radix Nutrition ORIGINAL 600kcal Meal, PERI-PERI 123g" at bounding box center [302, 89] width 103 height 5
click at [288, 106] on link "Radix Nutrition Original 600 KCal Meal – Peri Peri" at bounding box center [297, 105] width 91 height 5
click at [317, 118] on div "My Product" at bounding box center [298, 121] width 114 height 9
click at [315, 120] on link "Radix Original Meal V9.0 600 Kcal" at bounding box center [283, 121] width 63 height 5
click at [310, 138] on link "Radix Nutrition Peri-Peri Meal - ORIGINAL 600 v9.0" at bounding box center [299, 136] width 95 height 5
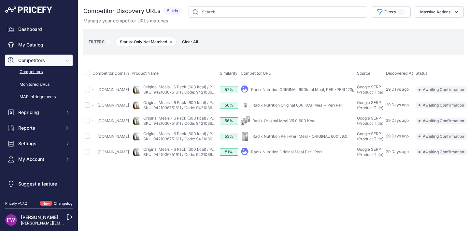
click at [314, 155] on link "Radix Nutrition Original Meal Peri-Peri" at bounding box center [286, 152] width 71 height 5
click at [463, 223] on div "Close You are not connected to the internet." at bounding box center [273, 115] width 391 height 231
click at [461, 226] on div "Close You are not connected to the internet." at bounding box center [273, 115] width 391 height 231
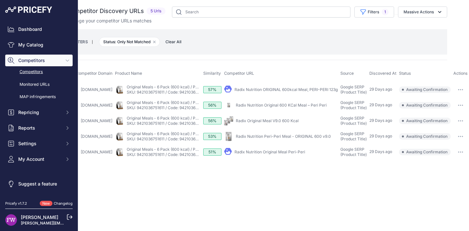
click at [464, 155] on button "button" at bounding box center [460, 152] width 13 height 9
click at [0, 0] on button "Exclude match" at bounding box center [0, 0] width 0 height 0
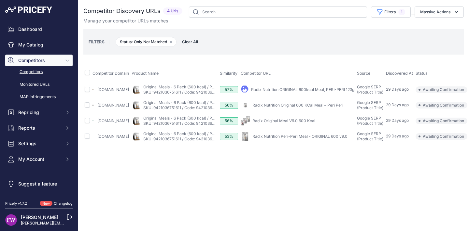
scroll to position [0, 32]
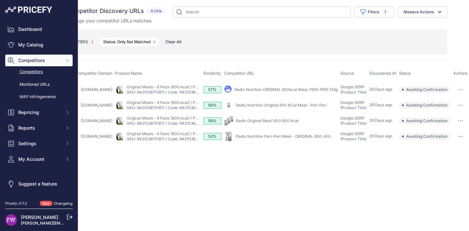
drag, startPoint x: 462, startPoint y: 139, endPoint x: 454, endPoint y: 150, distance: 13.5
click at [462, 139] on button "button" at bounding box center [460, 136] width 13 height 9
click at [0, 0] on button "Exclude match" at bounding box center [0, 0] width 0 height 0
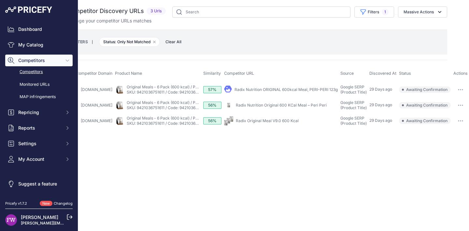
click at [462, 121] on icon "button" at bounding box center [462, 121] width 1 height 1
click at [0, 0] on button "Confirm match" at bounding box center [0, 0] width 0 height 0
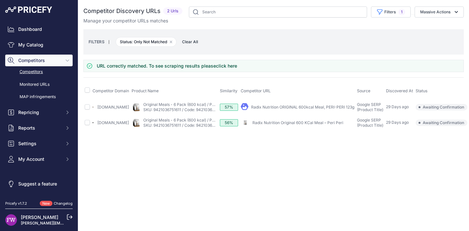
scroll to position [0, 29]
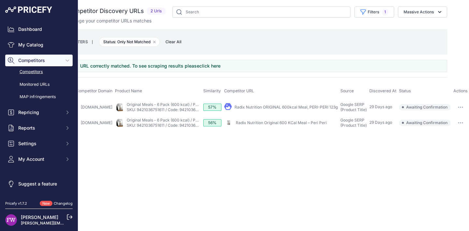
click at [464, 120] on button "button" at bounding box center [460, 123] width 13 height 9
click at [445, 143] on button "Exclude match" at bounding box center [440, 147] width 53 height 10
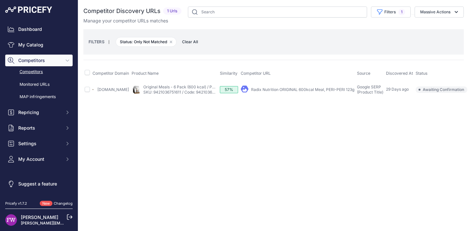
scroll to position [0, 23]
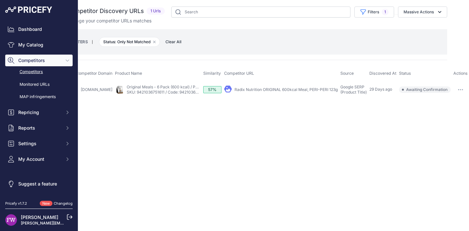
click at [461, 84] on td "​ Pricefy will replace the existing competitor's URL with the one you're matchi…" at bounding box center [460, 90] width 17 height 16
click at [459, 92] on button "button" at bounding box center [460, 89] width 13 height 9
click at [453, 111] on button "Exclude match" at bounding box center [440, 114] width 53 height 10
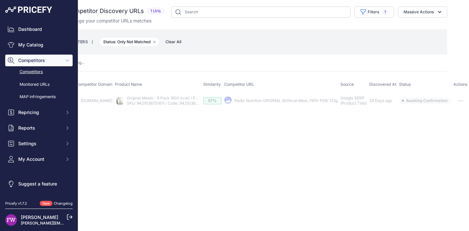
scroll to position [0, 0]
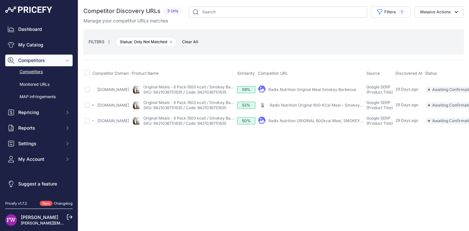
click at [298, 105] on link "Radix Nutrition Original 600 KCal Meal – Smokey BBQ" at bounding box center [319, 105] width 99 height 5
click at [329, 121] on link "Radix Nutrition ORIGINAL 600kcal Meal, SMOKEY ..." at bounding box center [315, 121] width 95 height 5
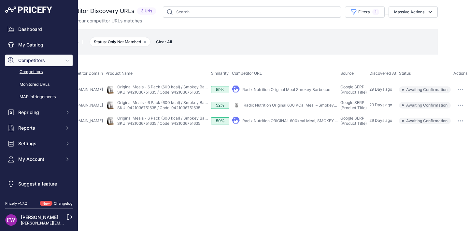
click at [462, 125] on button "button" at bounding box center [460, 121] width 13 height 9
click at [0, 0] on button "Exclude match" at bounding box center [0, 0] width 0 height 0
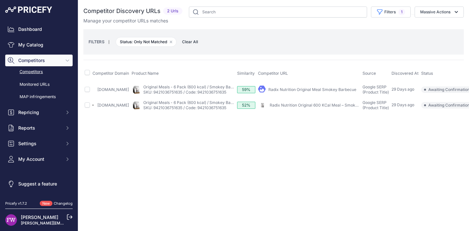
scroll to position [0, 39]
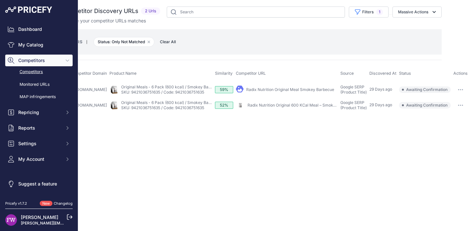
click at [461, 106] on button "button" at bounding box center [460, 105] width 13 height 9
click at [438, 129] on button "Exclude match" at bounding box center [440, 129] width 53 height 10
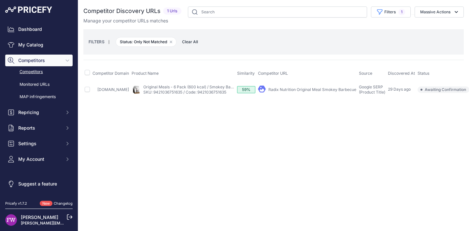
scroll to position [0, 35]
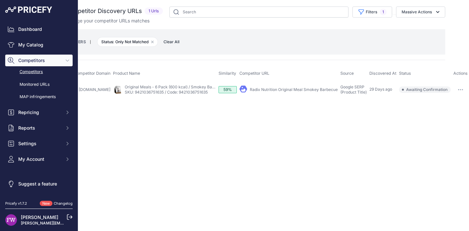
click at [461, 93] on button "button" at bounding box center [460, 89] width 13 height 9
click at [438, 114] on button "Exclude match" at bounding box center [440, 114] width 53 height 10
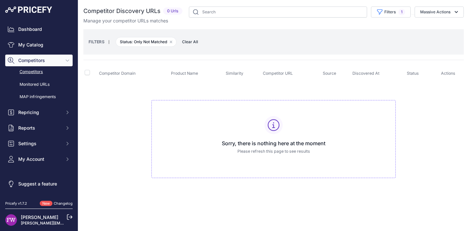
scroll to position [0, 0]
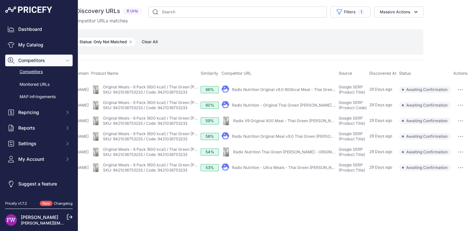
scroll to position [0, 70]
click at [303, 91] on link "Radix Nutrition Original v9.0 600kcal Meal - Thai Green [PERSON_NAME]" at bounding box center [299, 89] width 135 height 5
click at [276, 108] on link "Radix Nutrition - Original Thai Green [PERSON_NAME] - 600kcal" at bounding box center [291, 105] width 119 height 5
click at [258, 123] on link "Radix V9 Original 400 Meal - Thai Green [PERSON_NAME]" at bounding box center [286, 121] width 107 height 5
click at [260, 139] on link "Radix Nutrition Original Meal v9.0 Thai Green [PERSON_NAME]" at bounding box center [290, 136] width 116 height 5
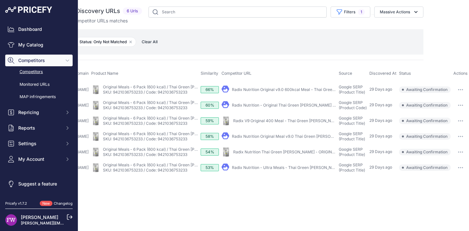
click at [261, 155] on link "Radix Nutrition Thai Green [PERSON_NAME] - ORIGINAL 600 v9.0" at bounding box center [293, 152] width 121 height 5
click at [285, 170] on link "Radix Nutrition - Ultra Meals - Thai Green [PERSON_NAME] (800 Kcal)" at bounding box center [297, 167] width 130 height 5
click at [467, 86] on td "​ Pricefy will replace the existing competitor's URL with the one you're matchi…" at bounding box center [460, 90] width 17 height 16
click at [463, 88] on button "button" at bounding box center [460, 89] width 13 height 9
click at [447, 113] on button "Exclude match" at bounding box center [440, 114] width 53 height 10
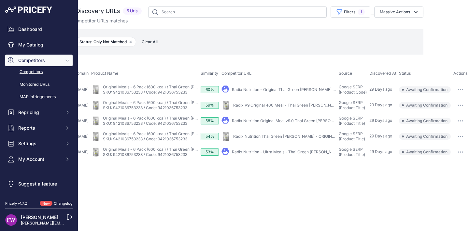
scroll to position [0, 0]
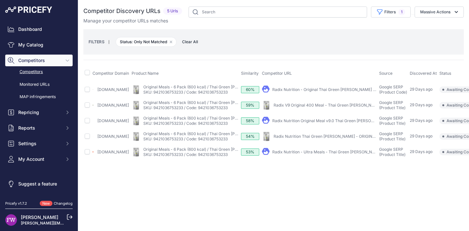
click at [453, 226] on div "Close You are not connected to the internet." at bounding box center [273, 115] width 391 height 231
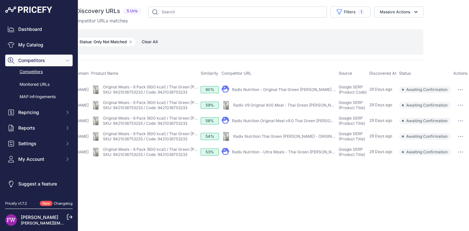
scroll to position [0, 70]
click at [461, 157] on button "button" at bounding box center [460, 152] width 13 height 9
click at [0, 0] on button "Exclude match" at bounding box center [0, 0] width 0 height 0
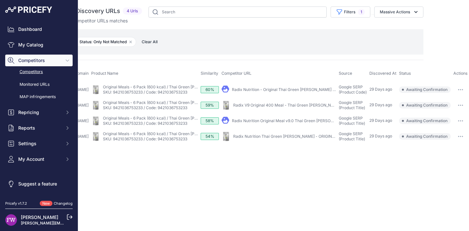
scroll to position [0, 63]
click at [459, 141] on button "button" at bounding box center [460, 136] width 13 height 9
click at [0, 0] on button "Exclude match" at bounding box center [0, 0] width 0 height 0
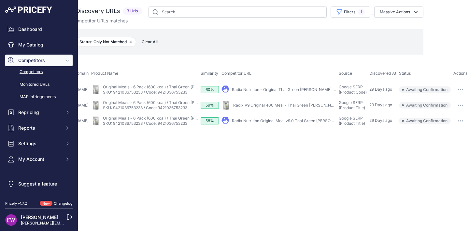
click at [466, 126] on button "button" at bounding box center [460, 121] width 13 height 9
click at [0, 0] on button "Exclude match" at bounding box center [0, 0] width 0 height 0
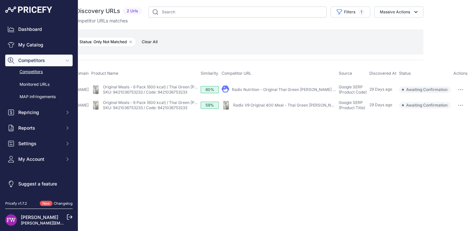
click at [457, 108] on button "button" at bounding box center [460, 105] width 13 height 9
click at [436, 134] on button "Exclude match" at bounding box center [440, 129] width 53 height 10
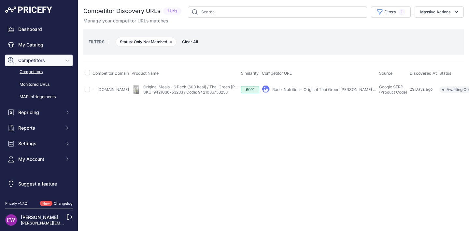
scroll to position [0, 30]
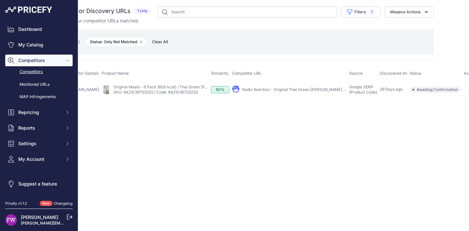
click at [464, 89] on button "button" at bounding box center [470, 89] width 13 height 9
click at [440, 117] on button "Exclude match" at bounding box center [451, 114] width 53 height 10
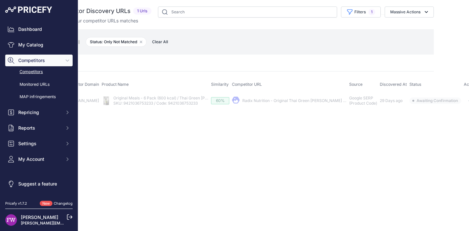
scroll to position [0, 0]
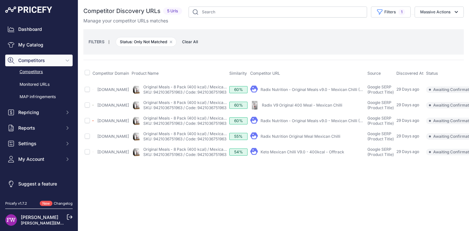
click at [306, 107] on link "Radix V9 Original 400 Meal - Mexican Chilli" at bounding box center [302, 105] width 80 height 5
click at [323, 123] on link "Radix Nutrition - Original Meals v9.0 - Mexican Chilli (400 ..." at bounding box center [315, 121] width 111 height 5
click at [312, 139] on link "Radix Nutrition Original Meal Mexican Chilli" at bounding box center [300, 136] width 80 height 5
click at [306, 155] on link "Keto Mexican Chilli V9.0 - 400kcal - Offtrack" at bounding box center [302, 152] width 84 height 5
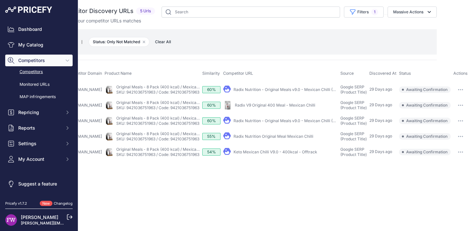
click at [459, 157] on button "button" at bounding box center [460, 152] width 13 height 9
click at [0, 0] on button "Exclude match" at bounding box center [0, 0] width 0 height 0
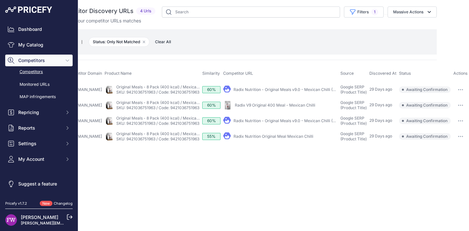
click at [464, 141] on button "button" at bounding box center [460, 136] width 13 height 9
click at [0, 0] on button "Exclude match" at bounding box center [0, 0] width 0 height 0
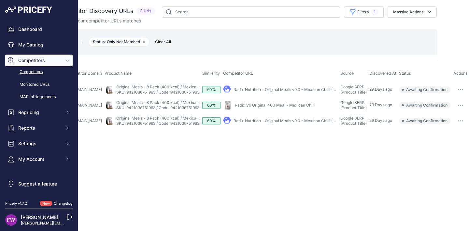
click at [467, 123] on div at bounding box center [460, 121] width 14 height 9
click at [464, 126] on button "button" at bounding box center [460, 121] width 13 height 9
click at [0, 0] on button "Exclude match" at bounding box center [0, 0] width 0 height 0
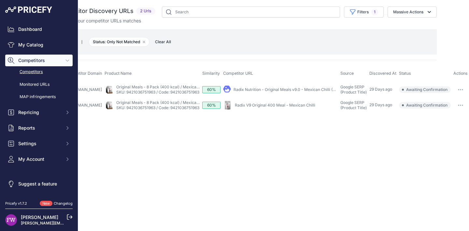
click at [462, 105] on button "button" at bounding box center [460, 105] width 13 height 9
click at [452, 128] on button "Exclude match" at bounding box center [440, 129] width 53 height 10
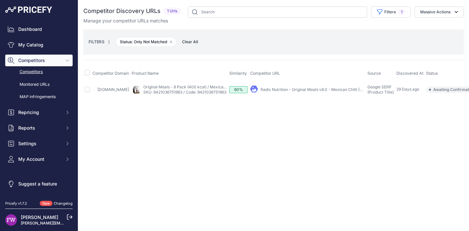
scroll to position [0, 31]
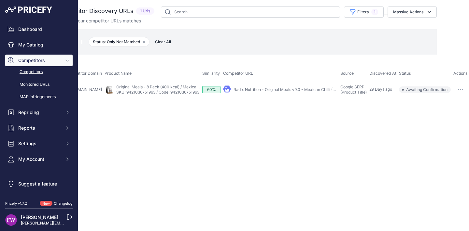
click at [458, 92] on button "button" at bounding box center [460, 89] width 13 height 9
click at [440, 112] on button "Exclude match" at bounding box center [440, 114] width 53 height 10
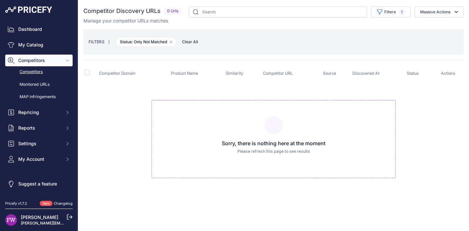
scroll to position [0, 0]
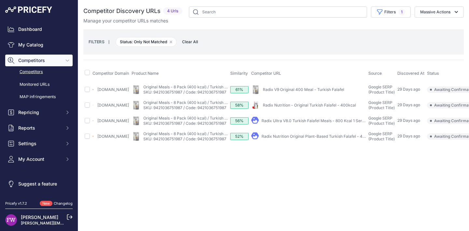
click at [328, 88] on link "Radix V9 Original 400 Meal - Turkish Falafel" at bounding box center [303, 89] width 81 height 5
click at [323, 107] on link "Radix Nutrition - Original Turkish Falafel - 400kcal" at bounding box center [309, 105] width 93 height 5
click at [326, 123] on link "Radix Ultra V8.0 Turkish Falafel Meals - 800 Kcal 1 Serving ..." at bounding box center [317, 121] width 112 height 5
click at [327, 139] on link "Radix Nutrition Original Plant-Based Turkish Falafel - 400kcal" at bounding box center [318, 136] width 114 height 5
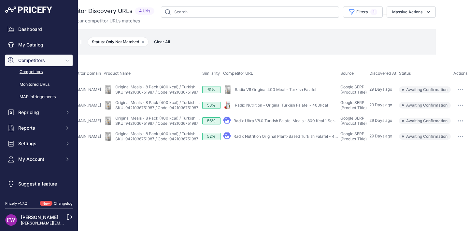
click at [457, 90] on button "button" at bounding box center [460, 89] width 13 height 9
click at [442, 114] on button "Exclude match" at bounding box center [440, 114] width 53 height 10
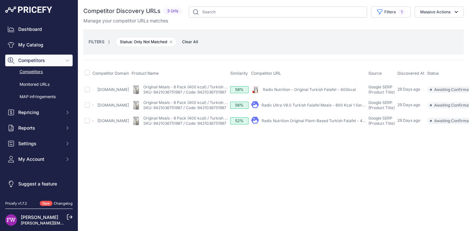
scroll to position [0, 31]
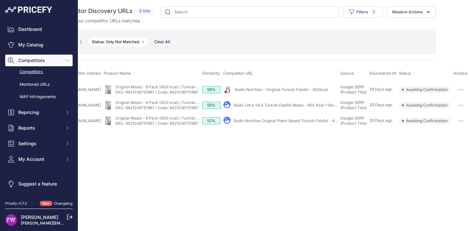
click at [463, 123] on button "button" at bounding box center [460, 121] width 13 height 9
click at [0, 0] on button "Exclude match" at bounding box center [0, 0] width 0 height 0
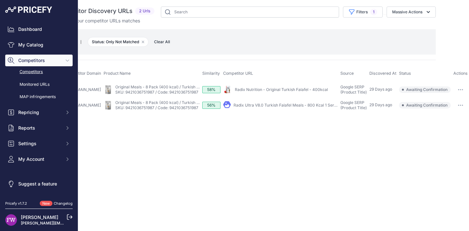
scroll to position [0, 0]
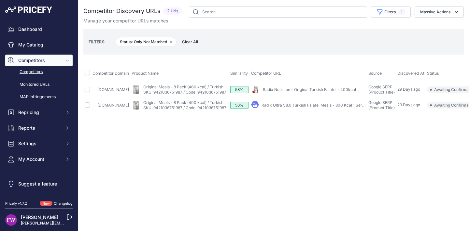
click at [456, 220] on div "Close You are not connected to the internet." at bounding box center [273, 115] width 391 height 231
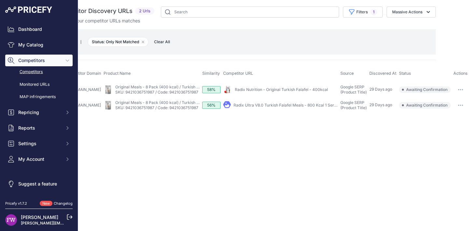
click at [459, 105] on icon "button" at bounding box center [458, 105] width 1 height 1
click at [443, 128] on button "Exclude match" at bounding box center [440, 129] width 53 height 10
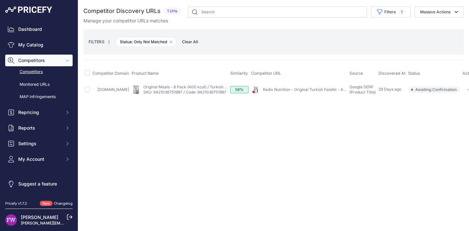
scroll to position [0, 11]
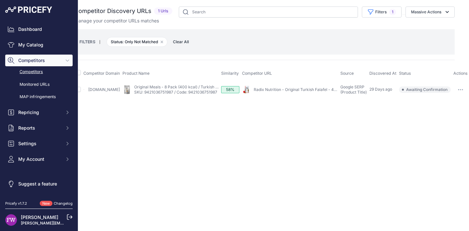
click at [458, 92] on button "button" at bounding box center [460, 89] width 13 height 9
click at [446, 110] on button "Exclude match" at bounding box center [440, 114] width 53 height 10
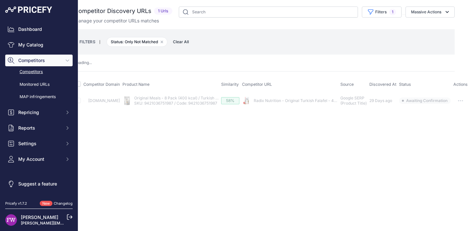
scroll to position [0, 0]
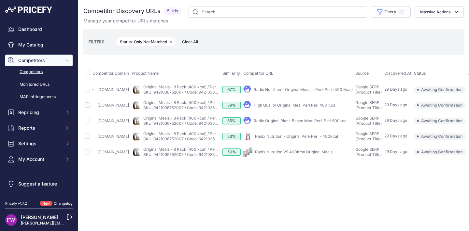
scroll to position [0, 30]
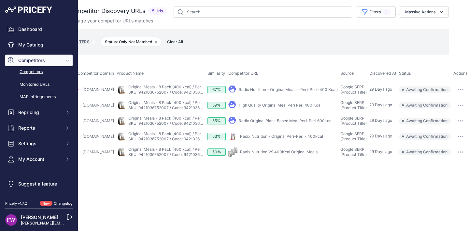
click at [467, 91] on td "​ Pricefy will replace the existing competitor's URL with the one you're matchi…" at bounding box center [460, 90] width 17 height 16
click at [458, 92] on button "button" at bounding box center [460, 89] width 13 height 9
click at [448, 114] on button "Exclude match" at bounding box center [440, 114] width 53 height 10
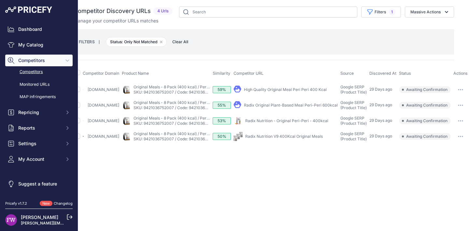
scroll to position [0, 0]
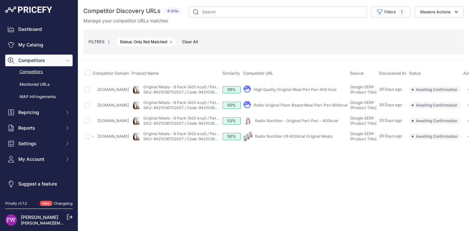
click at [298, 89] on link "High Quality Original Meal Peri Peri 400 Kcal" at bounding box center [295, 89] width 83 height 5
click at [279, 103] on link "Radix Original Plant-Based Meal Peri-Peri 600kcal" at bounding box center [301, 105] width 94 height 5
click at [318, 122] on link "Radix Nutrition - Original Peri-Peri - 400kcal" at bounding box center [296, 121] width 83 height 5
click at [332, 139] on link "Radix Nutrition V9 400Kcal Original Meals" at bounding box center [293, 136] width 77 height 5
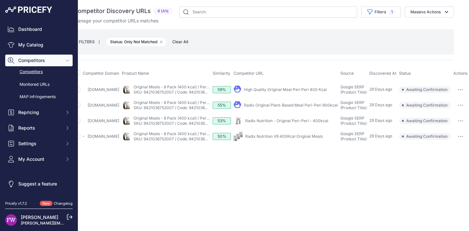
click at [463, 87] on button "button" at bounding box center [460, 89] width 13 height 9
click at [449, 115] on button "Exclude match" at bounding box center [440, 114] width 53 height 10
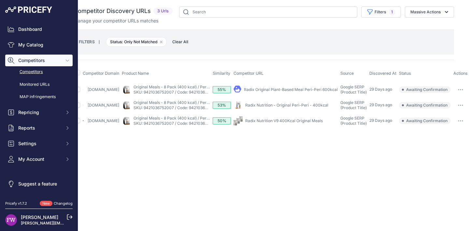
click at [459, 122] on button "button" at bounding box center [460, 121] width 13 height 9
click at [0, 0] on button "Exclude match" at bounding box center [0, 0] width 0 height 0
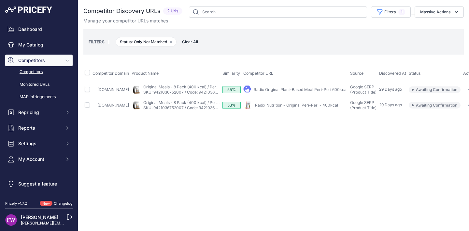
scroll to position [0, 19]
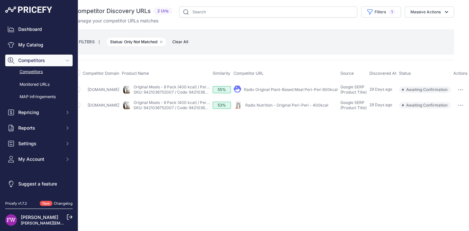
drag, startPoint x: 464, startPoint y: 105, endPoint x: 459, endPoint y: 110, distance: 7.4
click at [464, 105] on button "button" at bounding box center [460, 105] width 13 height 9
click at [439, 129] on button "Exclude match" at bounding box center [440, 129] width 53 height 10
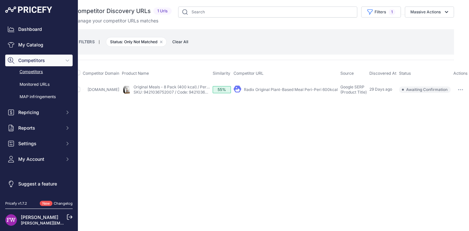
click at [464, 91] on button "button" at bounding box center [460, 89] width 13 height 9
click at [444, 111] on button "Exclude match" at bounding box center [440, 114] width 53 height 10
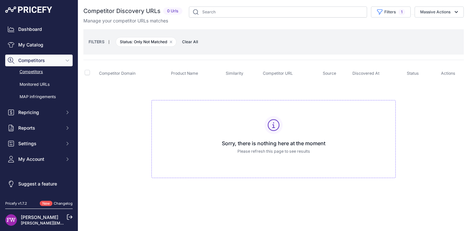
scroll to position [0, 0]
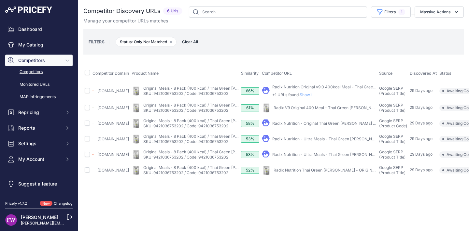
click at [315, 92] on span "Show" at bounding box center [308, 94] width 16 height 5
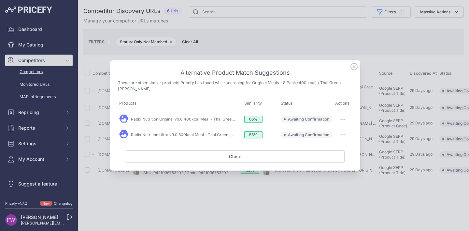
click at [344, 120] on icon "button" at bounding box center [342, 119] width 5 height 1
click at [337, 143] on button "Exclude match" at bounding box center [330, 146] width 42 height 10
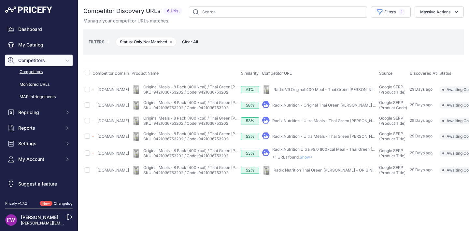
click at [315, 160] on span "Show" at bounding box center [308, 157] width 16 height 5
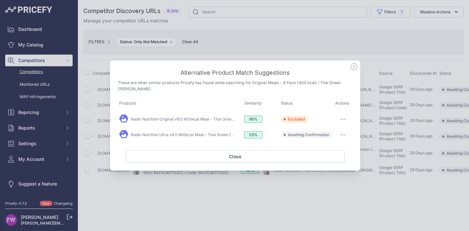
click at [344, 135] on icon "button" at bounding box center [342, 134] width 5 height 1
click at [341, 161] on span "Exclude match" at bounding box center [327, 161] width 27 height 5
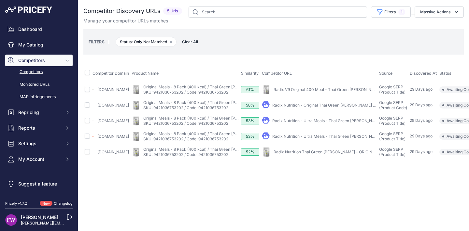
click at [442, 221] on div "Close You are not connected to the internet." at bounding box center [273, 115] width 391 height 231
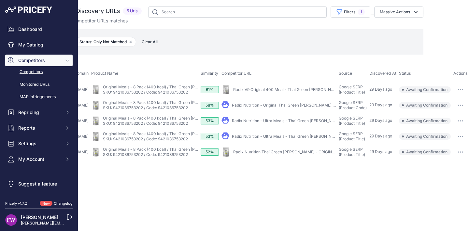
click at [461, 141] on button "button" at bounding box center [460, 136] width 13 height 9
click at [0, 0] on button "Exclude match" at bounding box center [0, 0] width 0 height 0
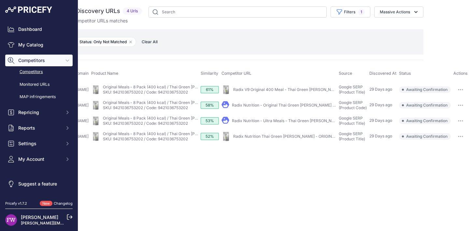
scroll to position [0, 0]
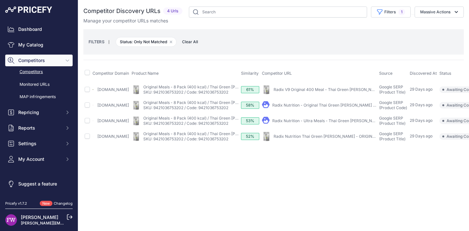
click at [328, 90] on link "Radix V9 Original 400 Meal - Thai Green [PERSON_NAME]" at bounding box center [326, 89] width 107 height 5
click at [325, 106] on link "Radix Nutrition - Original Thai Green [PERSON_NAME] - 400kcal" at bounding box center [331, 105] width 119 height 5
click at [351, 123] on link "Radix Nutrition - Ultra Meals - Thai Green [PERSON_NAME] (800 Kcal)" at bounding box center [337, 121] width 130 height 5
click at [339, 139] on link "Radix Nutrition Thai Green [PERSON_NAME] - ORIGINAL 600 v9.0" at bounding box center [333, 136] width 121 height 5
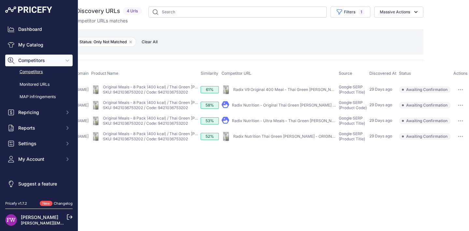
click at [463, 93] on button "button" at bounding box center [460, 89] width 13 height 9
click at [439, 115] on button "Exclude match" at bounding box center [440, 114] width 53 height 10
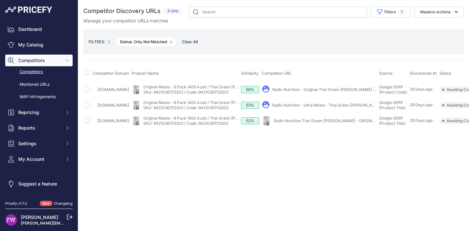
scroll to position [0, 38]
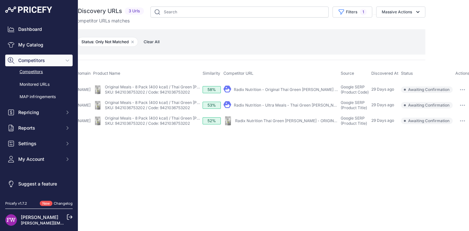
click at [461, 89] on icon "button" at bounding box center [462, 89] width 5 height 1
click at [441, 111] on button "Exclude match" at bounding box center [442, 114] width 53 height 10
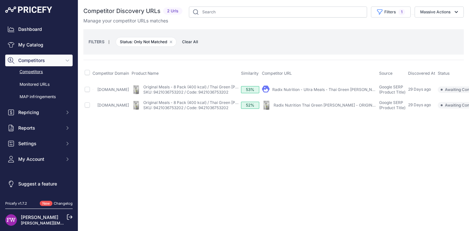
scroll to position [0, 36]
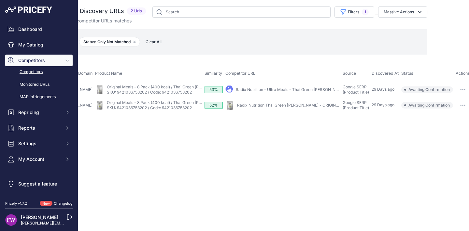
click at [462, 103] on button "button" at bounding box center [462, 105] width 13 height 9
click at [445, 130] on button "Exclude match" at bounding box center [442, 129] width 53 height 10
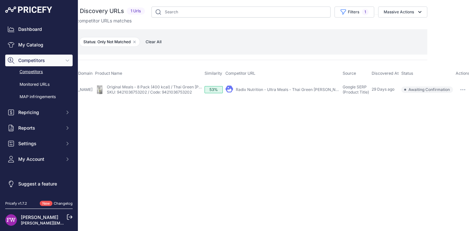
click at [460, 90] on icon "button" at bounding box center [462, 89] width 5 height 1
click at [431, 117] on button "Exclude match" at bounding box center [442, 114] width 53 height 10
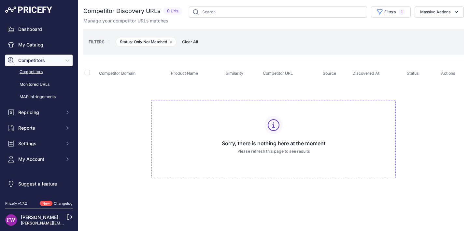
scroll to position [0, 0]
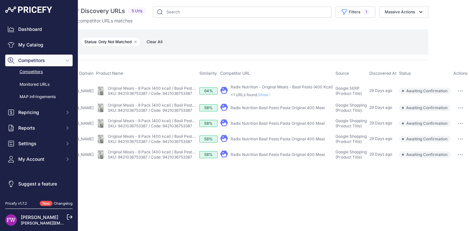
scroll to position [0, 46]
click at [456, 112] on td "​ Pricefy will replace the existing competitor's URL with the one you're matchi…" at bounding box center [460, 108] width 17 height 16
click at [456, 111] on button "button" at bounding box center [460, 108] width 13 height 9
click at [436, 132] on button "Exclude match" at bounding box center [440, 132] width 53 height 10
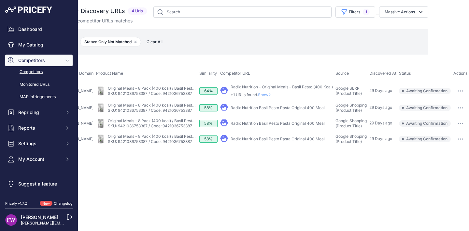
click at [463, 104] on td "​ Pricefy will replace the existing competitor's URL with the one you're matchi…" at bounding box center [460, 108] width 17 height 16
click at [462, 106] on button "button" at bounding box center [460, 108] width 13 height 9
click at [441, 134] on button "Exclude match" at bounding box center [440, 132] width 53 height 10
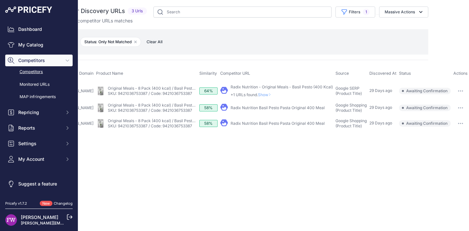
scroll to position [0, 0]
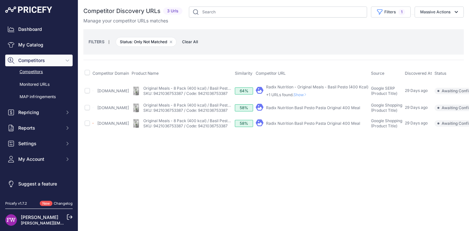
click at [309, 92] on span "Show" at bounding box center [301, 94] width 16 height 5
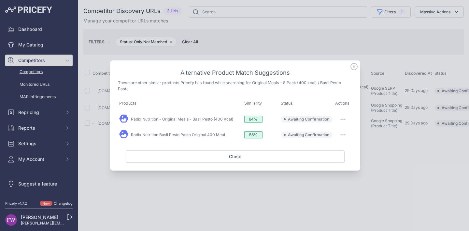
click at [347, 123] on button "button" at bounding box center [342, 119] width 13 height 9
click at [341, 145] on span "Exclude match" at bounding box center [327, 146] width 27 height 5
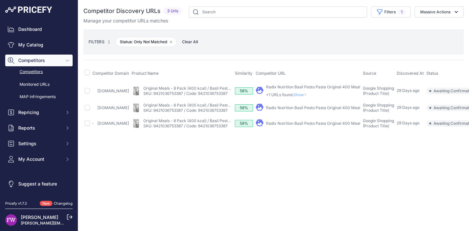
click at [309, 95] on span "Show" at bounding box center [301, 94] width 16 height 5
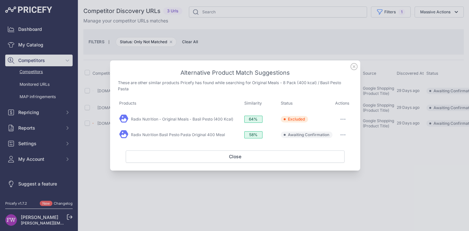
click at [342, 134] on icon "button" at bounding box center [342, 134] width 5 height 1
click at [329, 161] on span "Exclude match" at bounding box center [327, 161] width 27 height 5
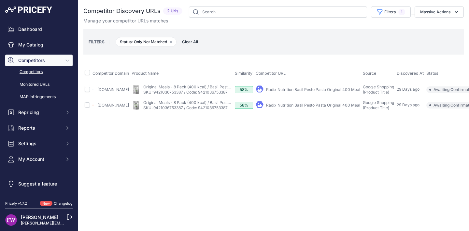
click at [312, 87] on link "Radix Nutrition Basil Pesto Pasta Original 400 Meal" at bounding box center [313, 89] width 94 height 5
click at [296, 105] on link "Radix Nutrition Basil Pesto Pasta Original 400 Meal" at bounding box center [313, 105] width 94 height 5
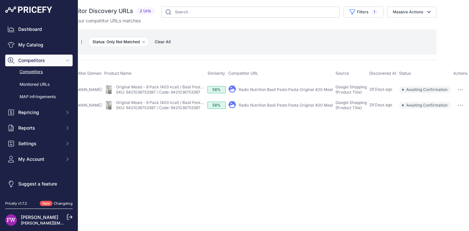
click at [463, 104] on button "button" at bounding box center [460, 105] width 13 height 9
click at [437, 126] on button "Exclude match" at bounding box center [440, 129] width 53 height 10
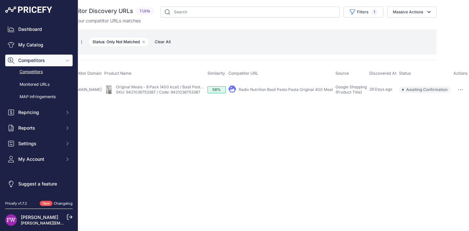
drag, startPoint x: 459, startPoint y: 90, endPoint x: 442, endPoint y: 107, distance: 24.4
click at [459, 90] on button "button" at bounding box center [460, 89] width 13 height 9
click at [435, 110] on button "Exclude match" at bounding box center [440, 114] width 53 height 10
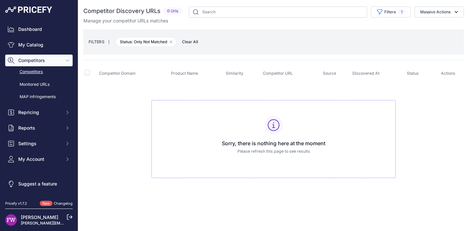
scroll to position [0, 0]
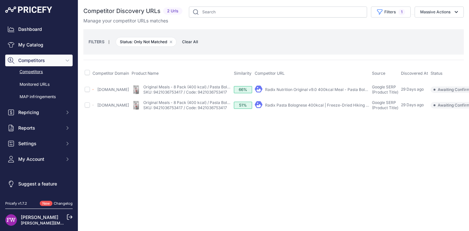
click at [326, 108] on link "Radix Pasta Bolognese 400kcal | Freeze-Dried Hiking Meal" at bounding box center [320, 105] width 110 height 5
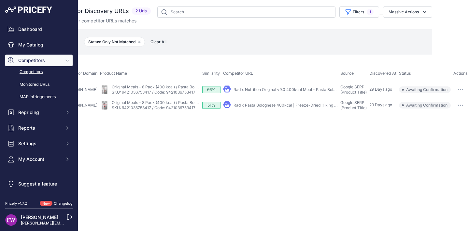
click at [460, 87] on button "button" at bounding box center [460, 89] width 13 height 9
click at [445, 112] on button "Exclude match" at bounding box center [440, 114] width 53 height 10
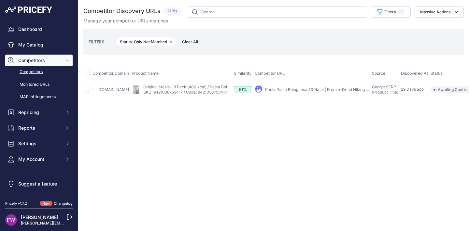
click at [457, 225] on div "Close You are not connected to the internet." at bounding box center [273, 115] width 391 height 231
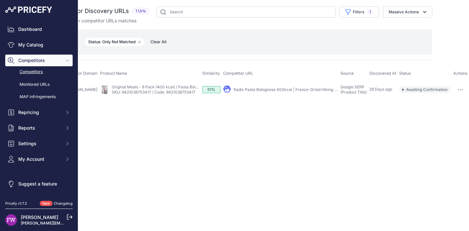
click at [459, 90] on icon "button" at bounding box center [458, 90] width 1 height 1
click at [439, 111] on button "Exclude match" at bounding box center [440, 114] width 53 height 10
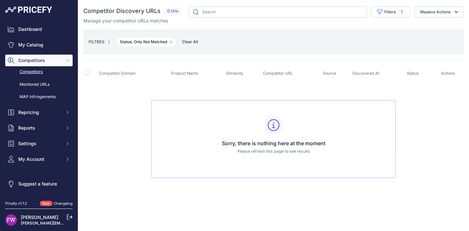
scroll to position [0, 0]
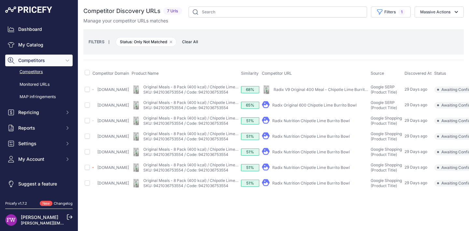
click at [334, 88] on link "Radix V9 Original 400 Meal - Chipotle Lime Burrito Bowl" at bounding box center [325, 89] width 104 height 5
click at [335, 107] on link "Radix Original 600 Chipotle Lime Burrito Bowl" at bounding box center [314, 105] width 84 height 5
click at [343, 123] on link "Radix Nutrition Chipotle Lime Burrito Bowl" at bounding box center [310, 121] width 77 height 5
click at [345, 139] on link "Radix Nutrition Chipotle Lime Burrito Bowl" at bounding box center [310, 136] width 77 height 5
click at [335, 155] on link "Radix Nutrition Chipotle Lime Burrito Bowl" at bounding box center [310, 152] width 77 height 5
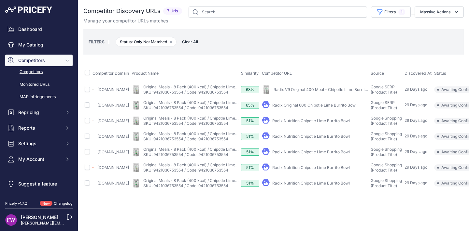
click at [349, 186] on link "Radix Nutrition Chipotle Lime Burrito Bowl" at bounding box center [310, 183] width 77 height 5
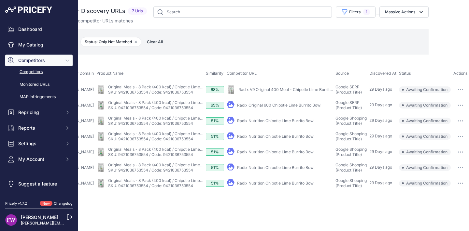
scroll to position [0, 72]
drag, startPoint x: 458, startPoint y: 182, endPoint x: 451, endPoint y: 191, distance: 11.1
click at [458, 173] on button "button" at bounding box center [460, 167] width 13 height 9
click at [0, 0] on button "Exclude match" at bounding box center [0, 0] width 0 height 0
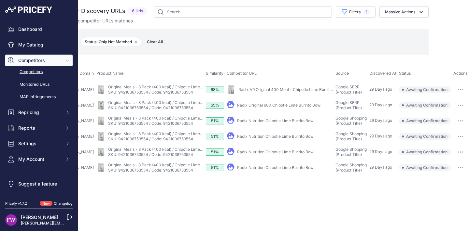
scroll to position [0, 72]
click at [467, 173] on div at bounding box center [460, 167] width 14 height 9
click at [462, 173] on button "button" at bounding box center [460, 167] width 13 height 9
click at [0, 0] on button "Exclude match" at bounding box center [0, 0] width 0 height 0
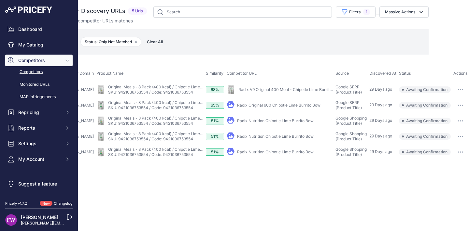
click at [460, 157] on button "button" at bounding box center [460, 152] width 13 height 9
click at [0, 0] on button "Exclude match" at bounding box center [0, 0] width 0 height 0
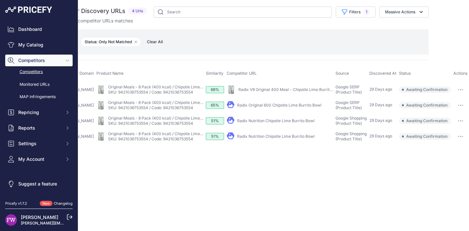
click at [460, 137] on icon "button" at bounding box center [460, 136] width 1 height 1
click at [0, 0] on button "Exclude match" at bounding box center [0, 0] width 0 height 0
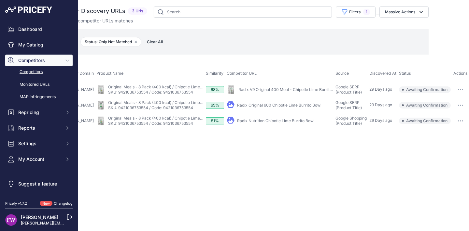
click at [458, 126] on button "button" at bounding box center [460, 121] width 13 height 9
click at [0, 0] on button "Exclude match" at bounding box center [0, 0] width 0 height 0
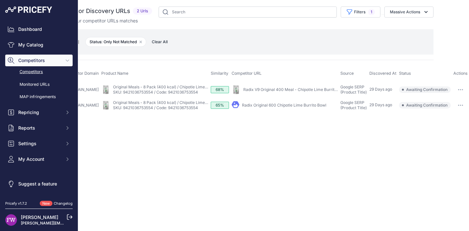
scroll to position [0, 66]
click at [460, 104] on button "button" at bounding box center [460, 105] width 13 height 9
click at [446, 127] on button "Exclude match" at bounding box center [440, 129] width 53 height 10
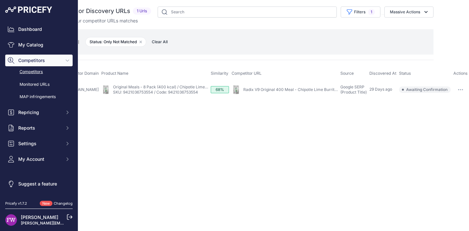
click at [455, 89] on button "button" at bounding box center [460, 89] width 13 height 9
click at [433, 118] on button "Exclude match" at bounding box center [440, 114] width 53 height 10
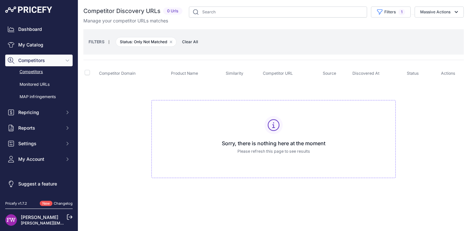
scroll to position [0, 0]
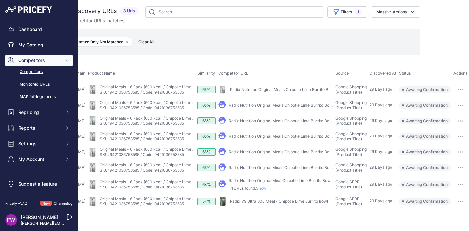
scroll to position [5, 84]
click at [457, 138] on button "button" at bounding box center [460, 136] width 13 height 9
click at [0, 0] on button "Exclude match" at bounding box center [0, 0] width 0 height 0
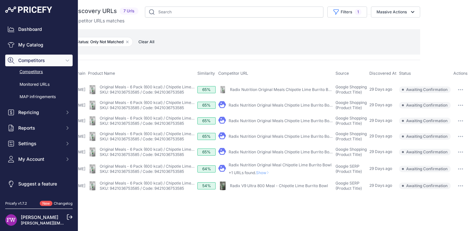
scroll to position [0, 0]
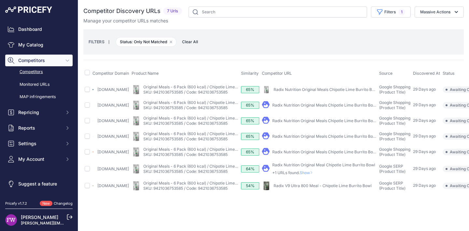
click at [319, 92] on link "Radix Nutrition Original Meals Chipotle Lime Burrito Bowl" at bounding box center [325, 89] width 105 height 5
click at [320, 108] on link "Radix Nutrition Original Meals Chipotle Lime Burrito Bowl" at bounding box center [324, 105] width 105 height 5
click at [348, 123] on link "Radix Nutrition Original Meals Chipotle Lime Burrito Bowl" at bounding box center [324, 121] width 105 height 5
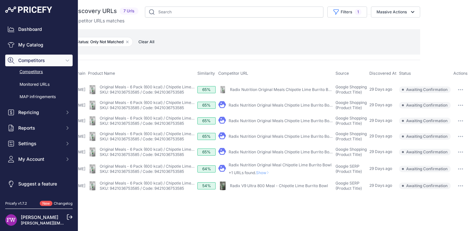
click at [462, 89] on button "button" at bounding box center [460, 89] width 13 height 9
click at [434, 113] on button "Exclude match" at bounding box center [440, 114] width 53 height 10
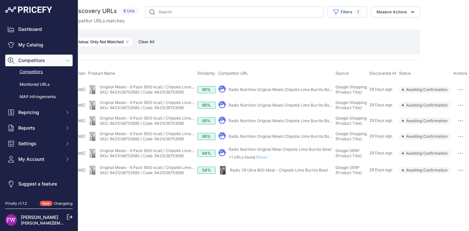
click at [462, 88] on button "button" at bounding box center [460, 89] width 13 height 9
click at [450, 113] on button "Exclude match" at bounding box center [440, 114] width 53 height 10
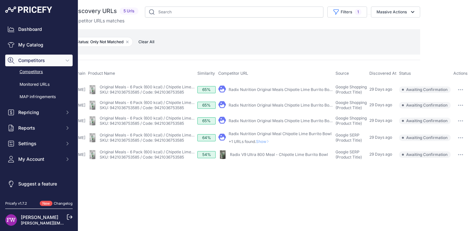
click at [457, 91] on button "button" at bounding box center [460, 89] width 13 height 9
click at [441, 115] on button "Exclude match" at bounding box center [440, 114] width 53 height 10
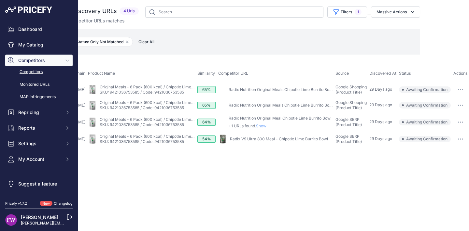
scroll to position [0, 0]
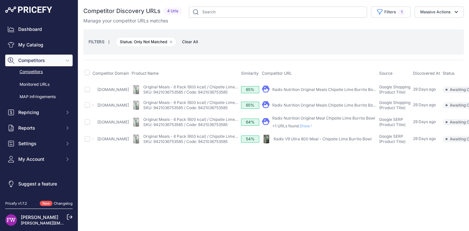
click at [319, 88] on link "Radix Nutrition Original Meals Chipotle Lime Burrito Bowl" at bounding box center [324, 89] width 105 height 5
click at [356, 108] on link "Radix Nutrition Original Meals Chipotle Lime Burrito Bowl" at bounding box center [324, 105] width 105 height 5
click at [315, 129] on span "Show" at bounding box center [308, 126] width 16 height 5
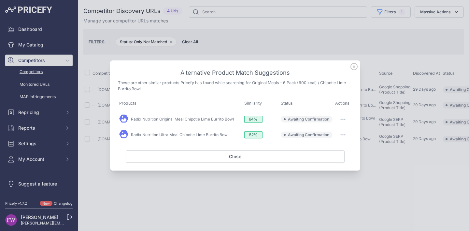
click at [216, 119] on link "Radix Nutrition Original Meal Chipotle Lime Burrito Bowl" at bounding box center [182, 119] width 103 height 5
click at [159, 134] on link "Radix Nutrition Ultra Meal Chipotle Lime Burrito Bowl" at bounding box center [180, 135] width 98 height 5
click at [348, 66] on div "Alternative Product Match Suggestions These are other similar products Pricefy …" at bounding box center [235, 116] width 250 height 110
click at [351, 67] on icon at bounding box center [353, 66] width 7 height 7
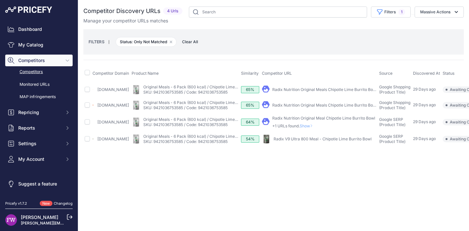
click at [328, 142] on link "Radix V9 Ultra 800 Meal - Chipotle Lime Burrito Bowl" at bounding box center [322, 139] width 98 height 5
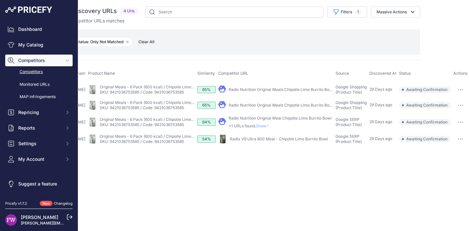
scroll to position [0, 79]
drag, startPoint x: 466, startPoint y: 87, endPoint x: 461, endPoint y: 94, distance: 8.4
click at [466, 87] on button "button" at bounding box center [460, 89] width 13 height 9
click at [440, 111] on button "Exclude match" at bounding box center [440, 114] width 53 height 10
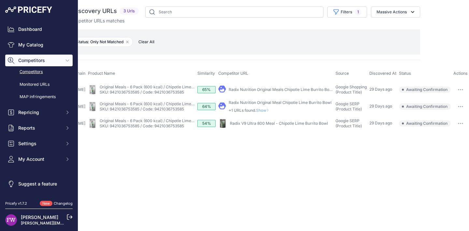
click at [461, 128] on button "button" at bounding box center [460, 123] width 13 height 9
click at [0, 0] on button "Exclude match" at bounding box center [0, 0] width 0 height 0
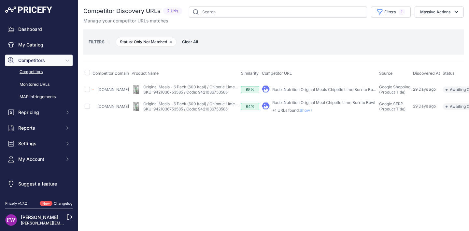
scroll to position [0, 61]
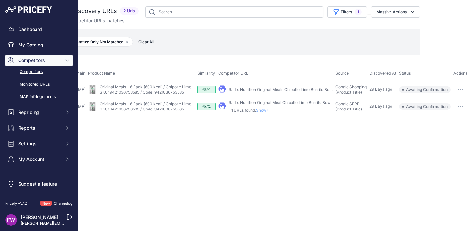
click at [462, 101] on td "​ Pricefy will replace the existing competitor's URL with the one you're matchi…" at bounding box center [460, 107] width 17 height 18
click at [460, 107] on button "button" at bounding box center [460, 106] width 13 height 9
click at [446, 133] on button "Exclude match" at bounding box center [440, 131] width 53 height 10
click at [459, 108] on button "button" at bounding box center [460, 106] width 13 height 9
click at [444, 129] on button "Exclude match" at bounding box center [440, 131] width 53 height 10
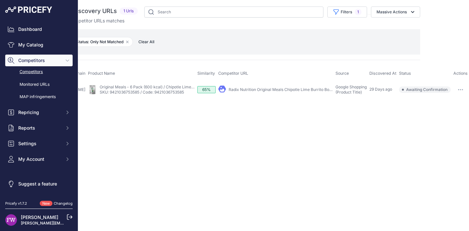
scroll to position [0, 47]
click at [457, 92] on button "button" at bounding box center [460, 89] width 13 height 9
click at [445, 107] on button "Confirm match" at bounding box center [440, 103] width 53 height 10
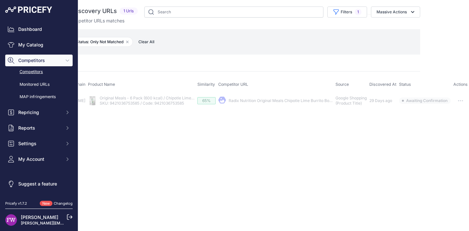
scroll to position [0, 0]
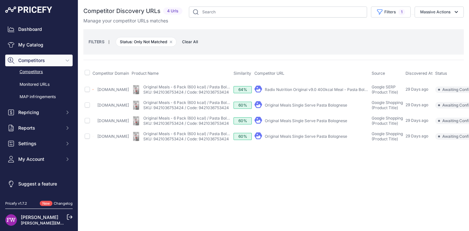
click at [311, 91] on link "Radix Nutrition Original v9.0 400kcal Meal - Pasta Bolognese" at bounding box center [321, 89] width 113 height 5
click at [294, 108] on link "Original Meals Single Serve Pasta Bolognese" at bounding box center [306, 105] width 82 height 5
click at [309, 121] on link "Original Meals Single Serve Pasta Bolognese" at bounding box center [306, 121] width 82 height 5
click at [312, 139] on link "Original Meals Single Serve Pasta Bolognese" at bounding box center [306, 136] width 82 height 5
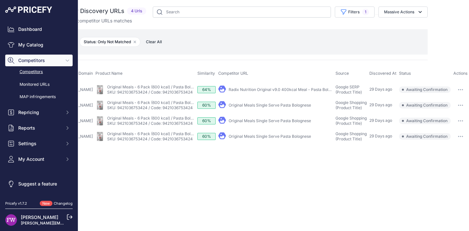
click at [463, 137] on button "button" at bounding box center [460, 136] width 13 height 9
click at [0, 0] on button "Exclude match" at bounding box center [0, 0] width 0 height 0
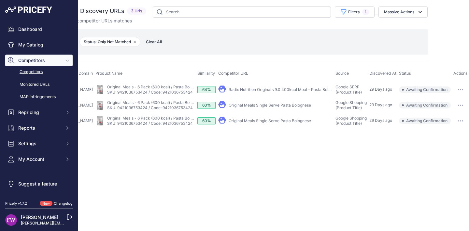
click at [462, 126] on button "button" at bounding box center [460, 121] width 13 height 9
click at [0, 0] on button "Exclude match" at bounding box center [0, 0] width 0 height 0
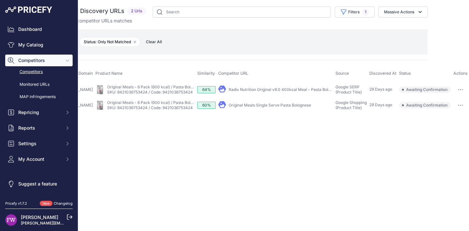
click at [462, 113] on td "​ Pricefy will replace the existing competitor's URL with the one you're matchi…" at bounding box center [460, 106] width 17 height 16
click at [462, 110] on button "button" at bounding box center [460, 105] width 13 height 9
click at [450, 128] on button "Exclude match" at bounding box center [440, 129] width 53 height 10
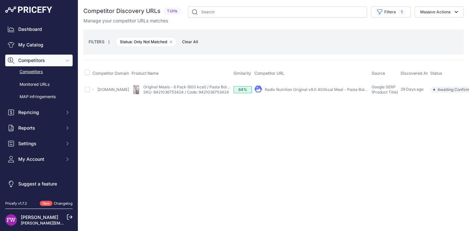
scroll to position [0, 35]
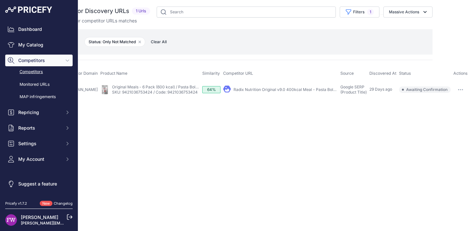
click at [459, 92] on button "button" at bounding box center [460, 89] width 13 height 9
click at [446, 111] on button "Exclude match" at bounding box center [440, 114] width 53 height 10
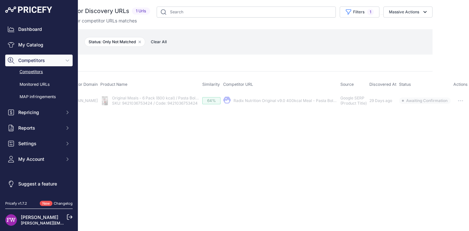
scroll to position [0, 0]
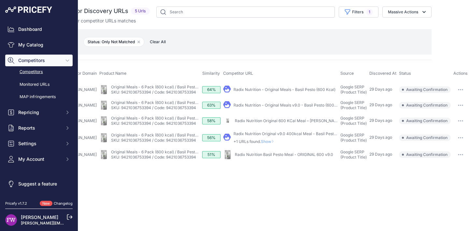
scroll to position [0, 45]
click at [462, 105] on button "button" at bounding box center [460, 105] width 13 height 9
click at [443, 124] on button "Confirm match" at bounding box center [440, 119] width 53 height 10
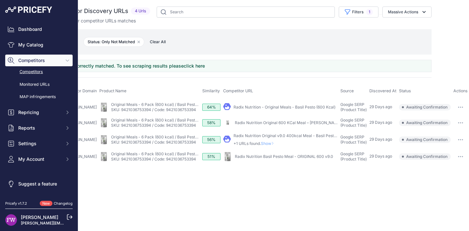
scroll to position [0, 0]
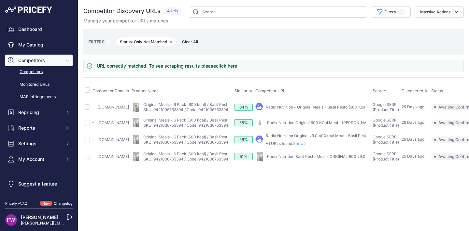
click at [309, 144] on span "Show" at bounding box center [301, 143] width 16 height 5
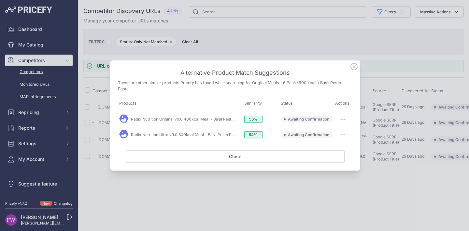
click at [341, 117] on button "button" at bounding box center [342, 119] width 13 height 9
click at [338, 135] on button "Match This" at bounding box center [330, 133] width 42 height 10
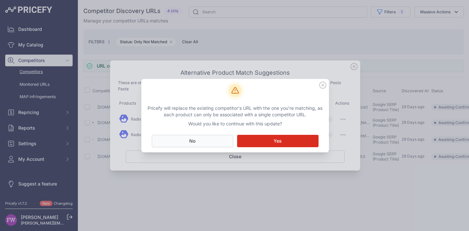
click at [187, 142] on button "No Close" at bounding box center [192, 141] width 81 height 12
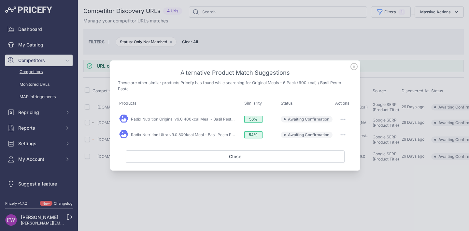
click at [339, 119] on button "button" at bounding box center [342, 119] width 13 height 9
click at [328, 144] on span "Exclude match" at bounding box center [327, 146] width 27 height 5
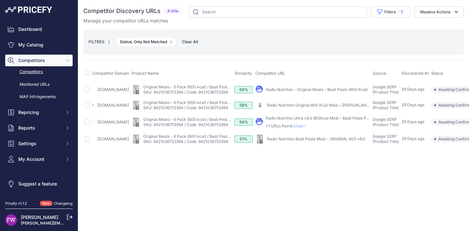
click at [309, 126] on span "Show" at bounding box center [301, 126] width 16 height 5
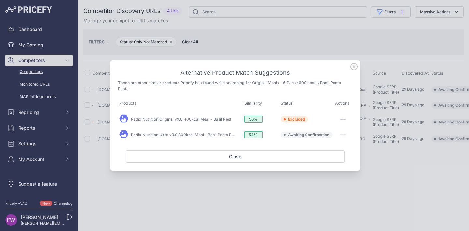
click at [343, 138] on button "button" at bounding box center [342, 135] width 13 height 9
click at [336, 162] on span "Exclude match" at bounding box center [327, 161] width 27 height 5
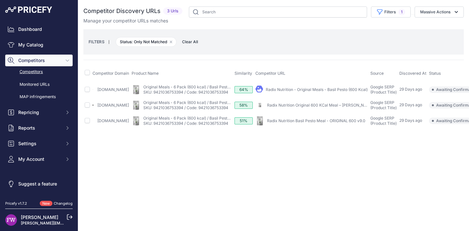
click at [313, 88] on link "Radix Nutrition - Original Meals - Basil Pesto (600 Kcal)" at bounding box center [317, 89] width 102 height 5
click at [301, 102] on div "My Product" at bounding box center [311, 105] width 112 height 9
click at [300, 105] on link "Radix Nutrition Original 600 KCal Meal – Basil Pesto" at bounding box center [320, 105] width 106 height 5
click at [310, 121] on link "Radix Nutrition Basil Pesto Meal - ORIGINAL 600 v9.0" at bounding box center [316, 121] width 98 height 5
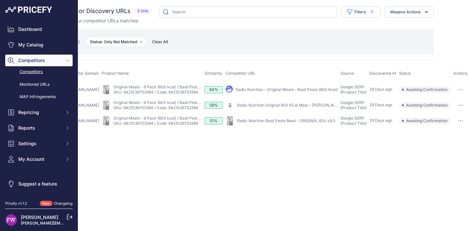
click at [466, 123] on button "button" at bounding box center [460, 121] width 13 height 9
click at [0, 0] on button "Exclude match" at bounding box center [0, 0] width 0 height 0
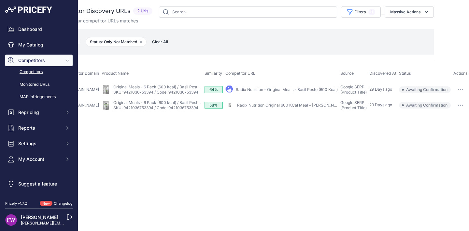
click at [460, 105] on icon "button" at bounding box center [460, 105] width 1 height 1
click at [447, 127] on button "Exclude match" at bounding box center [440, 129] width 53 height 10
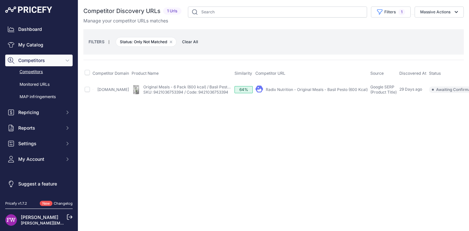
scroll to position [0, 34]
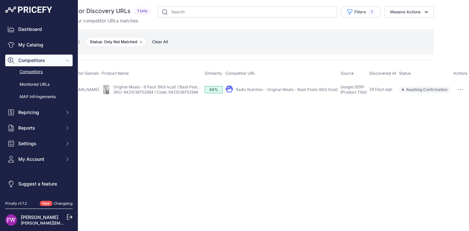
click at [464, 89] on button "button" at bounding box center [460, 89] width 13 height 9
click at [449, 115] on button "Exclude match" at bounding box center [440, 114] width 53 height 10
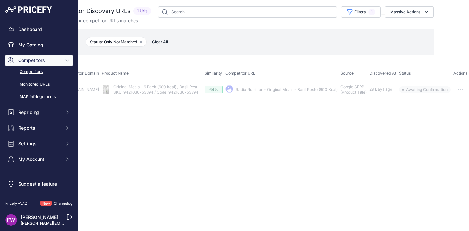
scroll to position [0, 0]
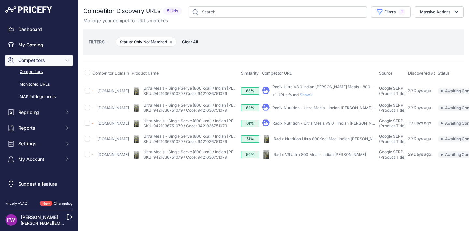
click at [324, 94] on p "+1 URLs found. Show" at bounding box center [324, 94] width 104 height 5
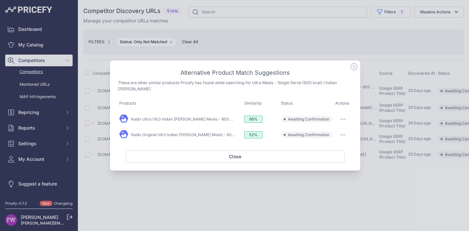
click at [342, 119] on button "button" at bounding box center [342, 119] width 13 height 9
click at [329, 144] on span "Exclude match" at bounding box center [327, 146] width 27 height 5
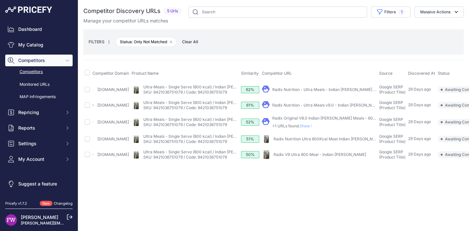
click at [315, 129] on span "Show" at bounding box center [308, 126] width 16 height 5
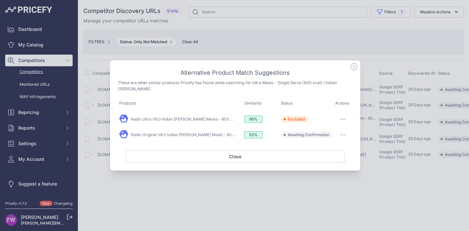
click at [345, 134] on icon "button" at bounding box center [342, 134] width 5 height 1
click at [331, 157] on button "Exclude match" at bounding box center [330, 162] width 42 height 10
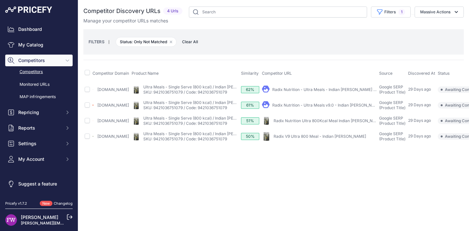
click at [321, 89] on link "Radix Nutrition - Ultra Meals - Indian Curry (800Kcal)" at bounding box center [331, 89] width 119 height 5
click at [318, 108] on link "Radix Nutrition - Ultra Meals v9.0 - Indian Curry (800Kcal)" at bounding box center [336, 105] width 128 height 5
click at [310, 123] on link "Radix Nutrition Ultra 800Kcal Meal Indian Curry 159g" at bounding box center [332, 121] width 118 height 5
click at [355, 139] on link "Radix V9 Ultra 800 Meal - Indian Curry" at bounding box center [319, 136] width 92 height 5
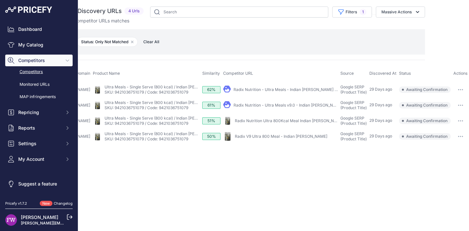
click at [461, 107] on button "button" at bounding box center [460, 105] width 13 height 9
click at [438, 135] on button "Exclude match" at bounding box center [440, 129] width 53 height 10
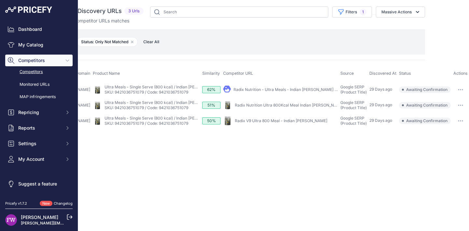
scroll to position [0, 58]
click at [458, 96] on td "​ Pricefy will replace the existing competitor's URL with the one you're matchi…" at bounding box center [460, 90] width 17 height 16
click at [459, 87] on button "button" at bounding box center [460, 89] width 13 height 9
click at [451, 106] on button "Confirm match" at bounding box center [440, 103] width 53 height 10
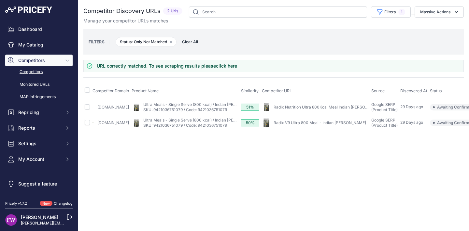
scroll to position [0, 50]
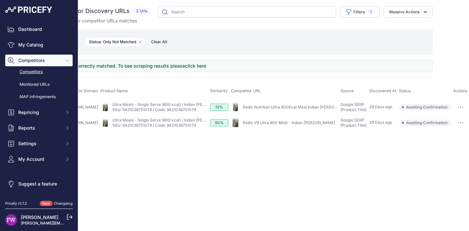
click at [461, 107] on button "button" at bounding box center [460, 107] width 13 height 9
click at [452, 121] on button "Confirm match" at bounding box center [440, 121] width 53 height 10
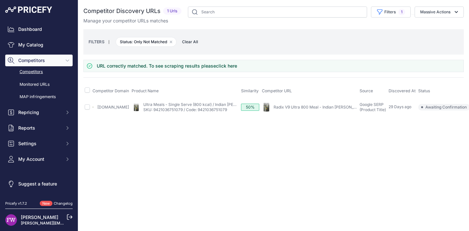
scroll to position [0, 25]
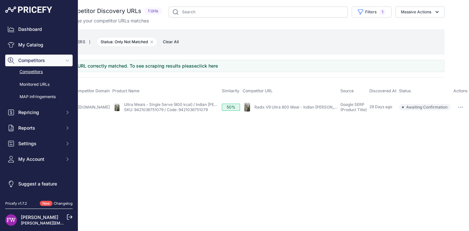
click at [460, 105] on button "button" at bounding box center [460, 107] width 13 height 9
click at [441, 120] on button "Confirm match" at bounding box center [440, 121] width 53 height 10
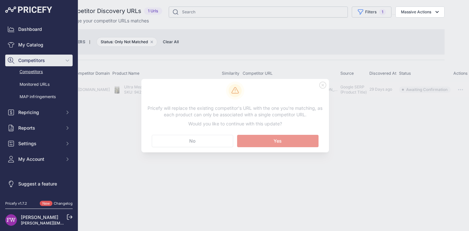
scroll to position [0, 0]
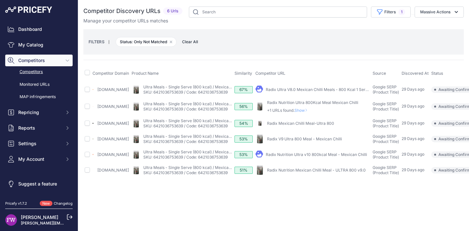
click at [335, 91] on link "Radix Ultra V8.0 Mexican Chilli Meals - 800 Kcal 1 Serving ..." at bounding box center [321, 89] width 111 height 5
click at [334, 125] on link "Radix Mexican Chilli Meal-Ultra 800" at bounding box center [300, 123] width 67 height 5
click at [334, 142] on link "Radix V9 Ultra 800 Meal - Mexican Chilli" at bounding box center [304, 139] width 75 height 5
click at [367, 157] on link "Radix Nutrition Ultra v10 800kcal Meal - Mexican Chilli" at bounding box center [316, 154] width 101 height 5
click at [333, 173] on link "Radix Nutrition Mexican Chilli Meal - ULTRA 800 v9.0" at bounding box center [316, 170] width 99 height 5
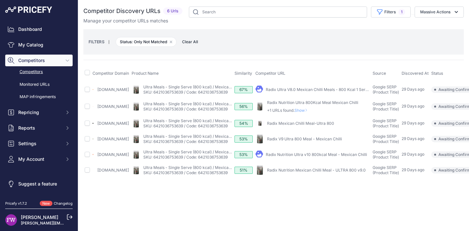
click at [310, 112] on span "Show" at bounding box center [302, 110] width 16 height 5
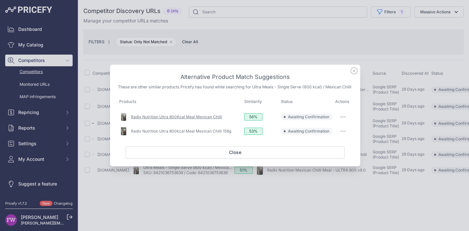
click at [196, 119] on link "Radix Nutrition Ultra 800Kcal Meal Mexican Chilli" at bounding box center [176, 117] width 91 height 5
click at [354, 68] on icon at bounding box center [353, 70] width 7 height 7
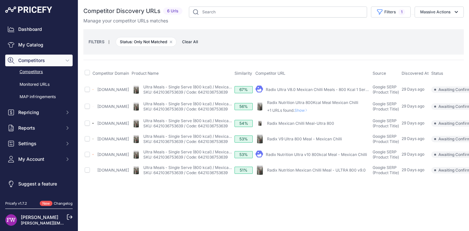
click at [341, 91] on link "Radix Ultra V8.0 Mexican Chilli Meals - 800 Kcal 1 Serving ..." at bounding box center [321, 89] width 111 height 5
click at [334, 126] on link "Radix Mexican Chilli Meal-Ultra 800" at bounding box center [300, 123] width 67 height 5
click at [342, 142] on link "Radix V9 Ultra 800 Meal - Mexican Chilli" at bounding box center [304, 139] width 75 height 5
click at [367, 157] on link "Radix Nutrition Ultra v10 800kcal Meal - Mexican Chilli" at bounding box center [316, 154] width 101 height 5
click at [314, 173] on link "Radix Nutrition Mexican Chilli Meal - ULTRA 800 v9.0" at bounding box center [316, 170] width 99 height 5
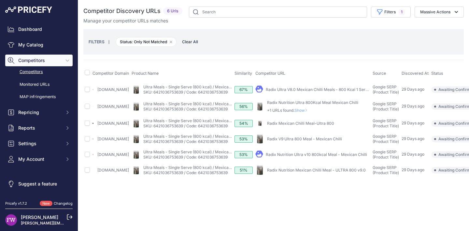
click at [310, 113] on span "Show" at bounding box center [302, 110] width 16 height 5
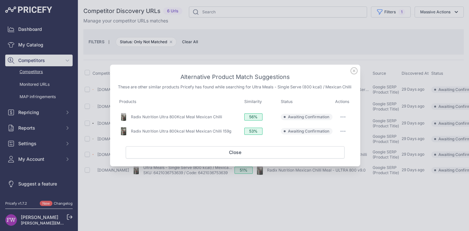
click at [343, 122] on button "button" at bounding box center [342, 117] width 13 height 9
click at [340, 134] on button "Match This" at bounding box center [330, 131] width 42 height 10
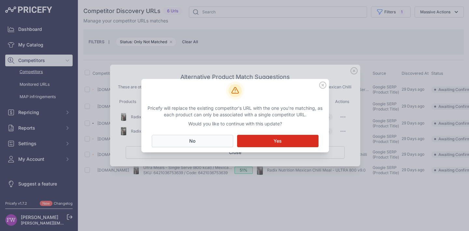
click at [199, 142] on button "No Close" at bounding box center [192, 141] width 81 height 12
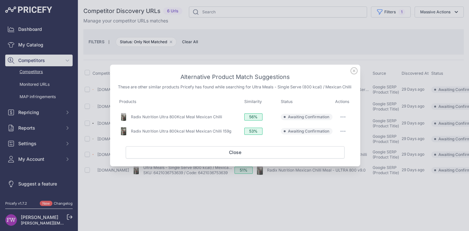
click at [347, 120] on button "button" at bounding box center [342, 117] width 13 height 9
click at [333, 146] on span "Exclude match" at bounding box center [327, 143] width 27 height 5
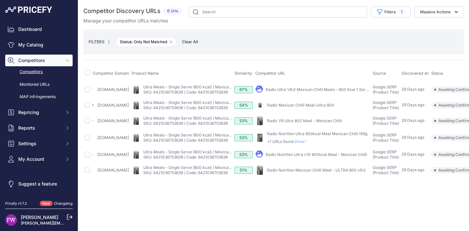
click at [310, 144] on span "Show" at bounding box center [302, 141] width 16 height 5
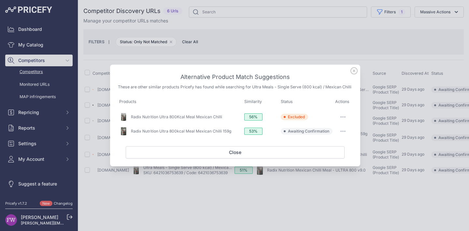
click at [342, 135] on button "button" at bounding box center [342, 131] width 13 height 9
click at [329, 158] on button "Exclude match" at bounding box center [330, 158] width 42 height 10
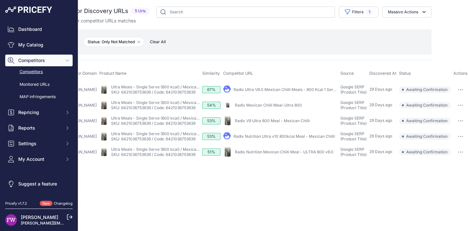
scroll to position [0, 67]
click at [458, 94] on button "button" at bounding box center [460, 89] width 13 height 9
click at [450, 110] on button "Exclude match" at bounding box center [440, 114] width 53 height 10
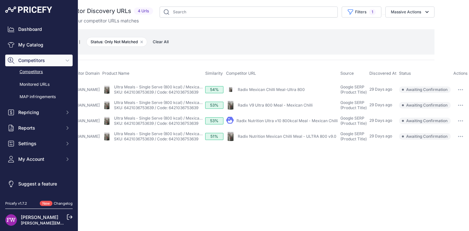
scroll to position [0, 63]
click at [459, 141] on button "button" at bounding box center [460, 136] width 13 height 9
click at [0, 0] on button "Confirm match" at bounding box center [0, 0] width 0 height 0
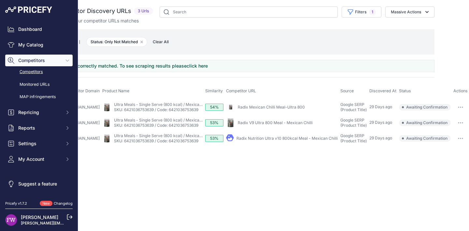
click at [460, 143] on button "button" at bounding box center [460, 138] width 13 height 9
click at [0, 0] on button "Confirm match" at bounding box center [0, 0] width 0 height 0
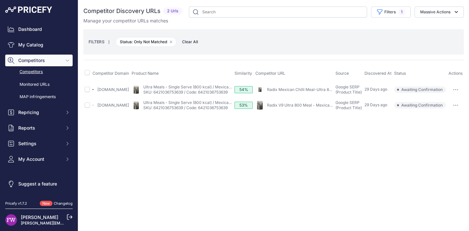
scroll to position [0, 31]
click at [459, 113] on td "​ Pricefy will replace the existing competitor's URL with the one you're matchi…" at bounding box center [455, 106] width 17 height 16
drag, startPoint x: 464, startPoint y: 108, endPoint x: 457, endPoint y: 114, distance: 8.5
click at [462, 108] on button "button" at bounding box center [455, 105] width 13 height 9
click at [439, 121] on button "Confirm match" at bounding box center [435, 119] width 53 height 10
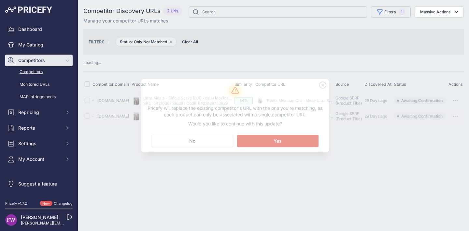
scroll to position [0, 0]
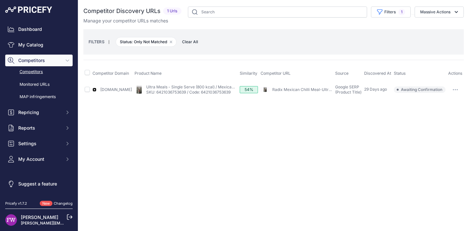
click at [459, 86] on button "button" at bounding box center [455, 89] width 13 height 9
click at [438, 101] on button "Confirm match" at bounding box center [435, 103] width 53 height 10
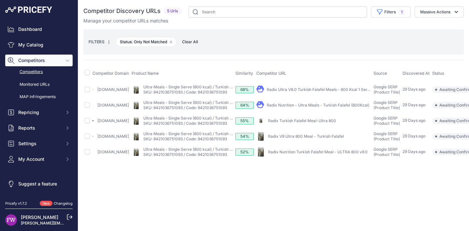
click at [307, 90] on link "Radix Ultra V8.0 Turkish Falafel Meals - 800 Kcal 1 Serving ..." at bounding box center [323, 89] width 112 height 5
click at [321, 108] on link "Radix Nutrition - Ultra Meals - Turkish Falafel (800Kcal)" at bounding box center [318, 105] width 103 height 5
click at [310, 123] on link "Radix Turkish Falafel Meal-Ultra 800" at bounding box center [302, 121] width 68 height 5
click at [325, 139] on link "Radix V9 Ultra 800 Meal - Turkish Falafel" at bounding box center [306, 136] width 76 height 5
click at [352, 155] on link "Radix Nutrition Turkish Falafel Meal - ULTRA 800 v9.0" at bounding box center [318, 152] width 100 height 5
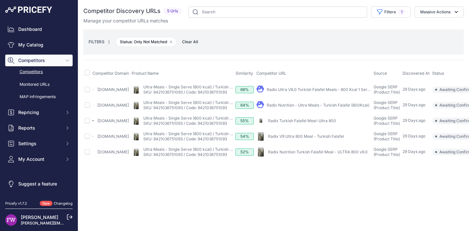
click at [440, 226] on div "Close You are not connected to the internet." at bounding box center [273, 115] width 391 height 231
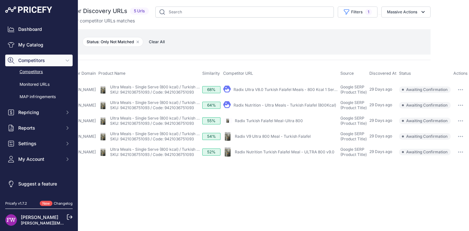
scroll to position [0, 68]
click at [464, 93] on button "button" at bounding box center [460, 89] width 13 height 9
click at [436, 108] on button "Confirm match" at bounding box center [440, 103] width 53 height 10
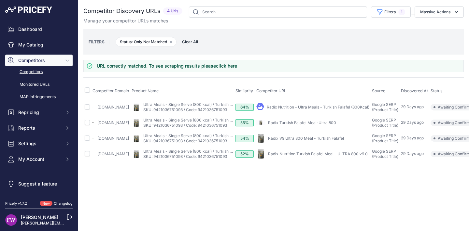
scroll to position [0, 66]
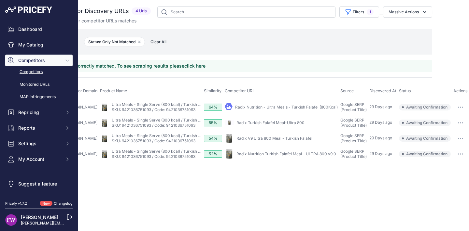
click at [465, 109] on button "button" at bounding box center [460, 107] width 13 height 9
click at [437, 129] on button "Exclude match" at bounding box center [440, 131] width 53 height 10
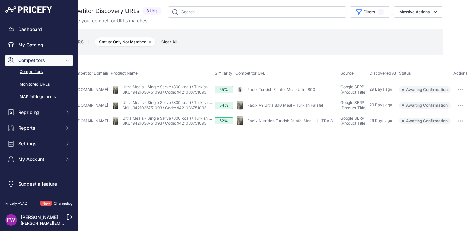
scroll to position [0, 56]
click at [457, 126] on button "button" at bounding box center [460, 121] width 13 height 9
click at [0, 0] on button "Confirm match" at bounding box center [0, 0] width 0 height 0
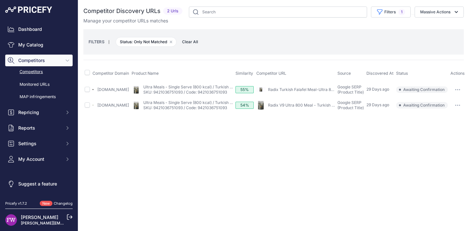
scroll to position [0, 33]
click at [464, 105] on button "button" at bounding box center [457, 105] width 13 height 9
click at [449, 121] on button "Confirm match" at bounding box center [437, 119] width 53 height 10
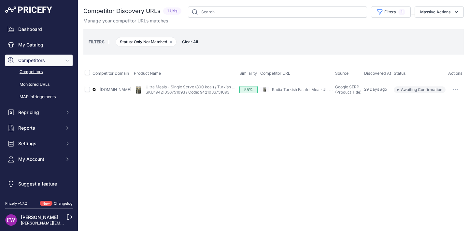
scroll to position [0, 0]
click at [462, 90] on button "button" at bounding box center [455, 89] width 13 height 9
click at [448, 105] on button "Confirm match" at bounding box center [435, 103] width 53 height 10
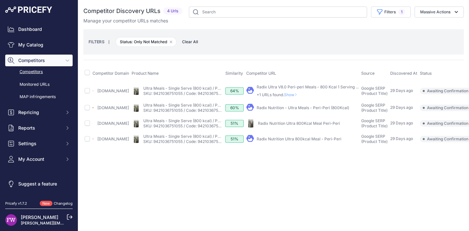
click at [294, 93] on span "Show" at bounding box center [292, 94] width 16 height 5
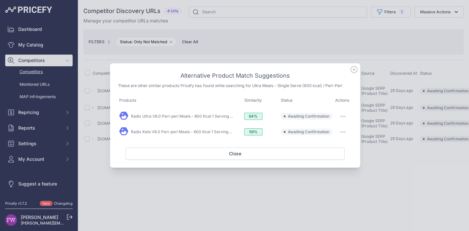
click at [344, 118] on button "button" at bounding box center [342, 116] width 13 height 9
click at [329, 141] on span "Exclude match" at bounding box center [327, 143] width 27 height 5
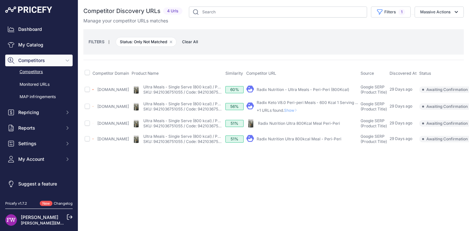
click at [447, 226] on div "Close You are not connected to the internet." at bounding box center [273, 115] width 391 height 231
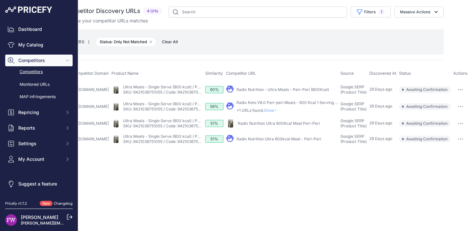
click at [461, 91] on button "button" at bounding box center [460, 89] width 13 height 9
click at [435, 112] on button "Exclude match" at bounding box center [440, 114] width 53 height 10
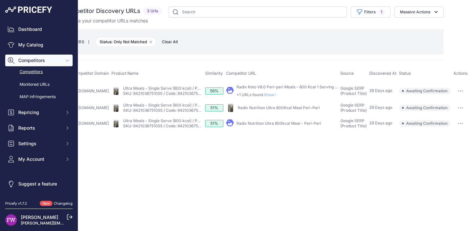
scroll to position [0, 0]
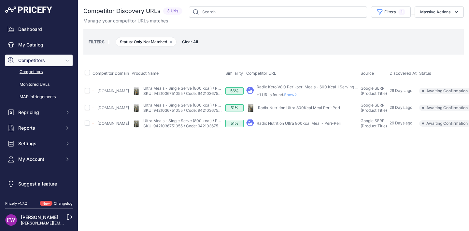
click at [292, 95] on span "Show" at bounding box center [292, 94] width 16 height 5
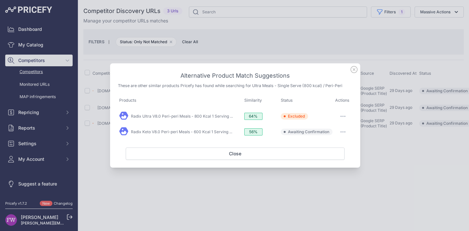
click at [348, 133] on button "button" at bounding box center [342, 132] width 13 height 9
click at [334, 156] on span "Exclude match" at bounding box center [327, 158] width 27 height 5
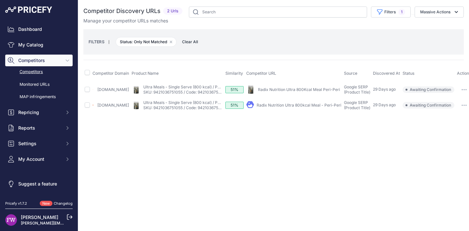
click at [305, 90] on link "Radix Nutrition Ultra 800Kcal Meal Peri-Peri" at bounding box center [299, 89] width 82 height 5
click at [290, 103] on link "Radix Nutrition Ultra 800kcal Meal - Peri-Peri" at bounding box center [299, 105] width 85 height 5
click at [464, 91] on button "button" at bounding box center [463, 89] width 13 height 9
click at [453, 101] on button "Confirm match" at bounding box center [444, 103] width 53 height 10
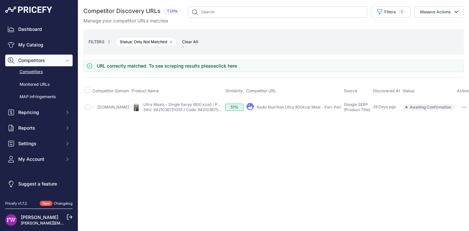
click at [462, 103] on button "button" at bounding box center [463, 107] width 13 height 9
click at [449, 119] on button "Confirm match" at bounding box center [444, 121] width 53 height 10
